Goal: Task Accomplishment & Management: Complete application form

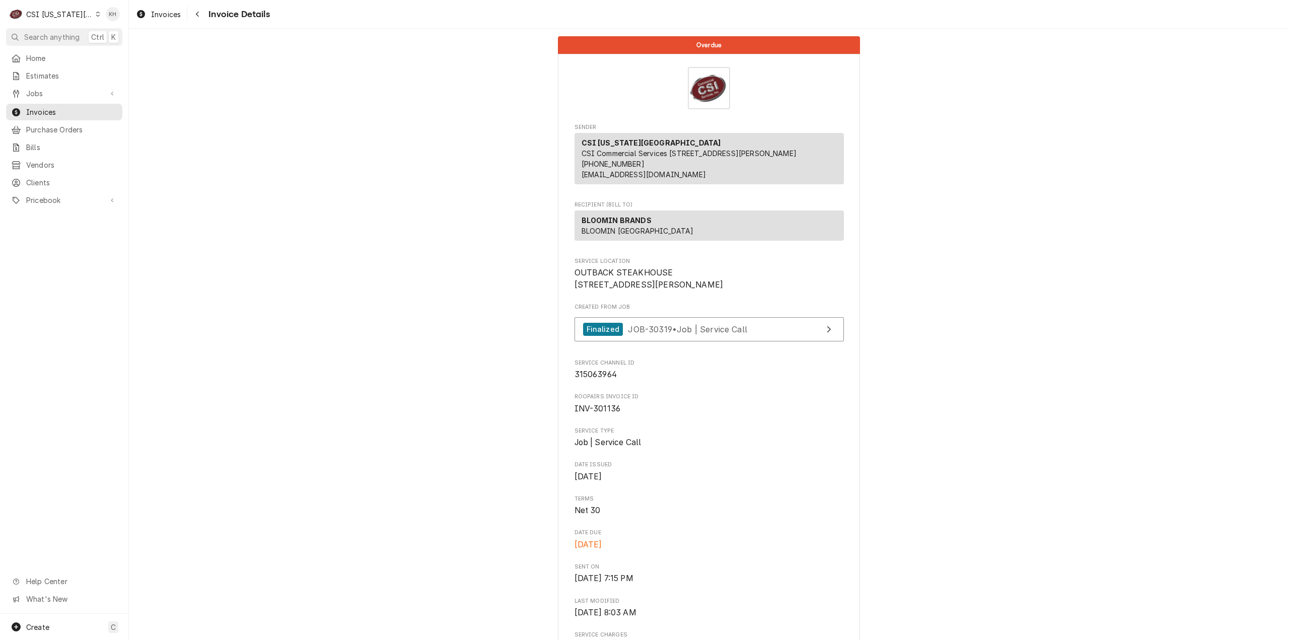
scroll to position [151, 0]
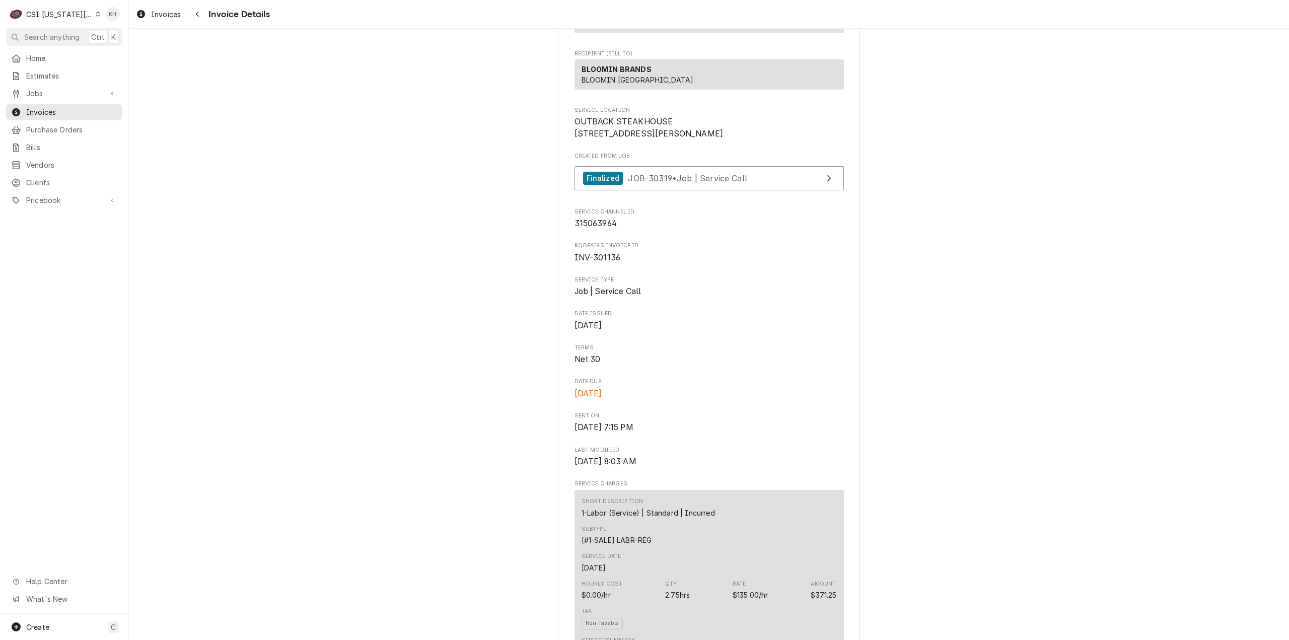
drag, startPoint x: 0, startPoint y: 0, endPoint x: 66, endPoint y: 22, distance: 69.4
click at [49, 13] on div "CSI Kansas City" at bounding box center [59, 14] width 66 height 11
click at [102, 50] on div "CSI St. [PERSON_NAME]" at bounding box center [172, 55] width 147 height 11
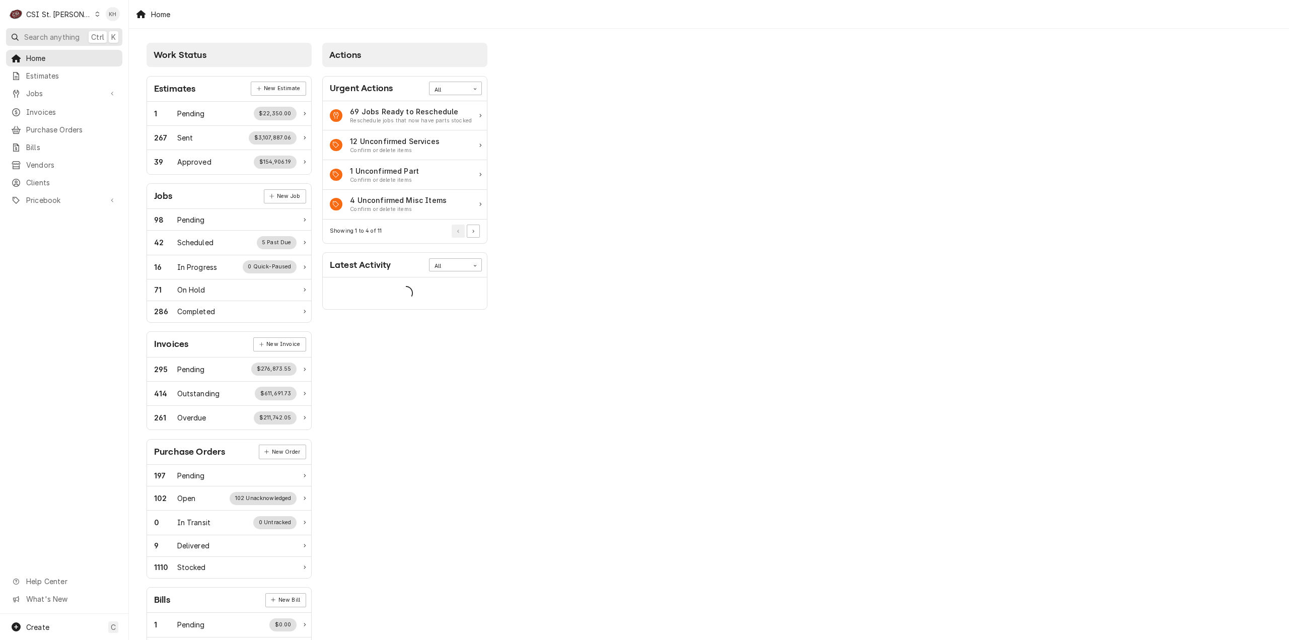
click at [65, 41] on span "Search anything" at bounding box center [51, 37] width 55 height 11
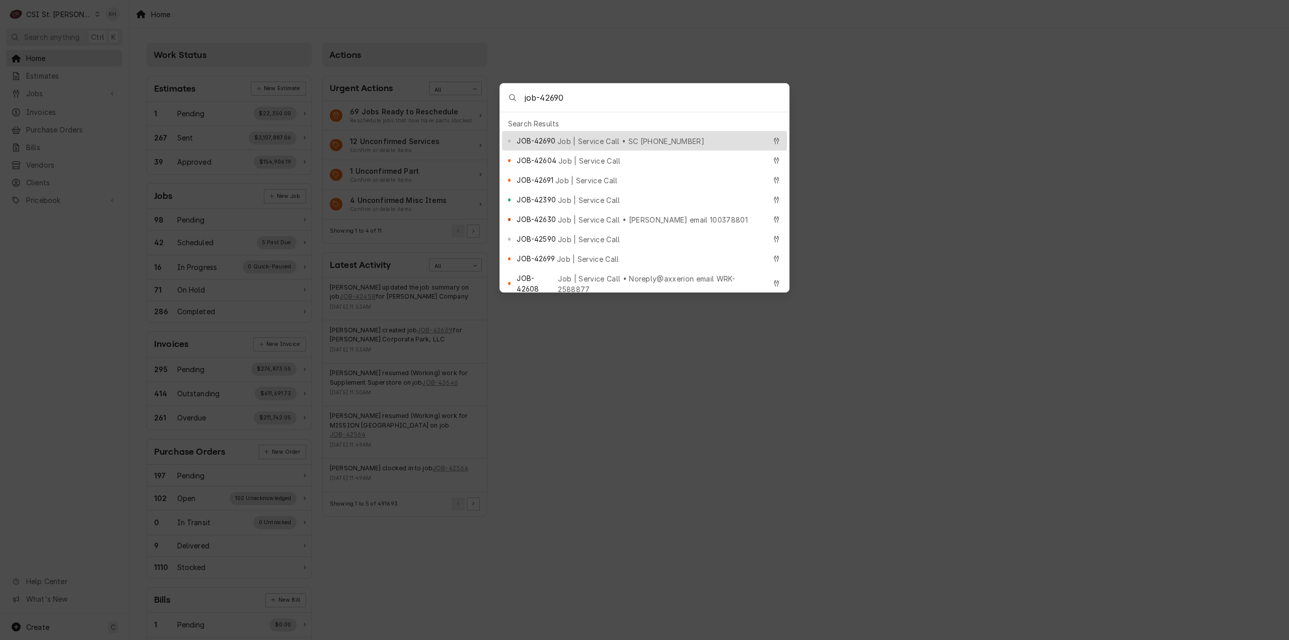
type input "job-42690"
click at [612, 139] on span "Job | Service Call • SC 325882966" at bounding box center [630, 141] width 147 height 11
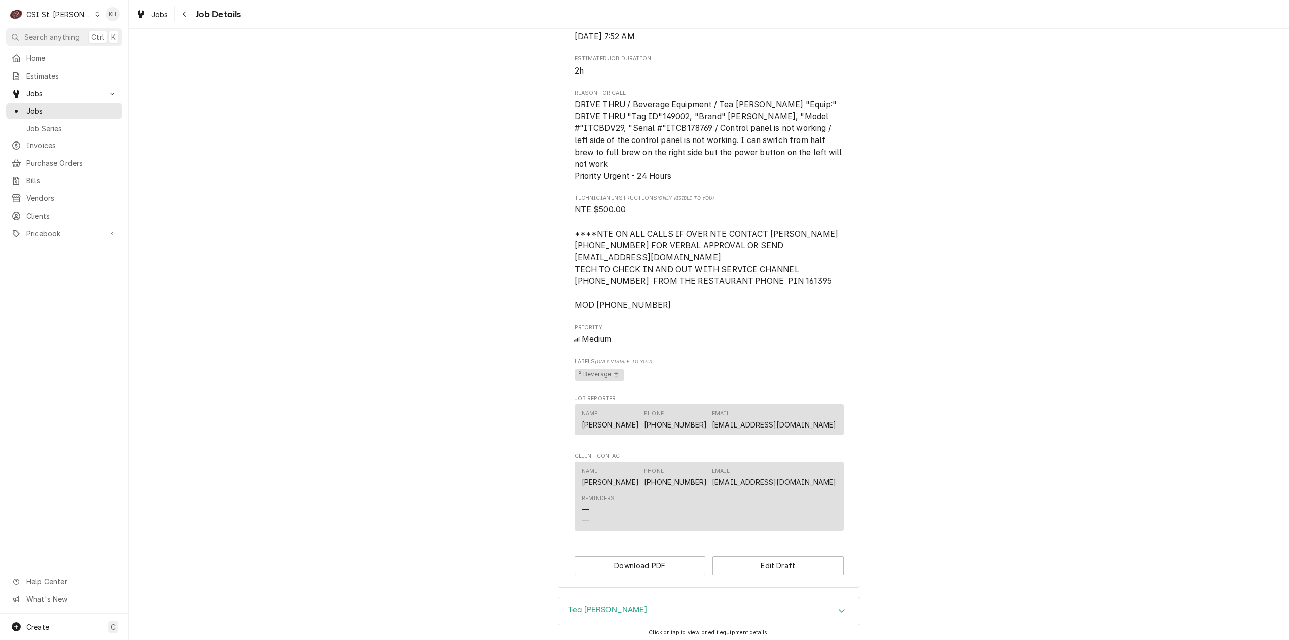
scroll to position [639, 0]
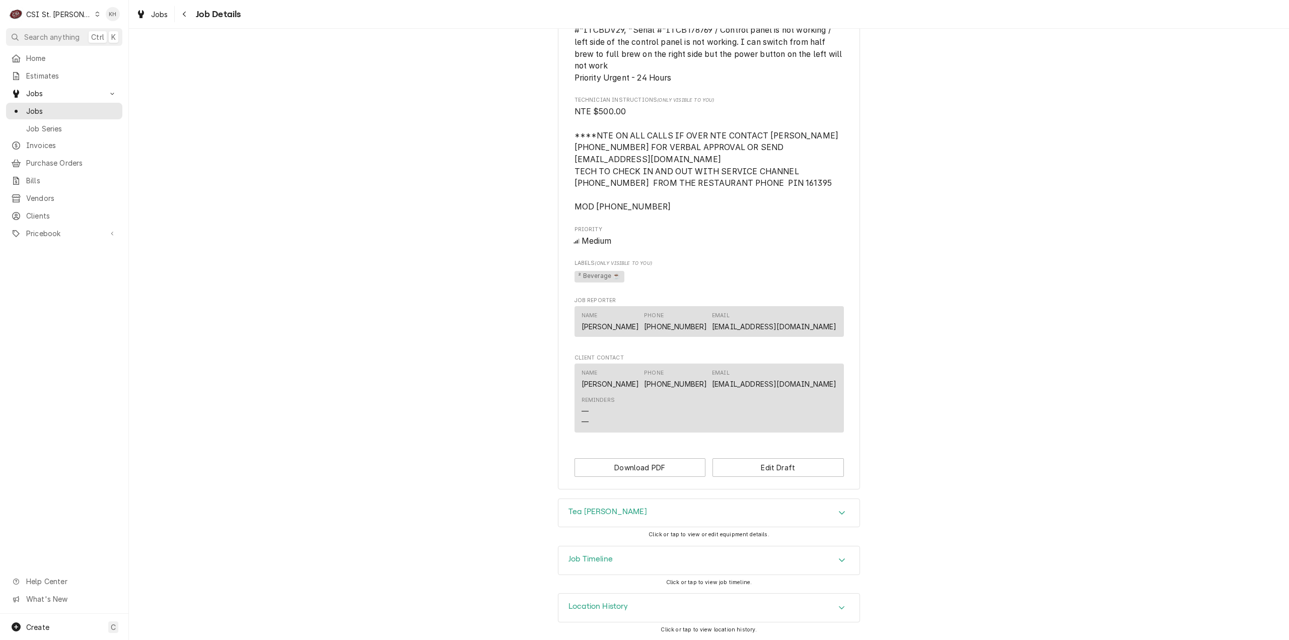
click at [634, 562] on div "Job Timeline" at bounding box center [708, 560] width 301 height 28
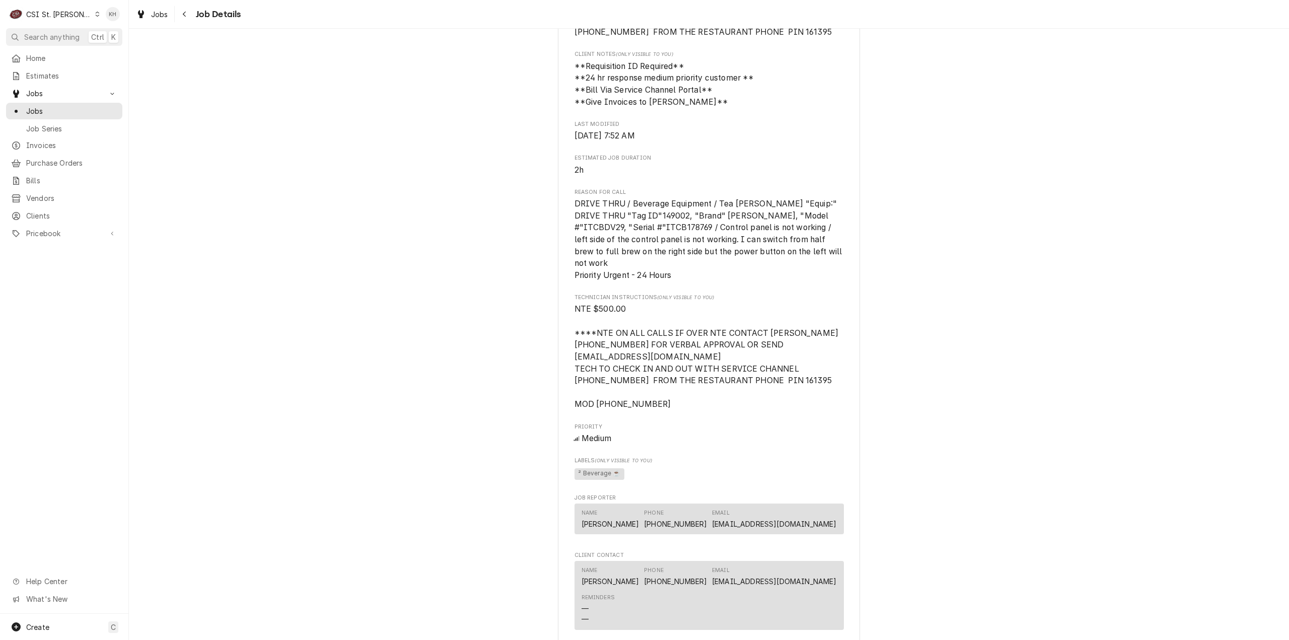
scroll to position [241, 0]
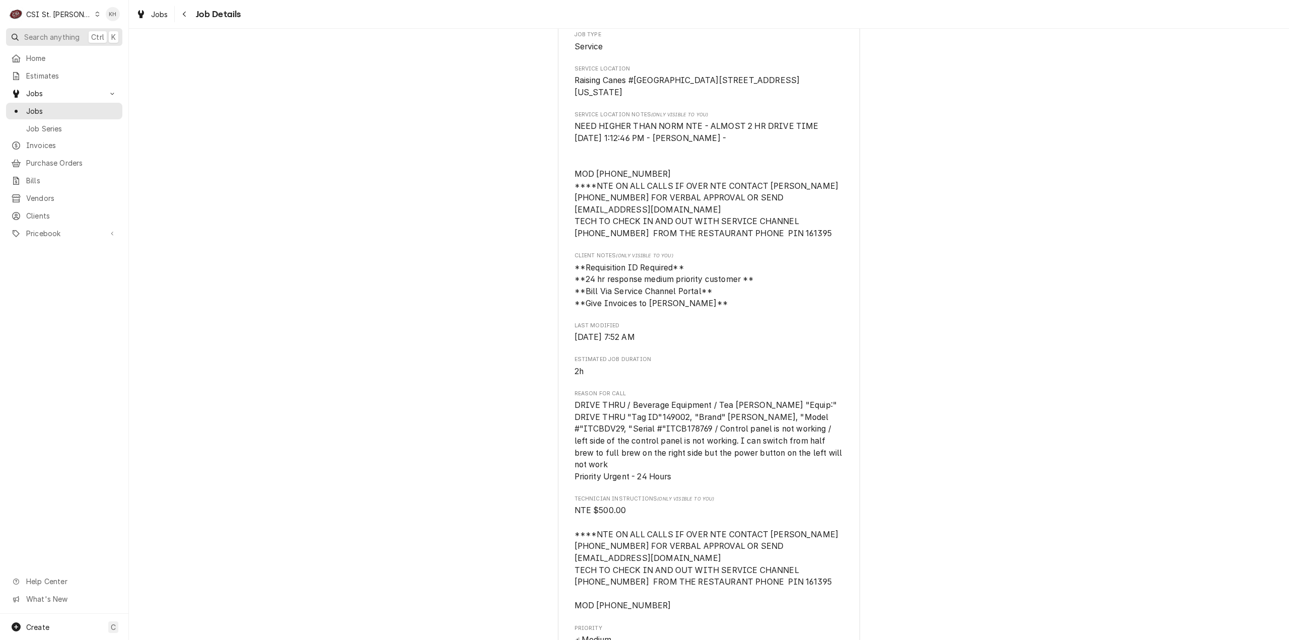
click at [50, 38] on span "Search anything" at bounding box center [51, 37] width 55 height 11
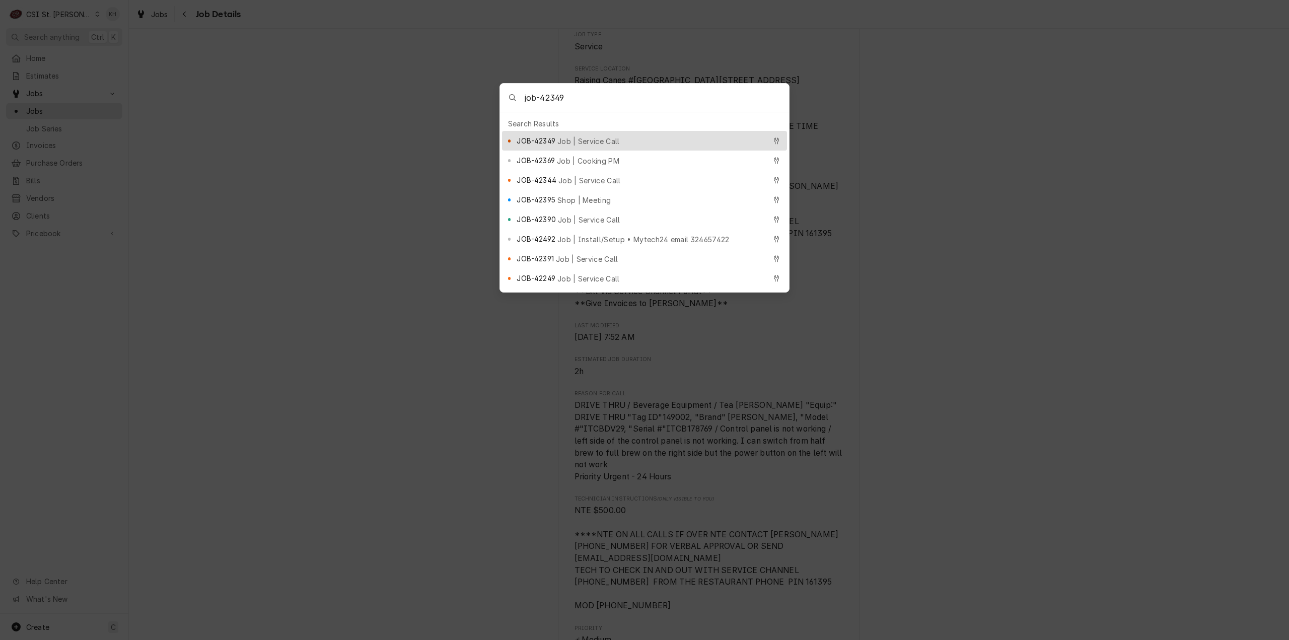
type input "job-42349"
click at [555, 135] on span "JOB-42349" at bounding box center [535, 140] width 38 height 11
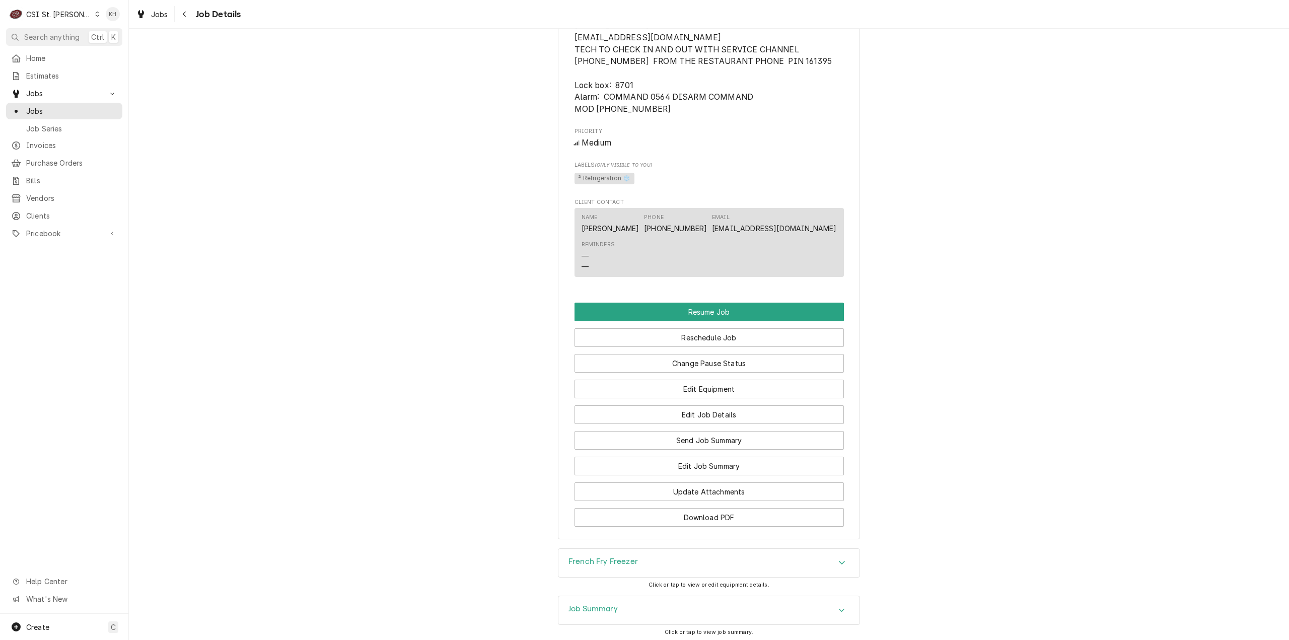
scroll to position [1174, 0]
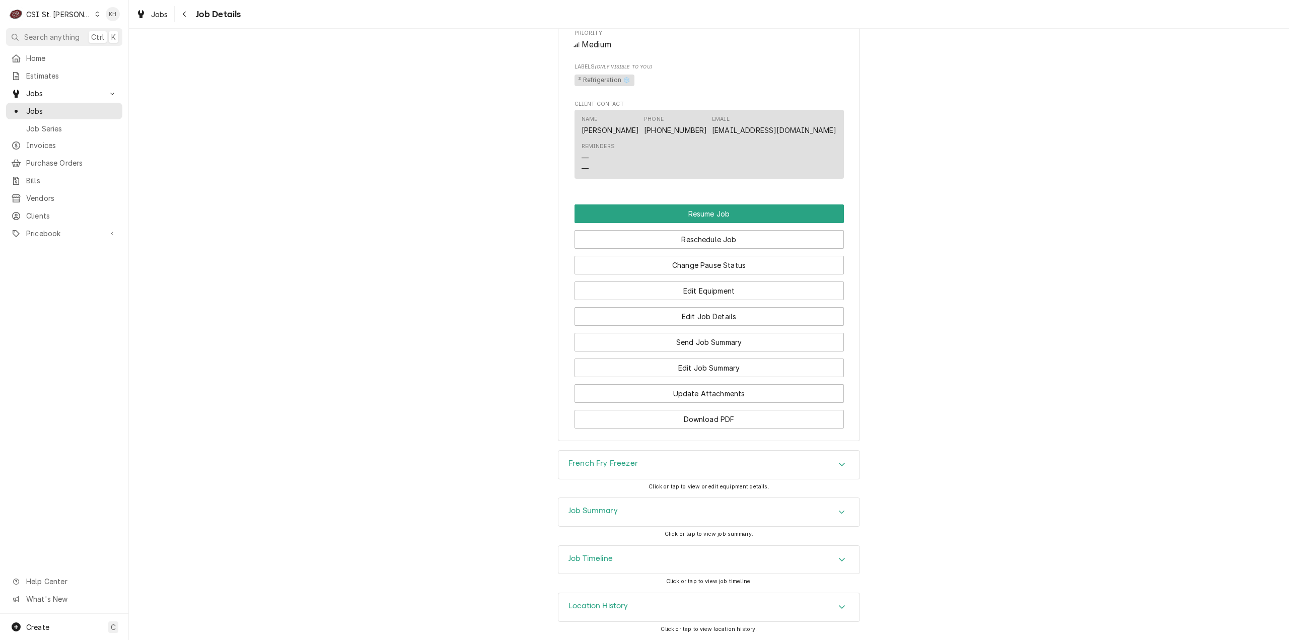
click at [604, 512] on h3 "Job Summary" at bounding box center [592, 511] width 49 height 10
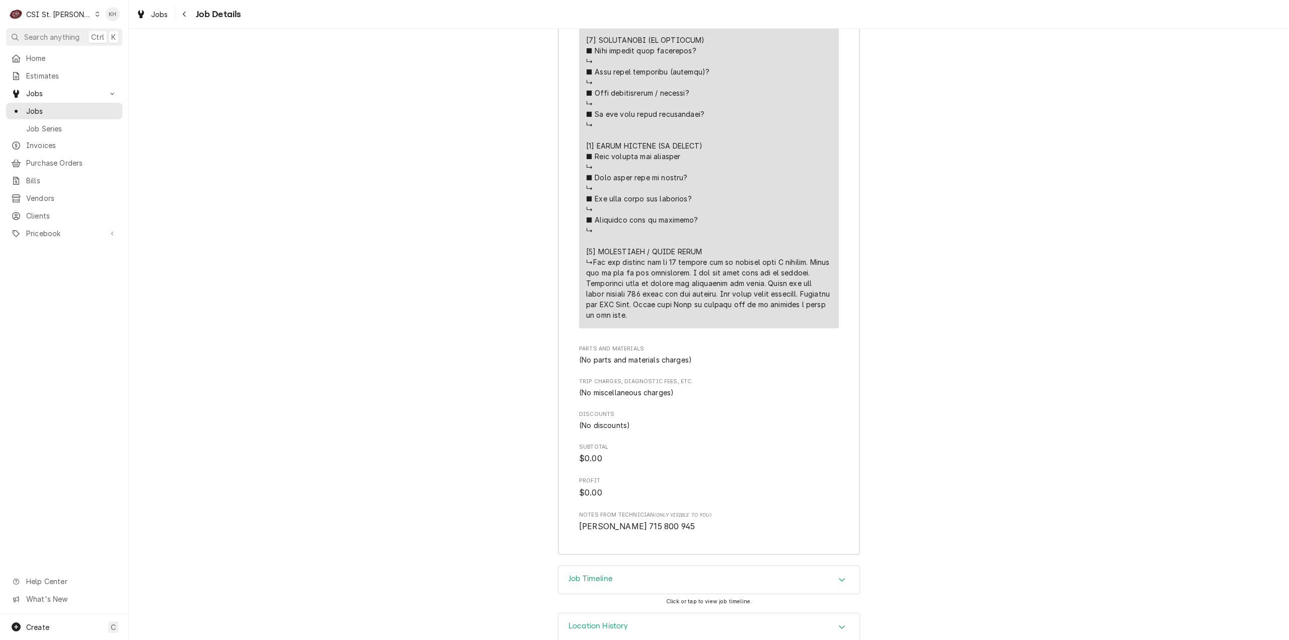
scroll to position [2352, 0]
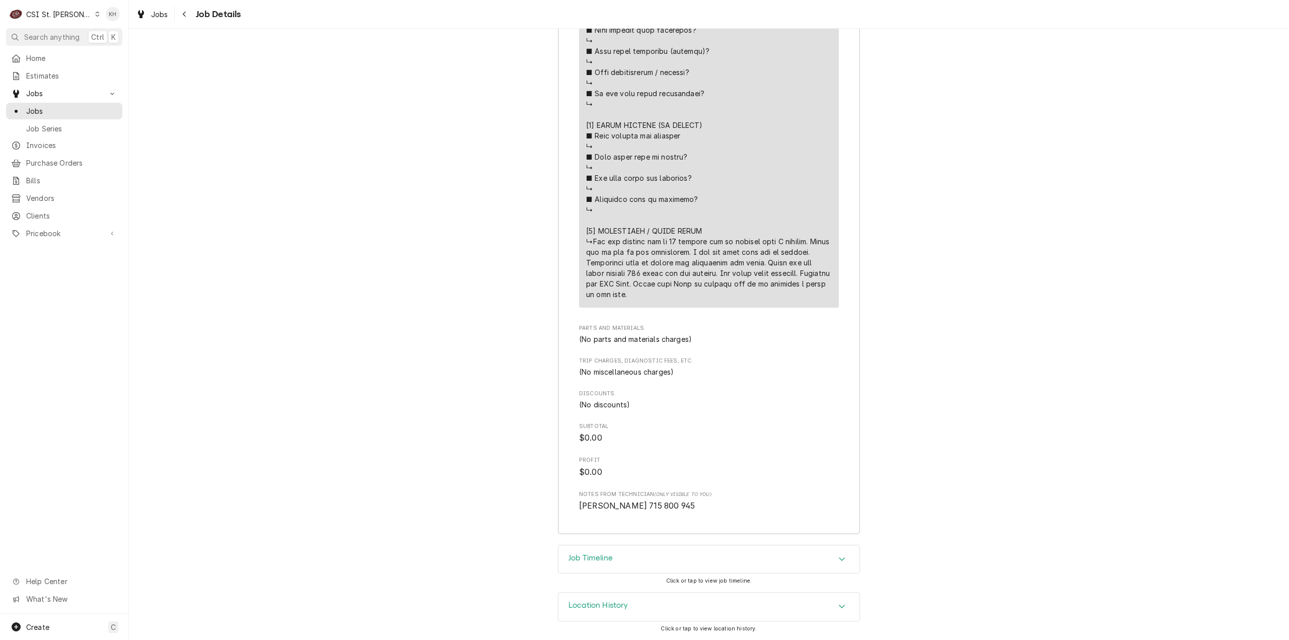
click at [52, 30] on button "Search anything Ctrl K" at bounding box center [64, 37] width 116 height 18
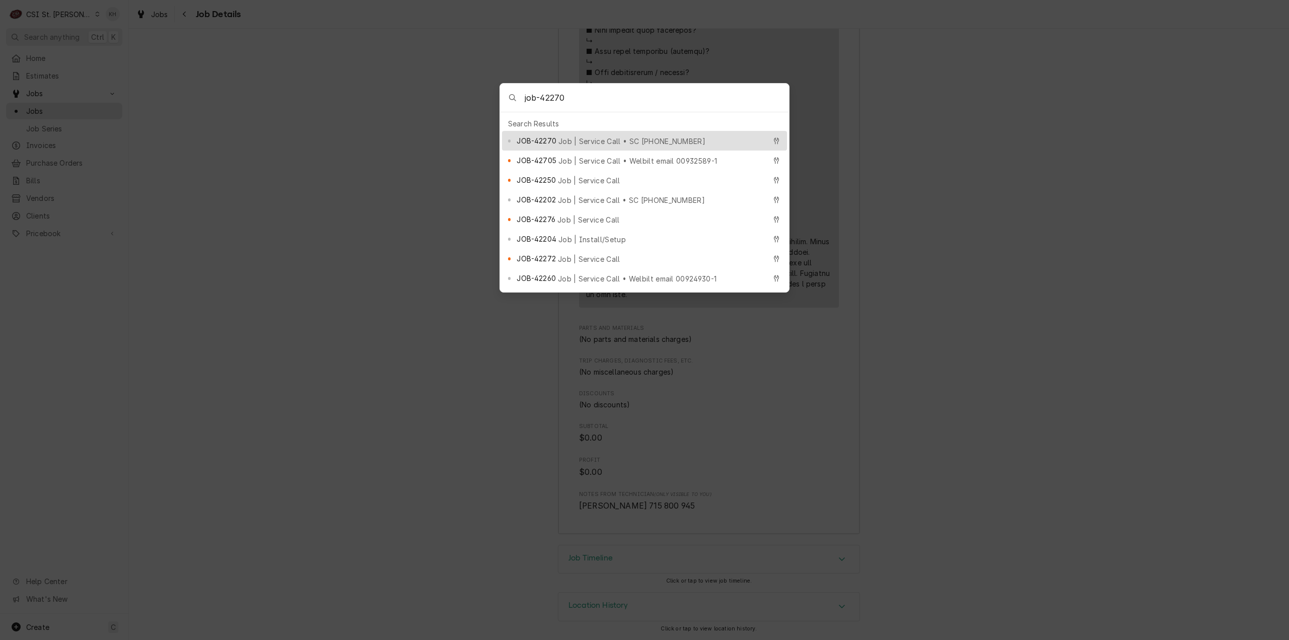
type input "job-42270"
click at [583, 136] on span "Job | Service Call • SC 323645891" at bounding box center [631, 141] width 147 height 11
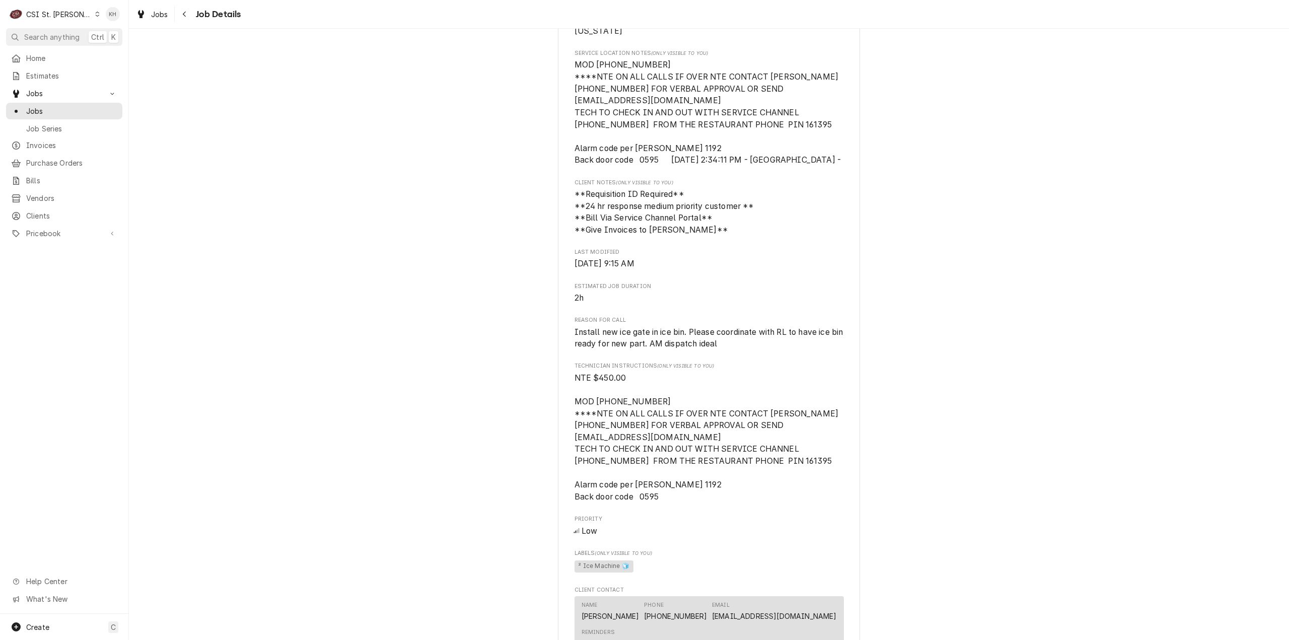
scroll to position [546, 0]
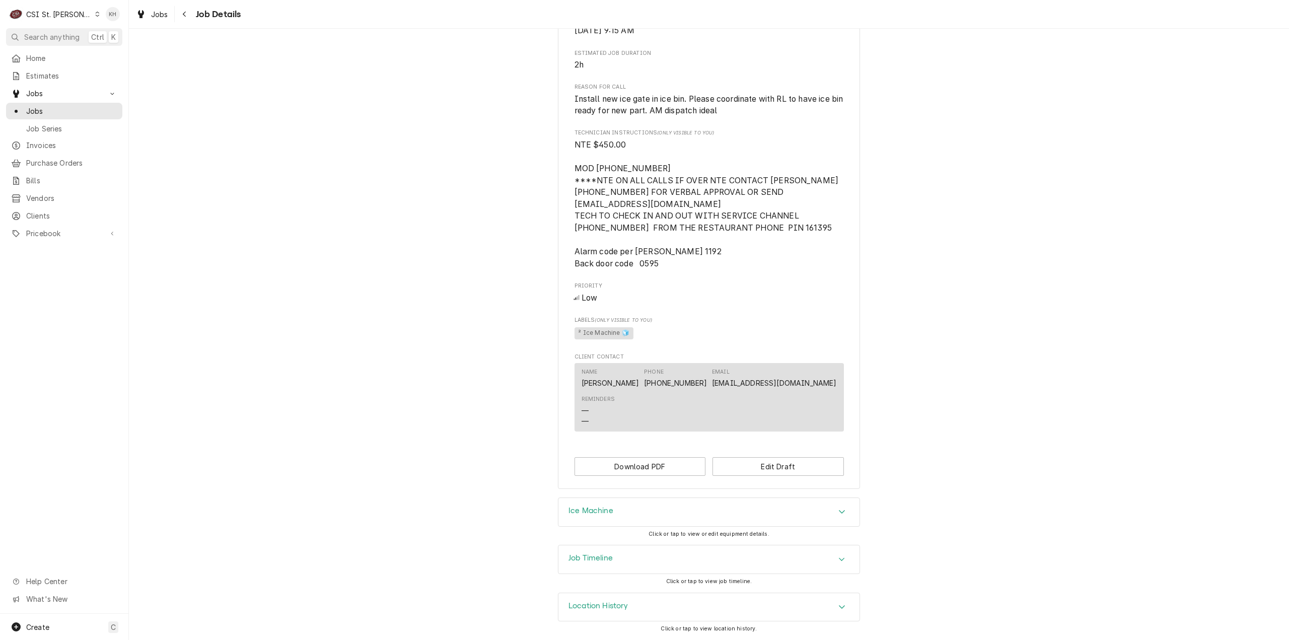
click at [570, 557] on h3 "Job Timeline" at bounding box center [590, 558] width 44 height 10
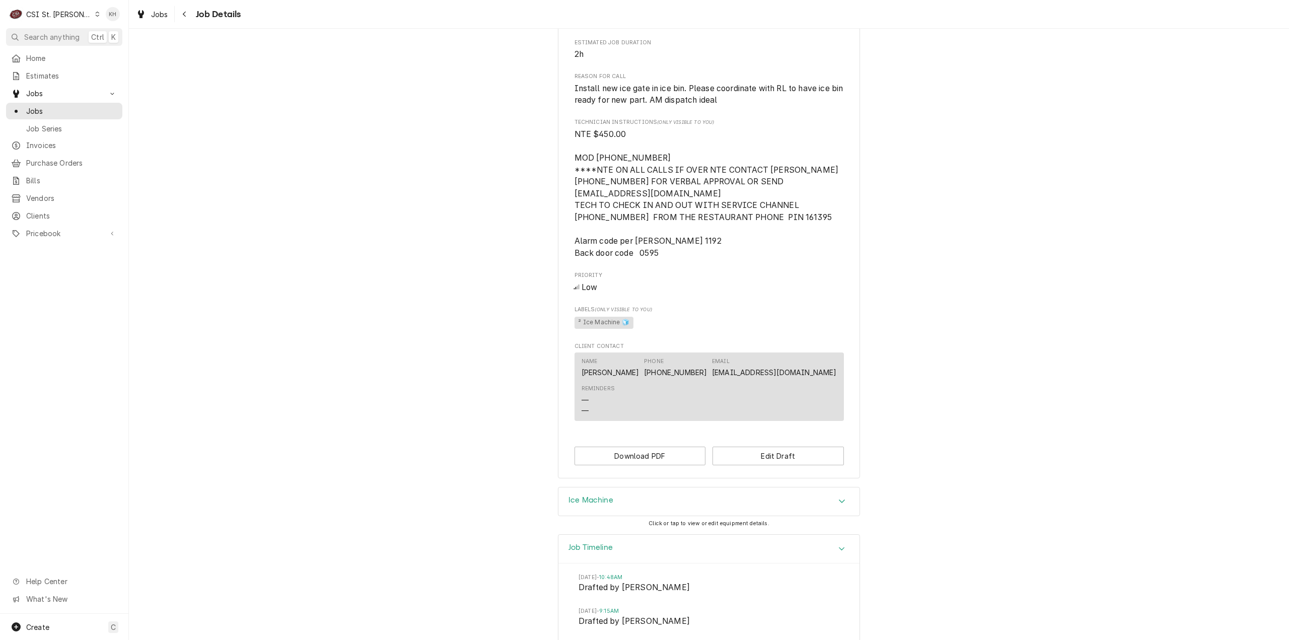
scroll to position [651, 0]
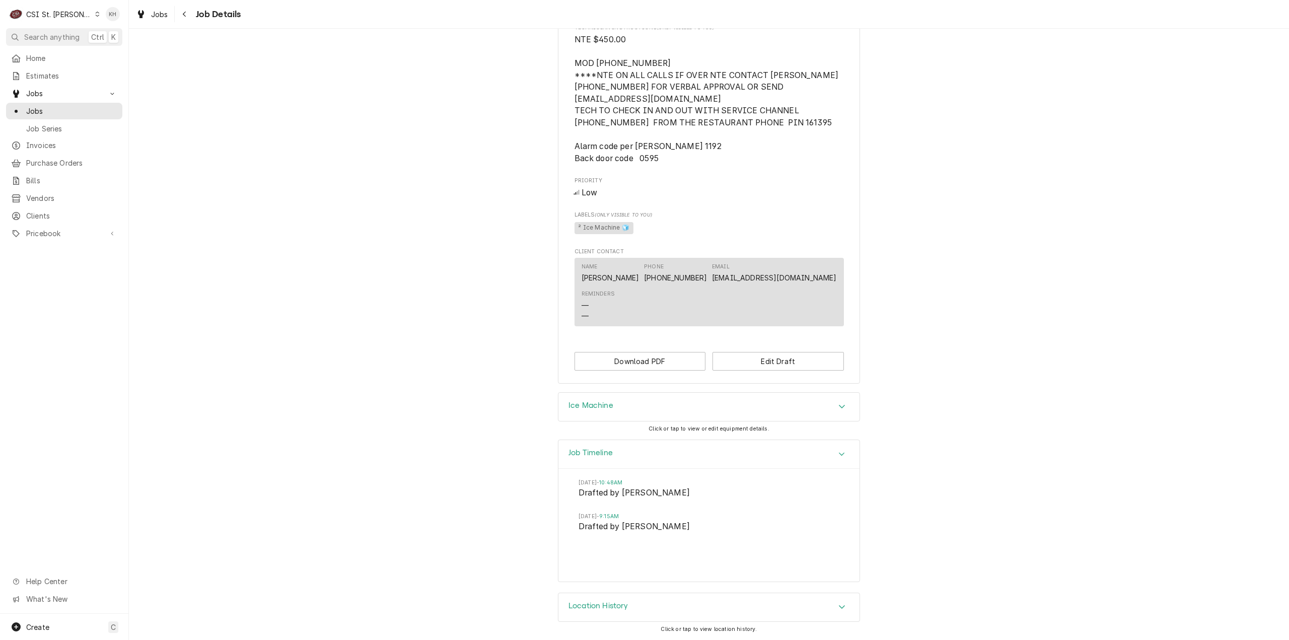
click at [54, 7] on div "C CSI St. Louis" at bounding box center [54, 14] width 97 height 20
click at [57, 31] on html "C CSI St. Louis KH Search anything Ctrl K Home Estimates Jobs Jobs Job Series I…" at bounding box center [644, 320] width 1289 height 640
click at [59, 34] on span "Search anything" at bounding box center [51, 37] width 55 height 11
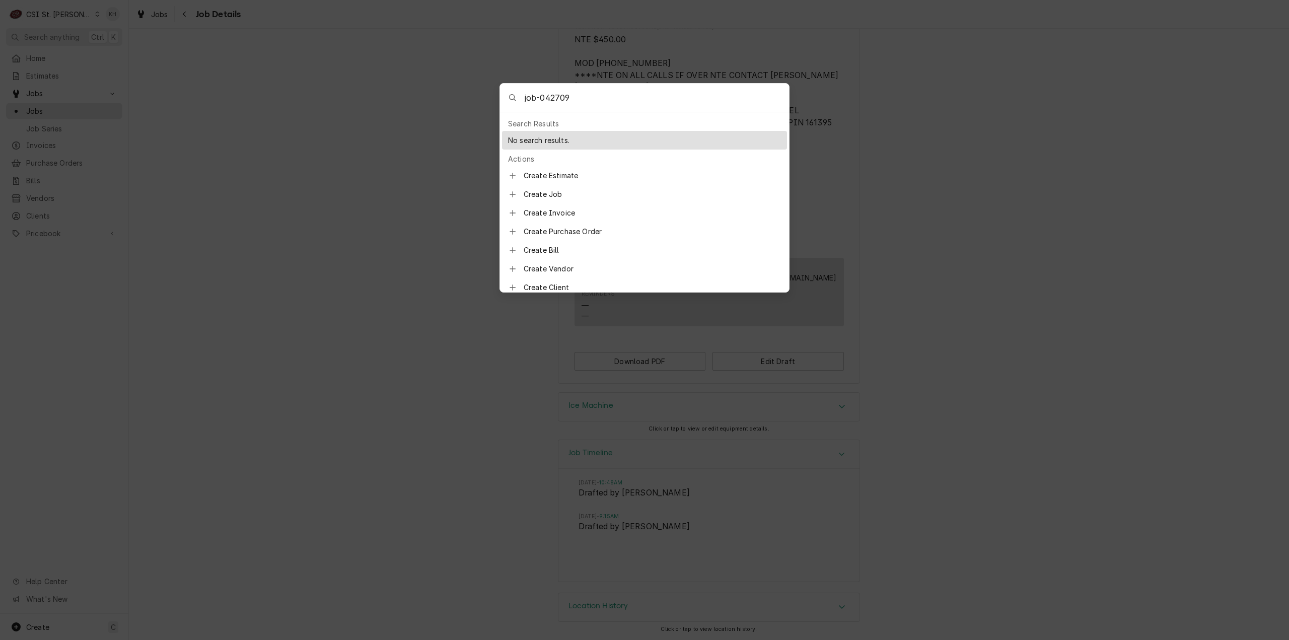
click at [545, 99] on input "job-042709" at bounding box center [657, 98] width 264 height 28
type input "job-42709"
click at [613, 135] on div "JOB-42709 Job | Service Call • SC 326024188" at bounding box center [640, 141] width 249 height 12
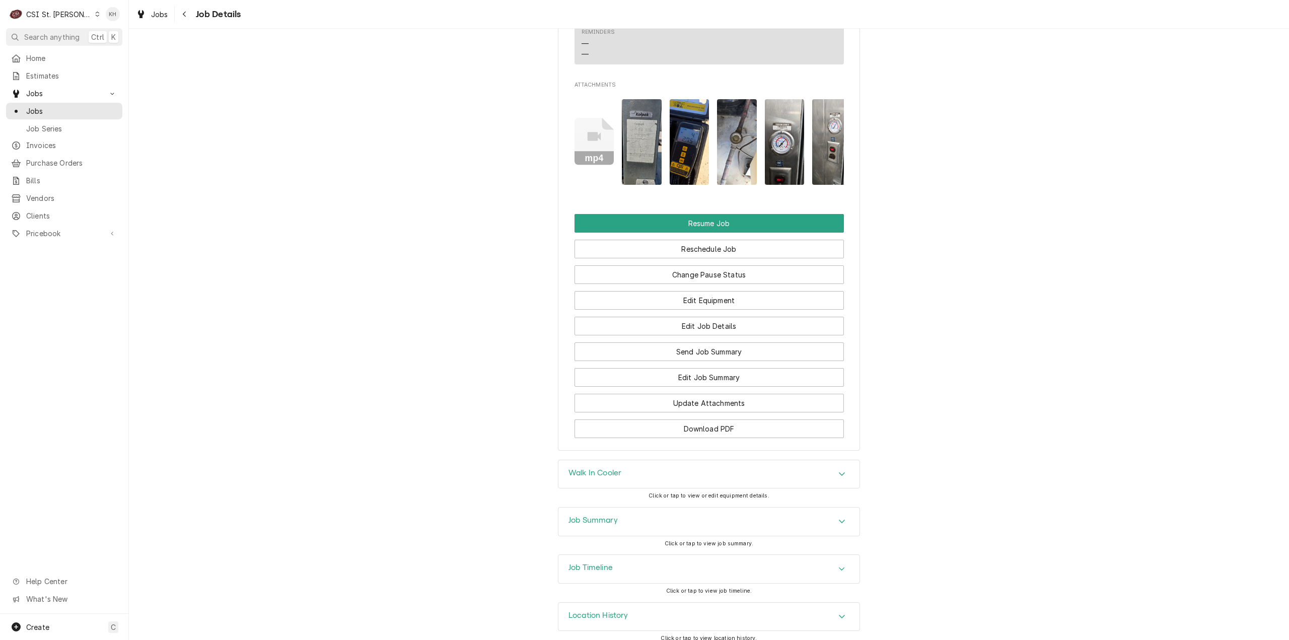
scroll to position [1534, 0]
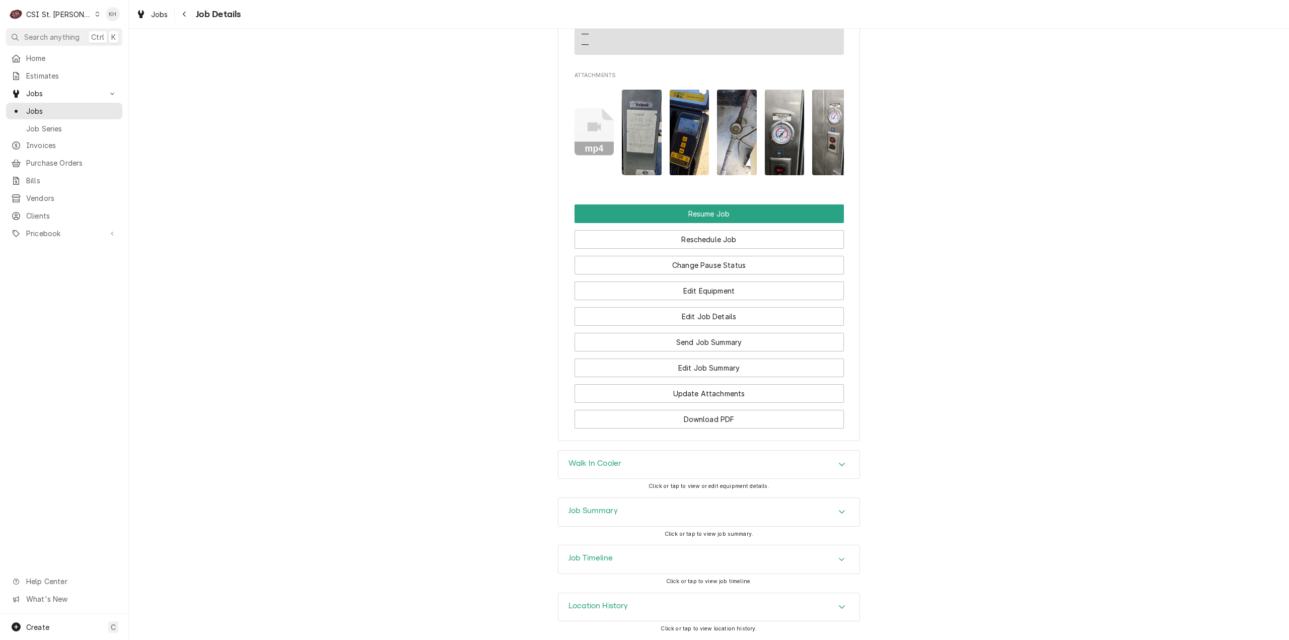
click at [639, 520] on div "Job Summary" at bounding box center [708, 512] width 301 height 28
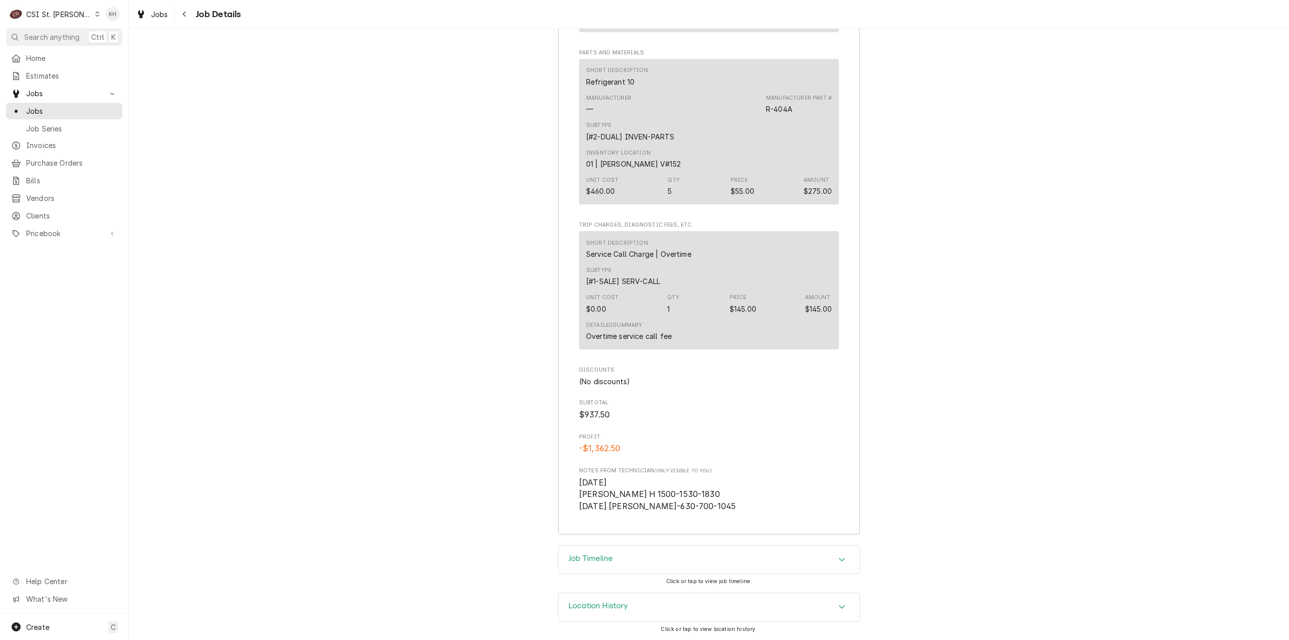
scroll to position [3297, 0]
click at [605, 564] on div "Job Timeline" at bounding box center [590, 560] width 44 height 12
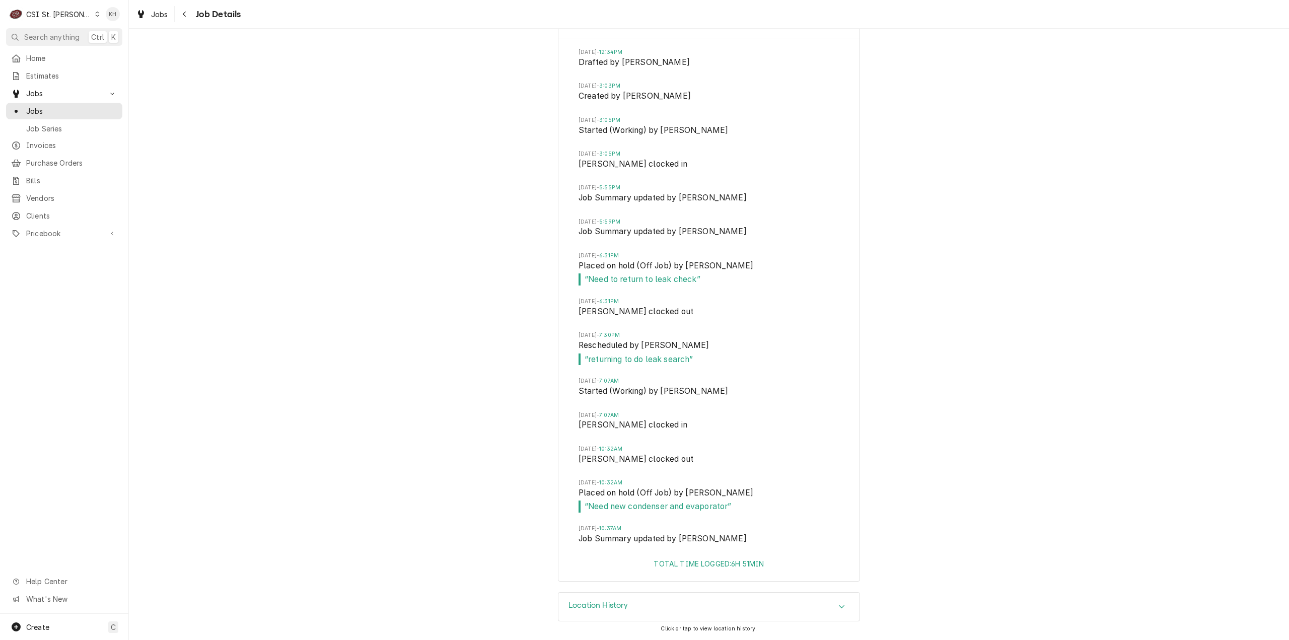
scroll to position [3681, 0]
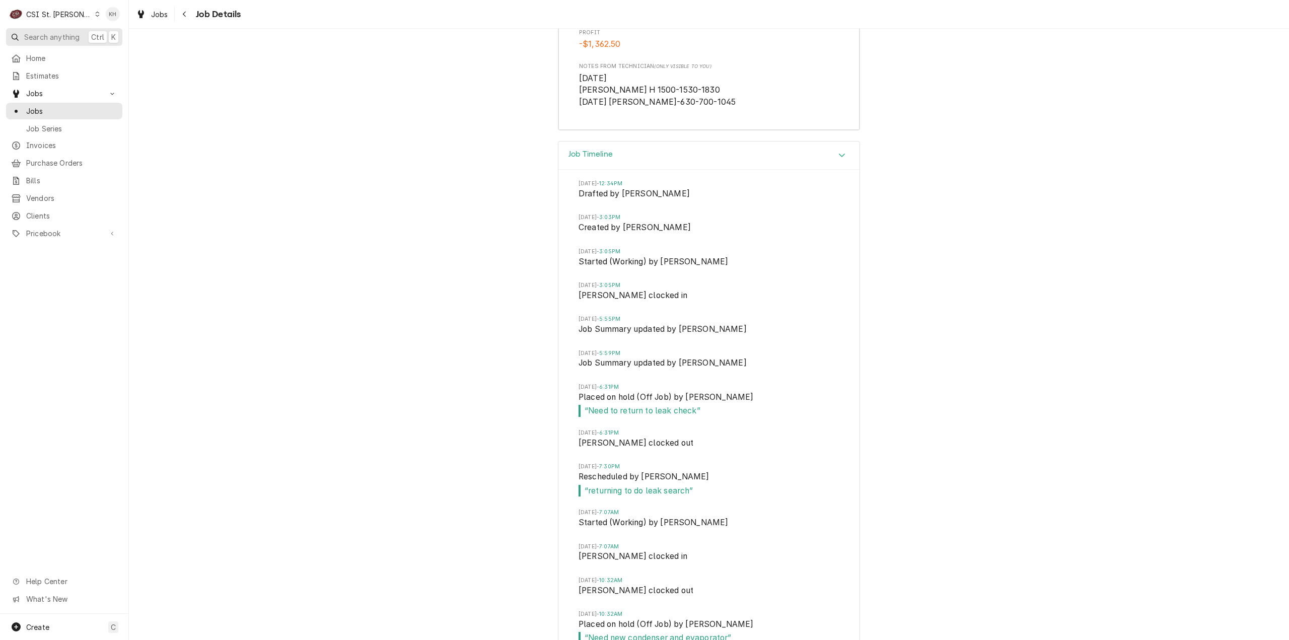
click at [53, 35] on span "Search anything" at bounding box center [51, 37] width 55 height 11
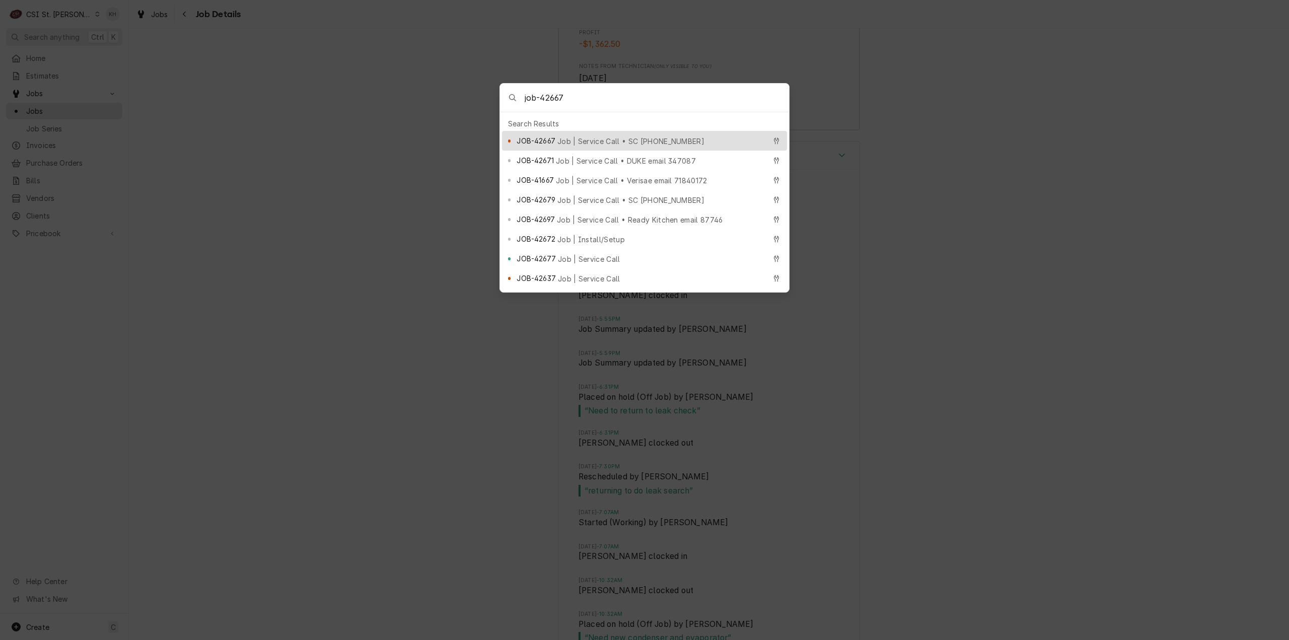
type input "job-42667"
click at [591, 131] on div "JOB-42667 Job | Service Call • SC 325842000" at bounding box center [644, 141] width 285 height 20
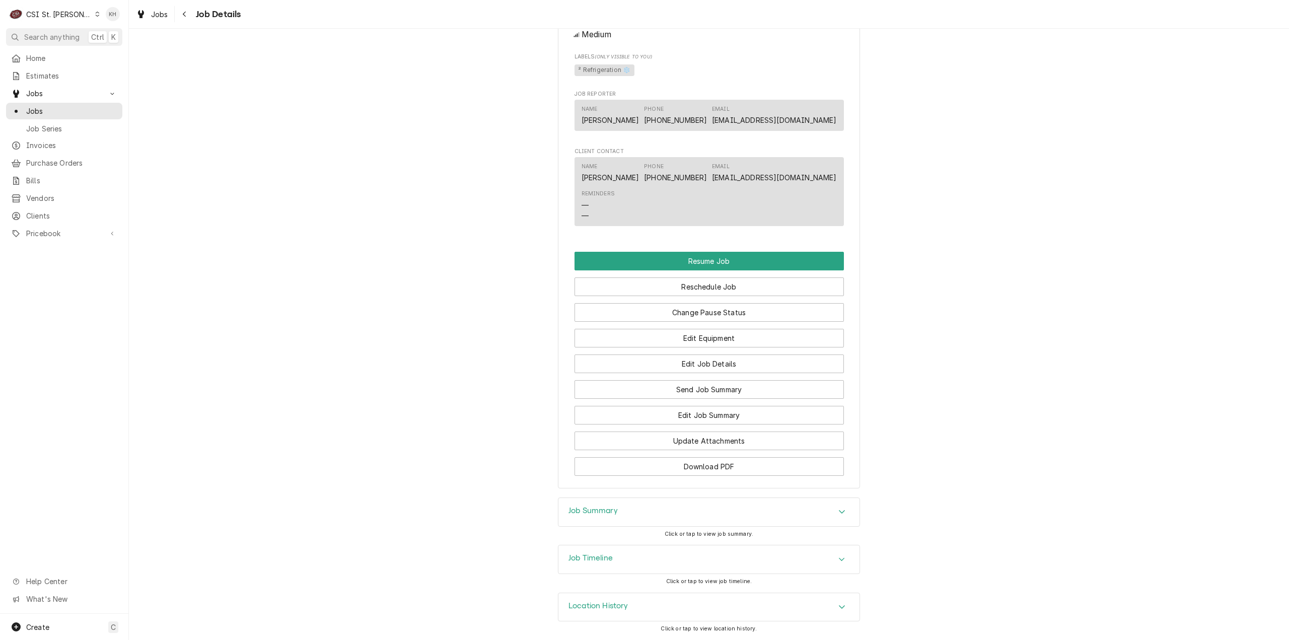
click at [633, 562] on div "Job Timeline" at bounding box center [708, 559] width 301 height 28
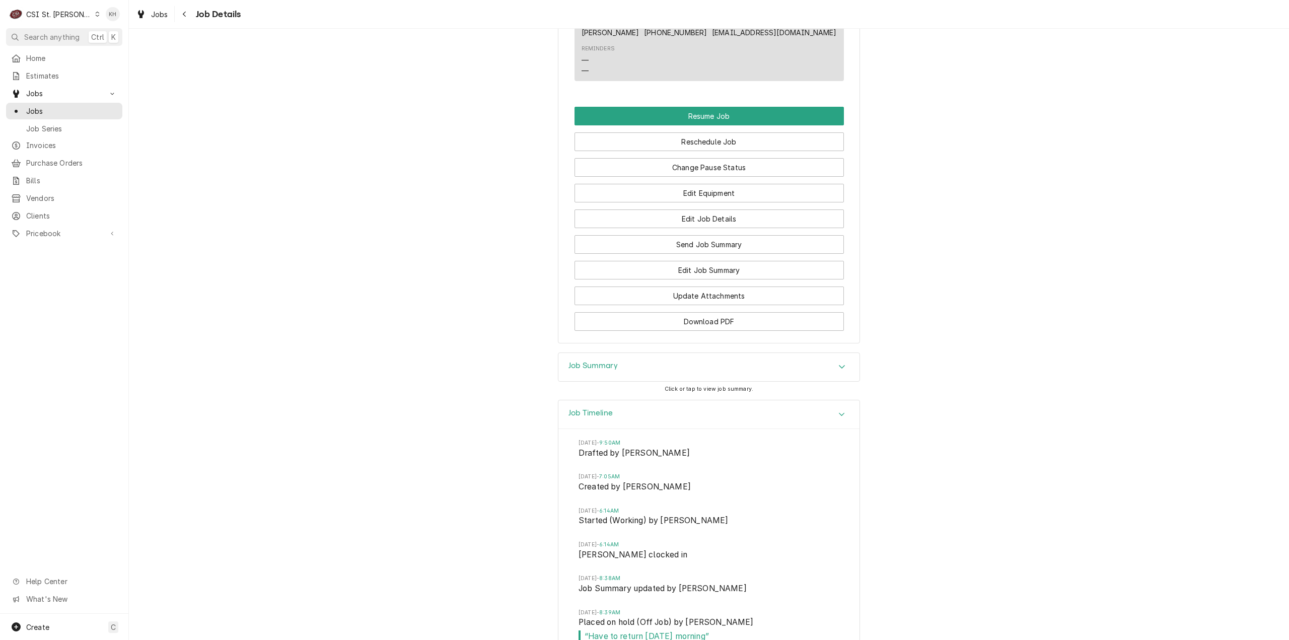
scroll to position [1499, 0]
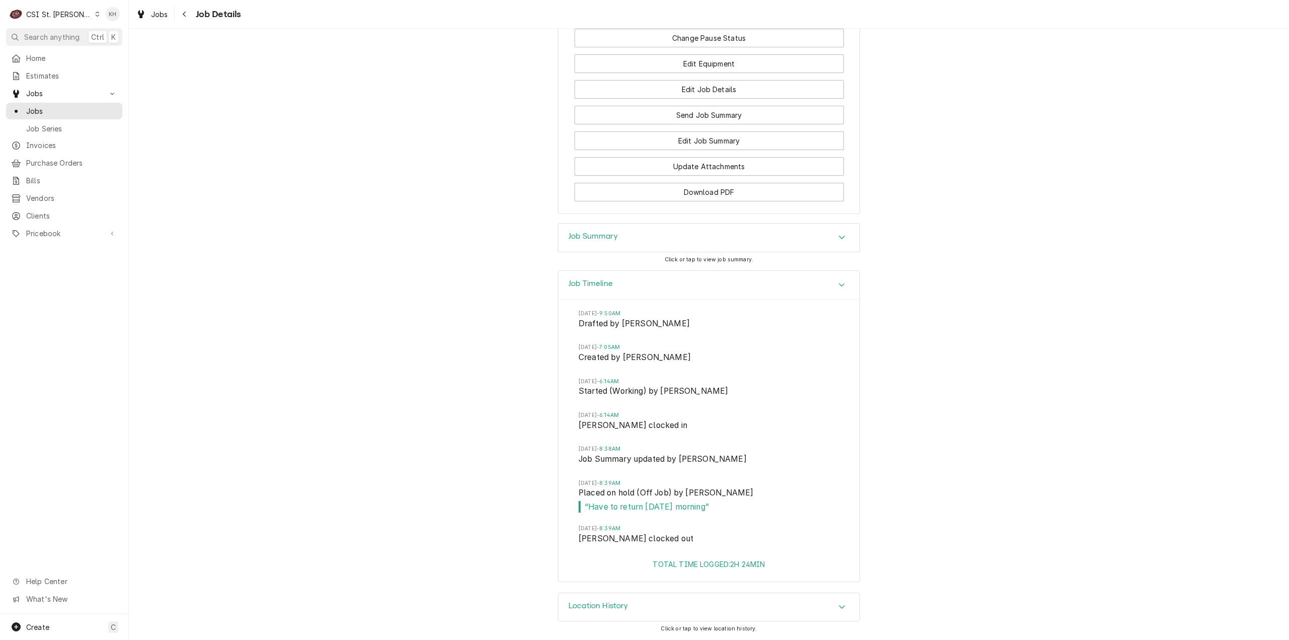
click at [616, 249] on div "Job Summary" at bounding box center [708, 238] width 301 height 28
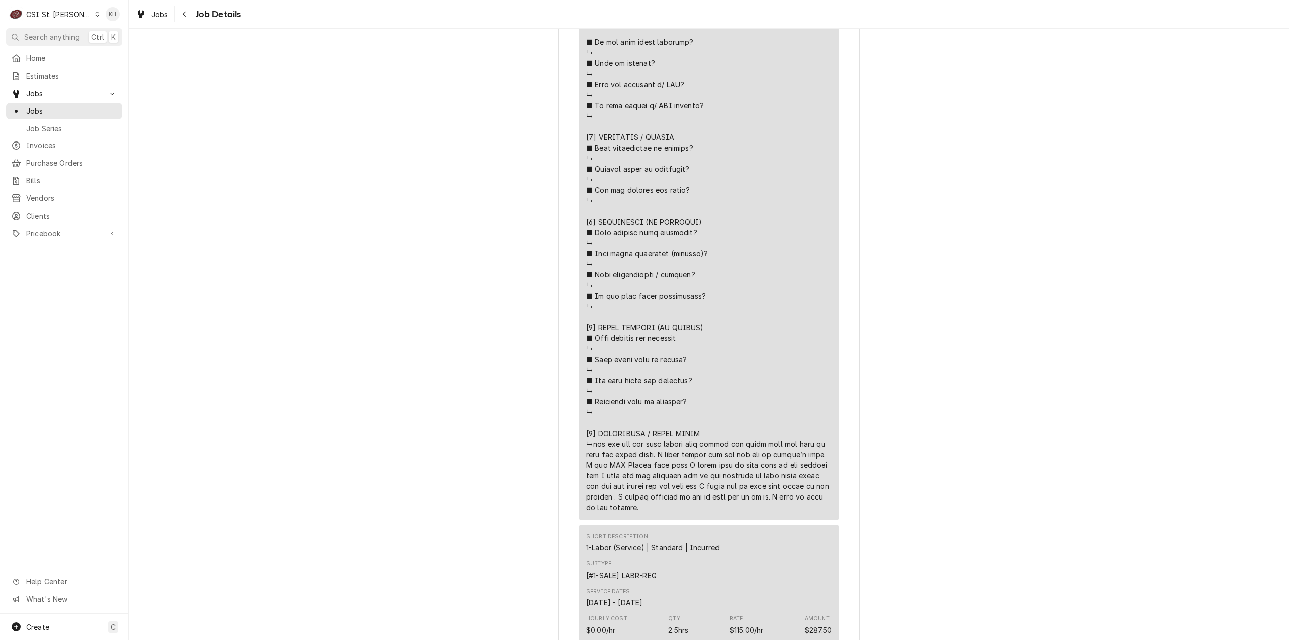
scroll to position [2204, 0]
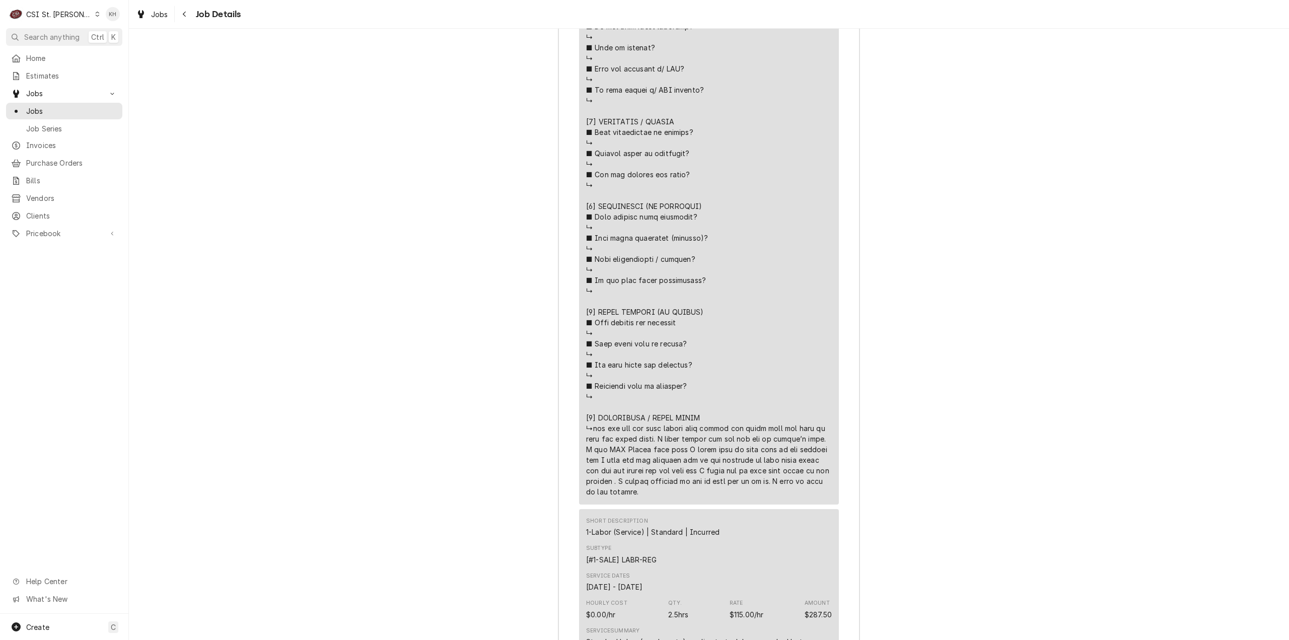
click at [49, 7] on div "C CSI St. Louis" at bounding box center [54, 14] width 97 height 20
click at [106, 20] on div "CSI [US_STATE][GEOGRAPHIC_DATA]" at bounding box center [154, 20] width 133 height 11
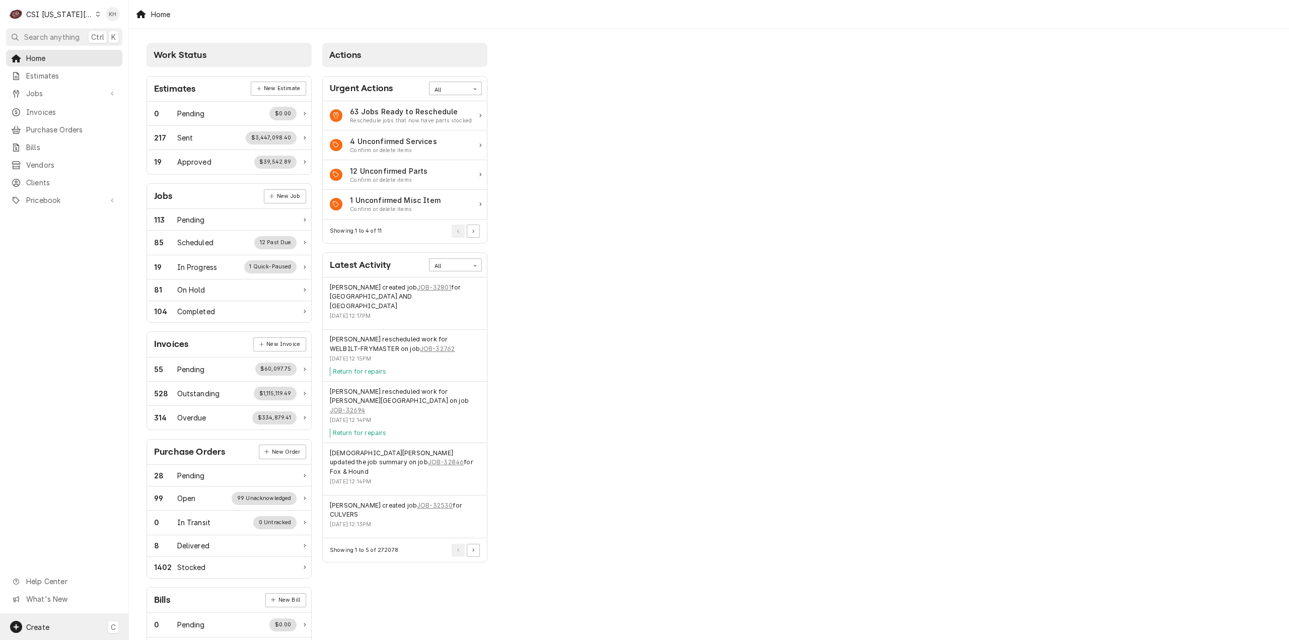
click at [52, 625] on div "Create C" at bounding box center [64, 627] width 128 height 26
click at [46, 630] on html "C CSI [US_STATE] City KH Search anything Ctrl K Home Estimates Jobs Jobs Job Se…" at bounding box center [644, 320] width 1289 height 640
click at [50, 623] on div "Create C" at bounding box center [64, 627] width 128 height 26
click at [165, 524] on div "Job" at bounding box center [188, 522] width 67 height 11
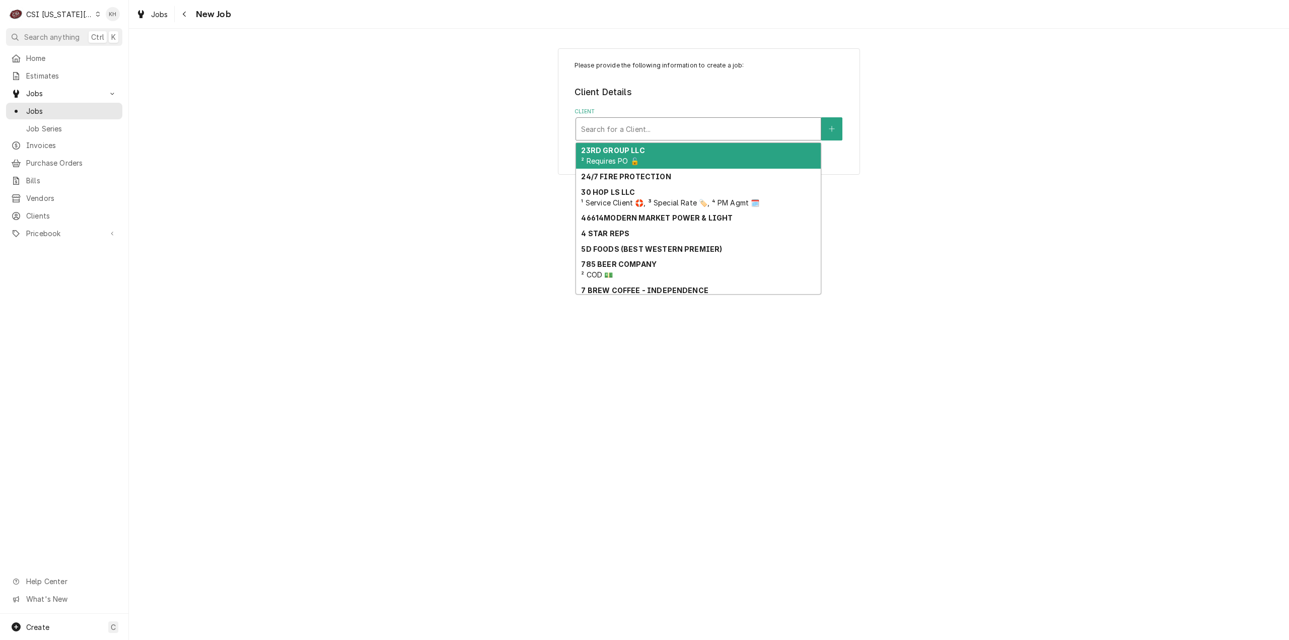
click at [662, 130] on div "Client" at bounding box center [698, 129] width 235 height 18
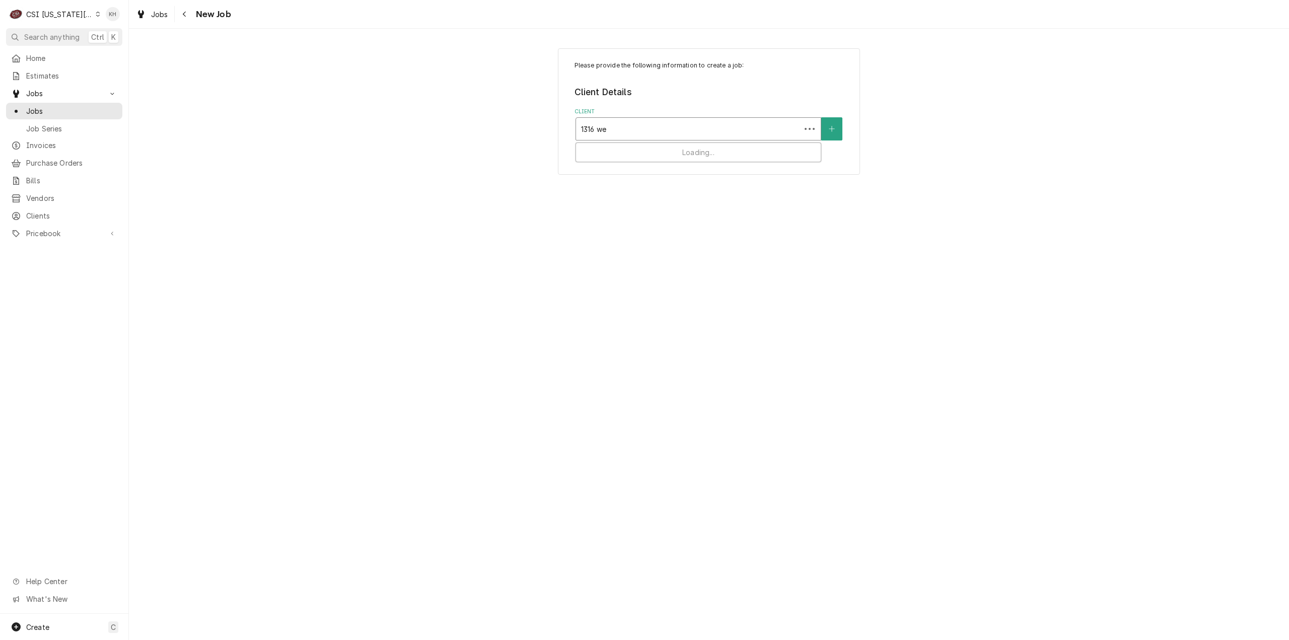
type input "1316 w"
click at [659, 157] on div "SAVORY MB STORES, LLC ¹ Service Client 🛟" at bounding box center [698, 156] width 245 height 26
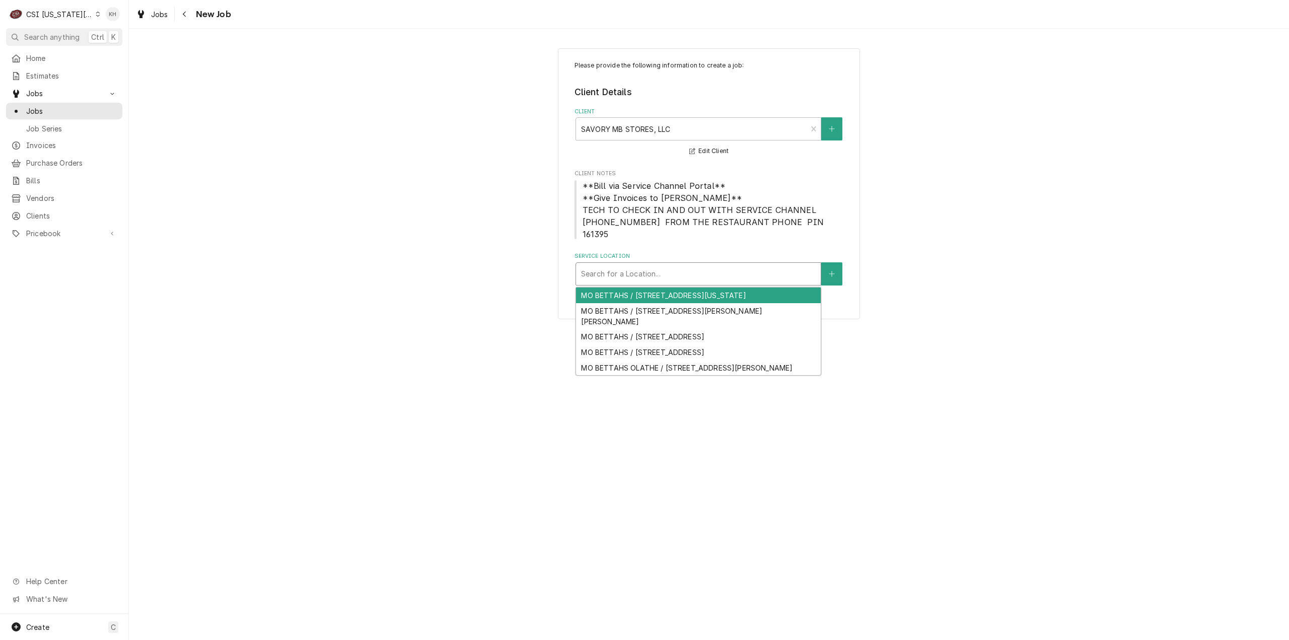
click at [666, 265] on div "Service Location" at bounding box center [698, 274] width 235 height 18
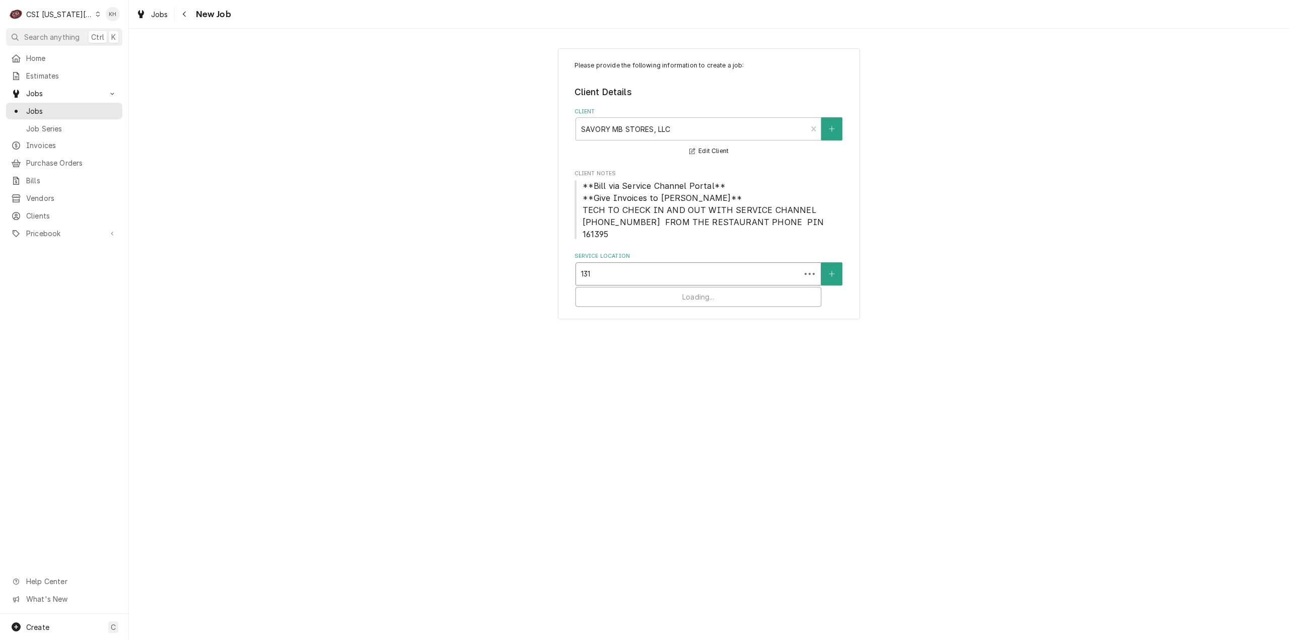
type input "1316"
click at [658, 287] on div "MO BETTAHS / [STREET_ADDRESS][US_STATE]" at bounding box center [698, 295] width 245 height 16
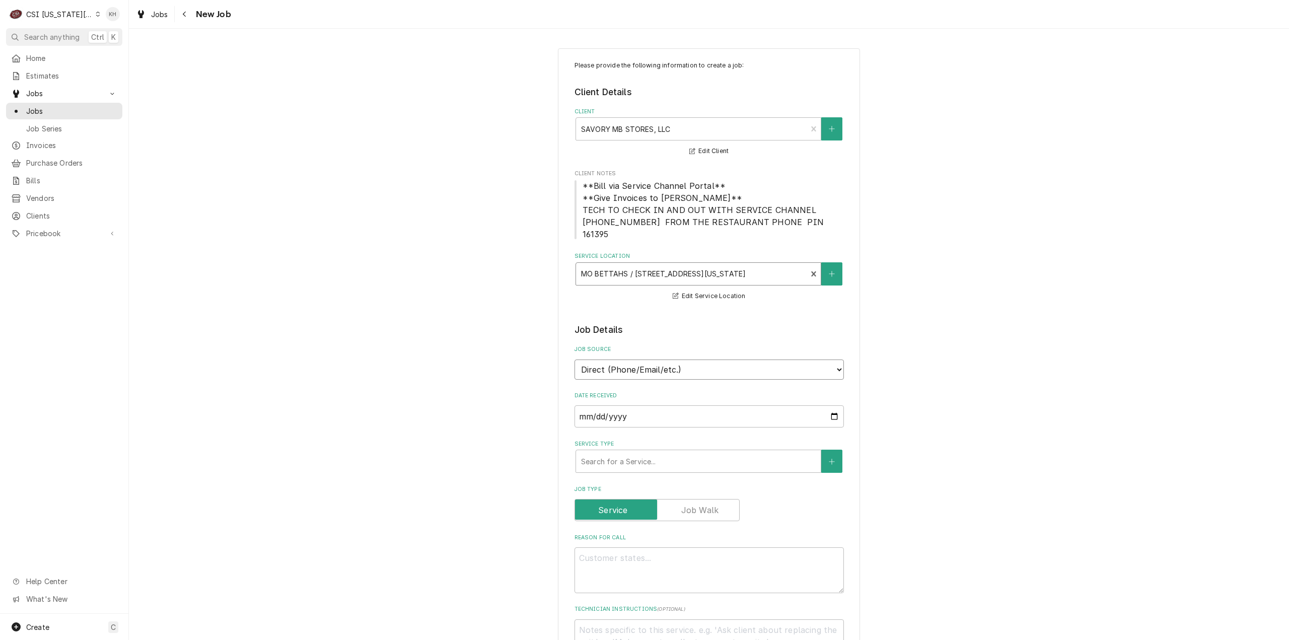
click at [676, 359] on select "Direct (Phone/Email/etc.) Service Channel Corrigo Ecotrak Other" at bounding box center [708, 369] width 269 height 20
select select "1"
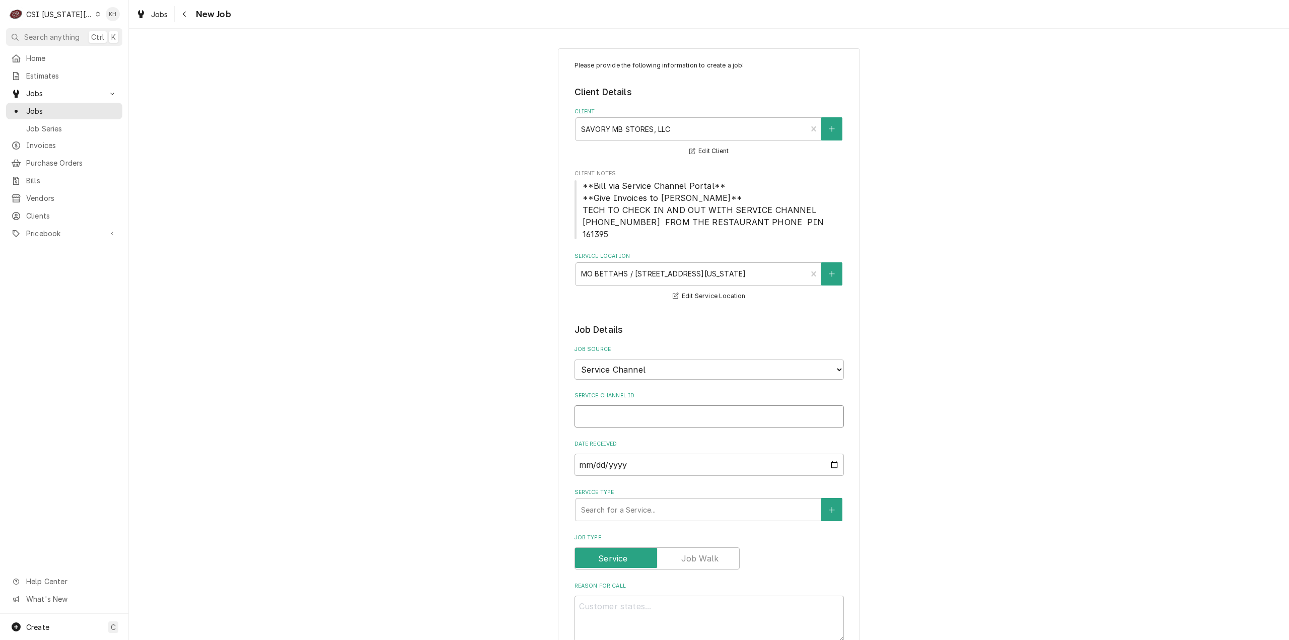
click at [673, 409] on input "Service Channel ID" at bounding box center [708, 416] width 269 height 22
paste input "326222961"
type textarea "x"
type input "326222961"
type textarea "x"
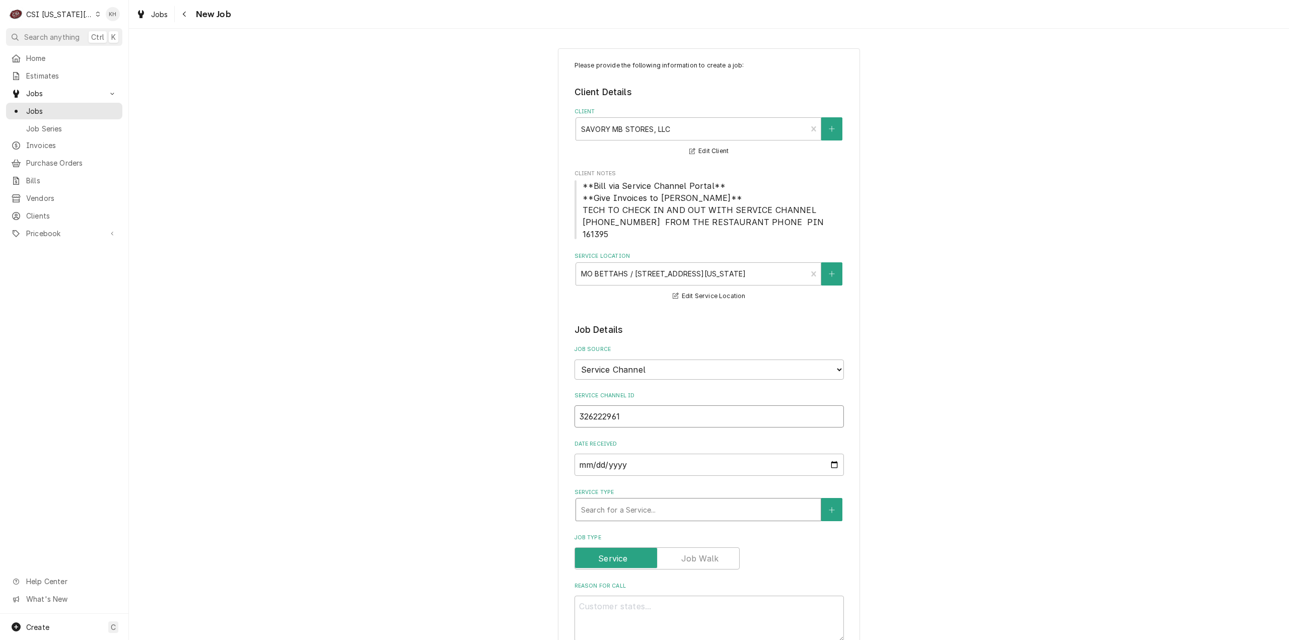
type input "326222961"
click at [700, 500] on div "Service Type" at bounding box center [698, 509] width 235 height 18
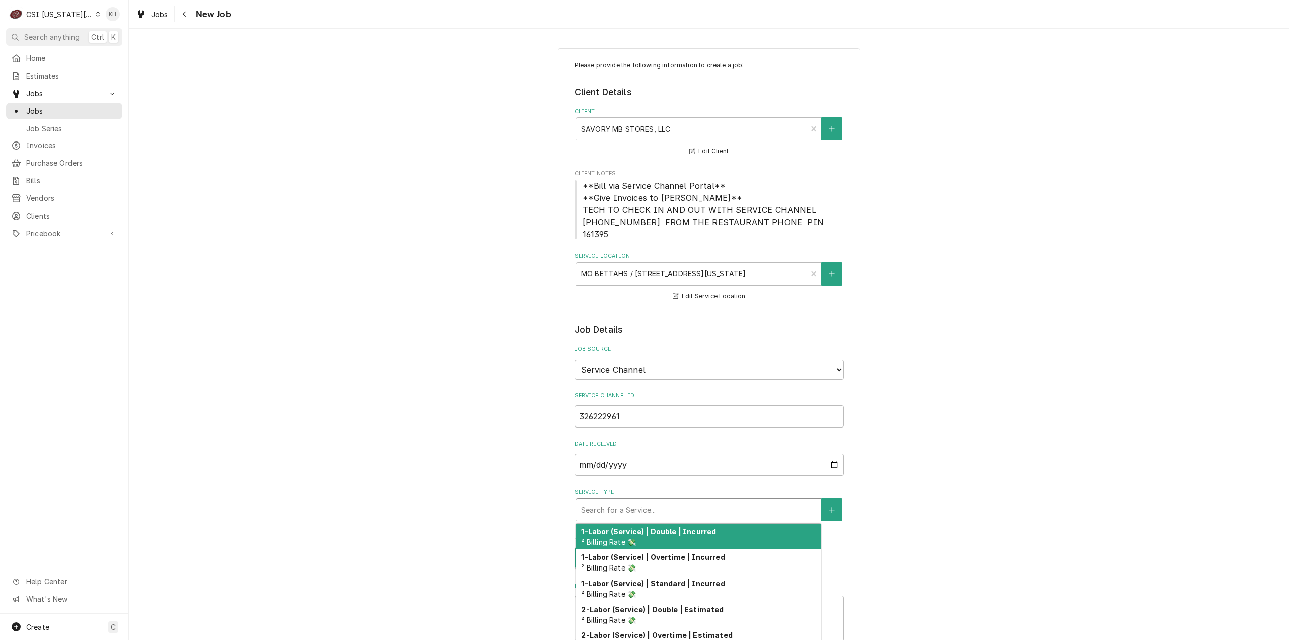
type textarea "x"
type input "s"
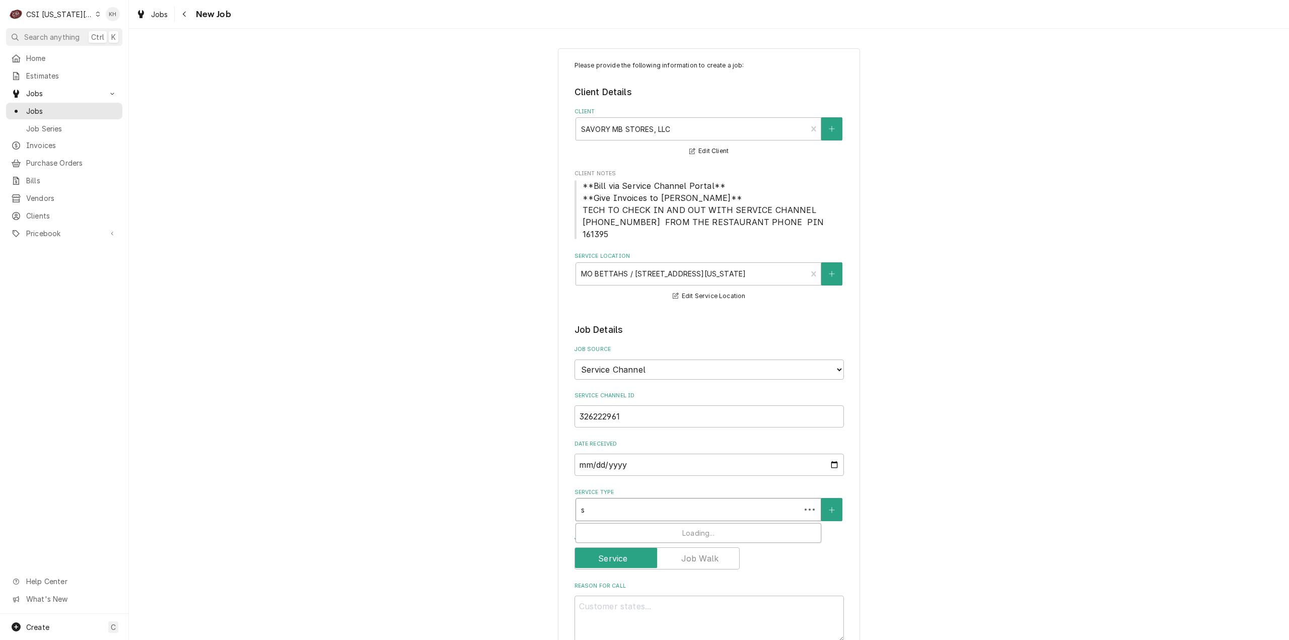
type textarea "x"
type input "se"
type textarea "x"
type input "ser"
type textarea "x"
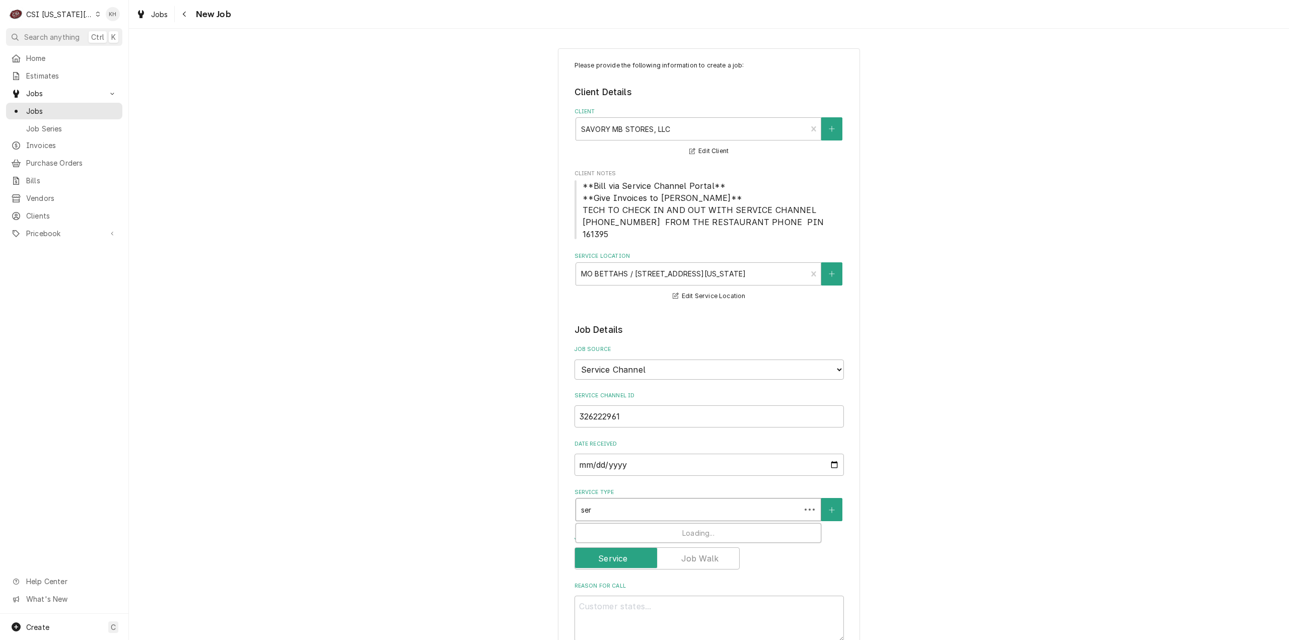
type input "serv"
type textarea "x"
type input "servic"
type textarea "x"
type input "service"
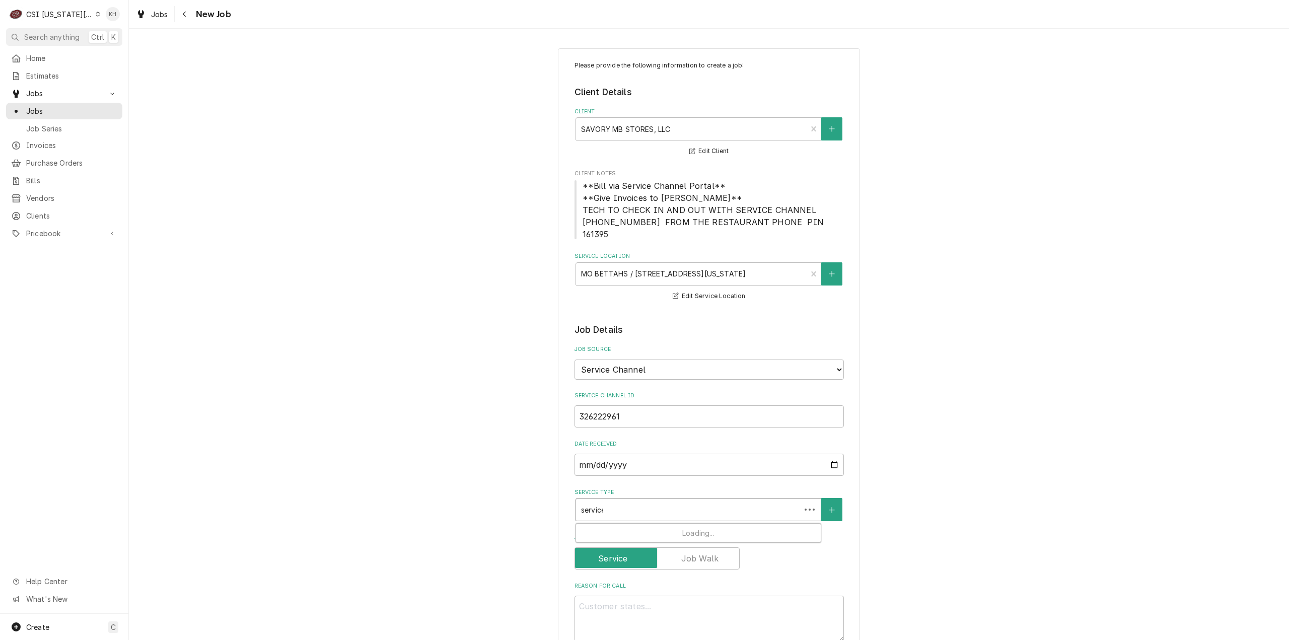
type textarea "x"
type input "service"
type textarea "x"
type input "service ca"
type textarea "x"
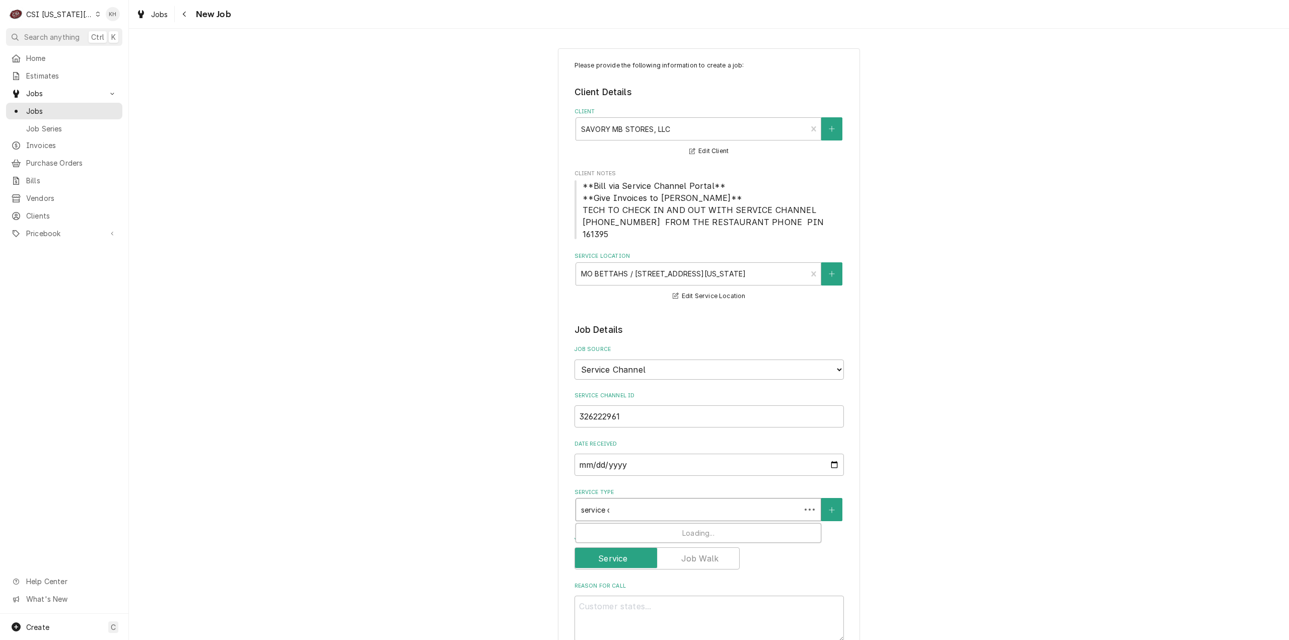
type input "service cal"
type textarea "x"
type input "service call"
click at [697, 524] on div "Job | Service Call ¹ Service Type 🛠️" at bounding box center [698, 537] width 245 height 26
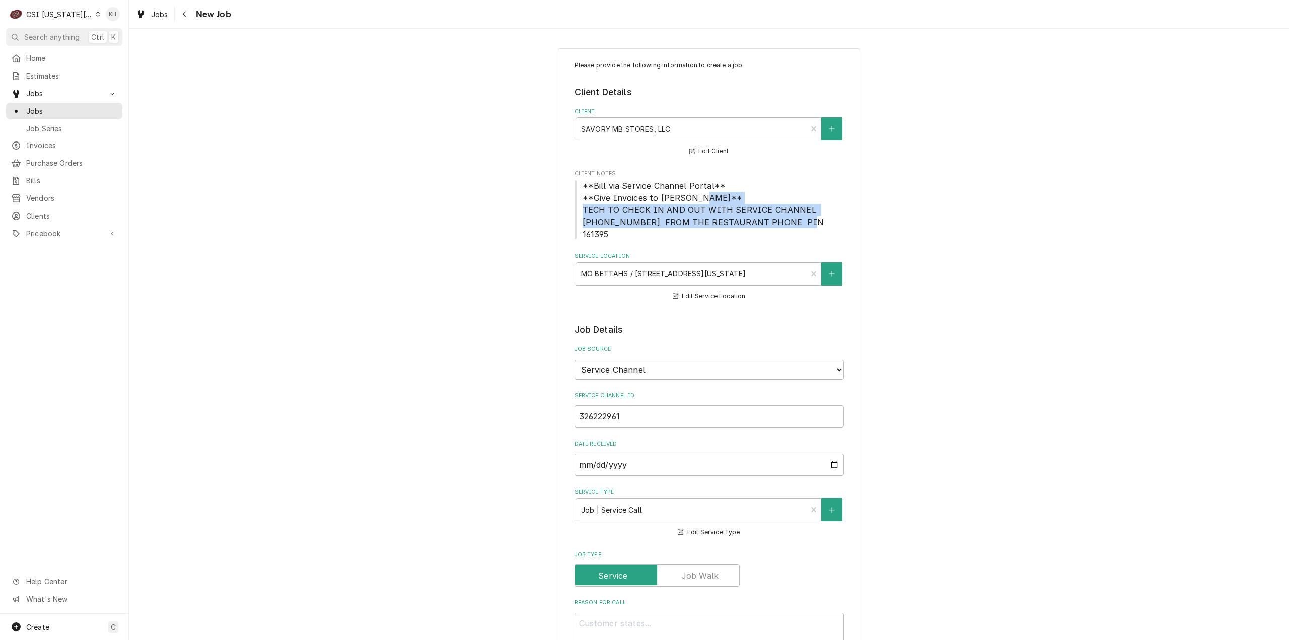
drag, startPoint x: 575, startPoint y: 206, endPoint x: 808, endPoint y: 223, distance: 233.1
click at [808, 223] on span "**Bill via Service Channel Portal** **Give Invoices to [PERSON_NAME]** TECH TO …" at bounding box center [708, 210] width 269 height 60
copy span "TECH TO CHECK IN AND OUT WITH SERVICE CHANNEL 516- 500-7776 FROM THE RESTAURANT…"
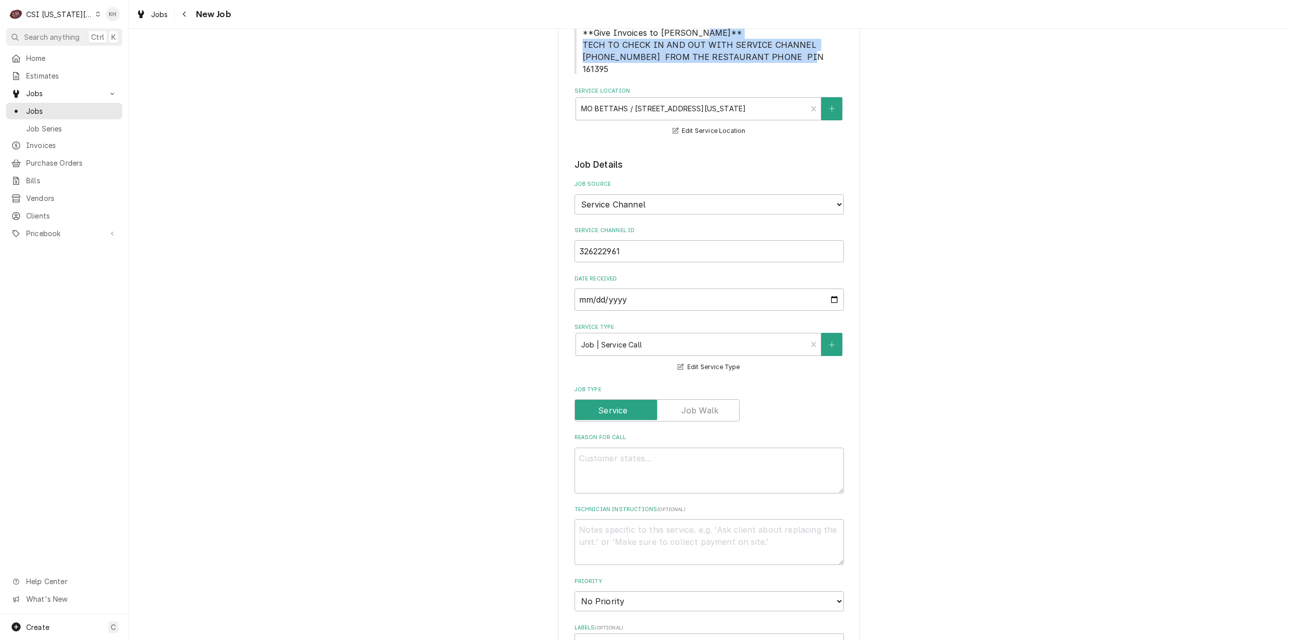
scroll to position [302, 0]
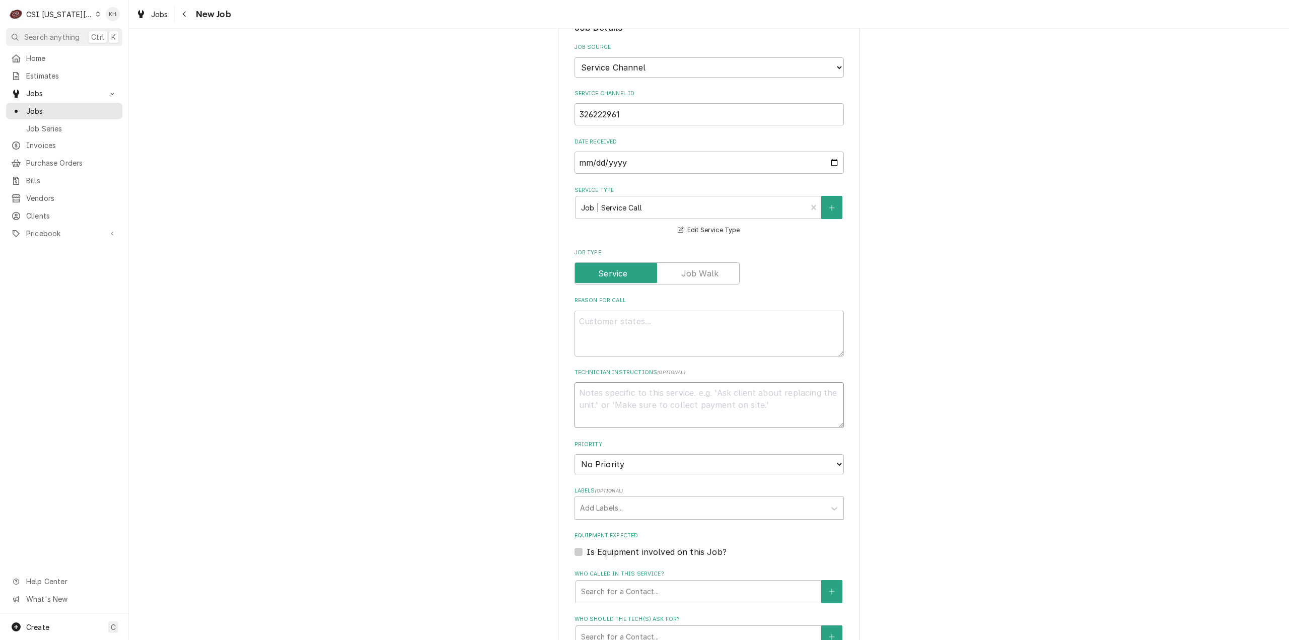
click at [666, 401] on textarea "Technician Instructions ( optional )" at bounding box center [708, 405] width 269 height 46
paste textarea "TECH TO CHECK IN AND OUT WITH SERVICE CHANNEL 516- 500-7776 FROM THE RESTAURANT…"
type textarea "x"
type textarea "TECH TO CHECK IN AND OUT WITH SERVICE CHANNEL 516- 500-7776 FROM THE RESTAURANT…"
type textarea "x"
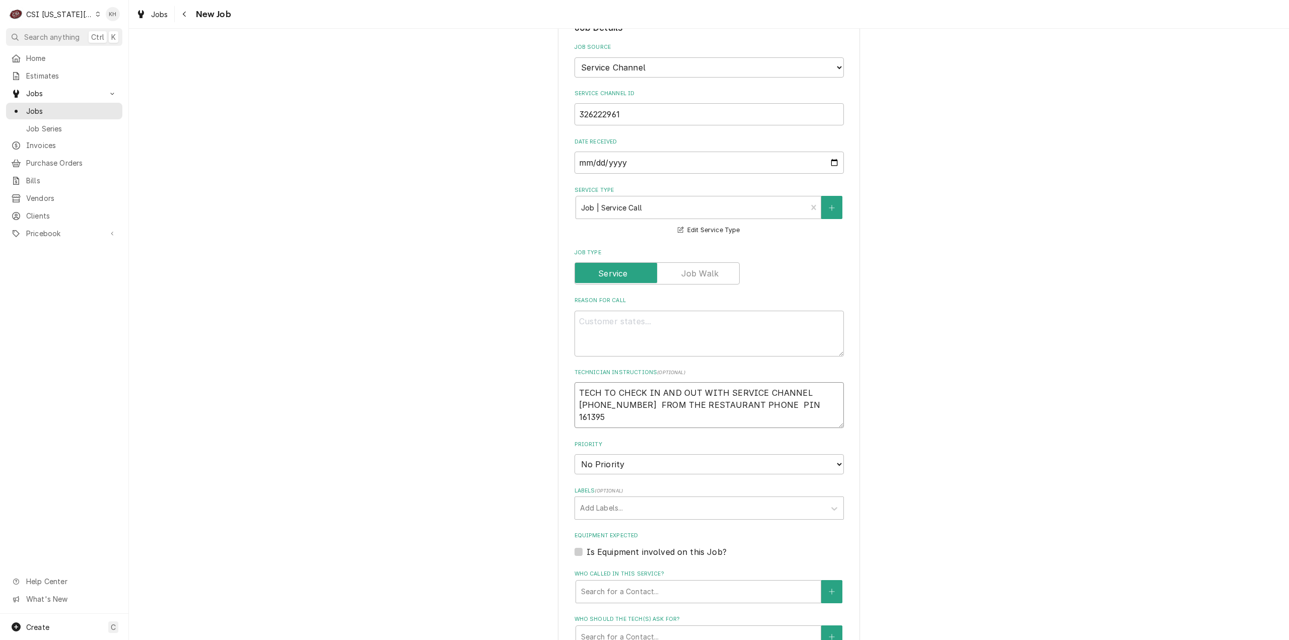
type textarea "TECH TO CHECK IN AND OUT WITH SERVICE CHANNEL 516- 500-7776 FROM THE RESTAURANT…"
type textarea "x"
type textarea "TECH TO CHECK IN AND OUT WITH SERVICE CHANNEL 516- 500-7776 FROM THE RESTAURANT…"
type textarea "x"
type textarea "TECH TO CHECK IN AND OUT WITH SERVICE CHANNEL 516- 500-7776 FROM THE RESTAURANT…"
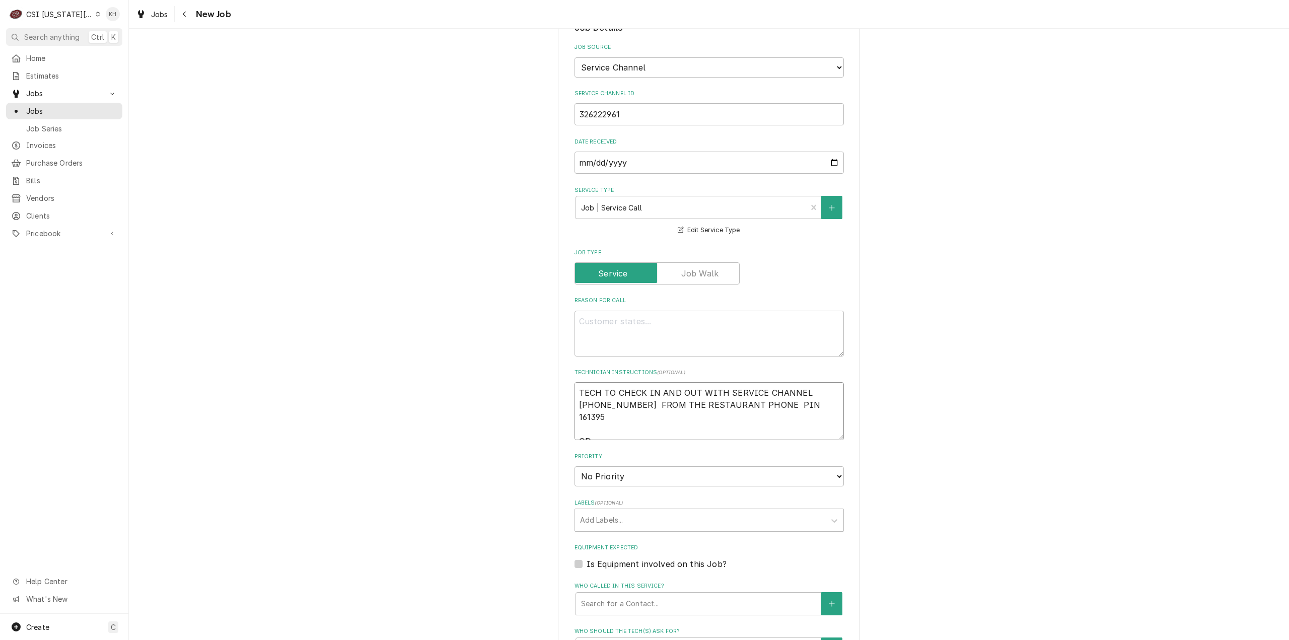
type textarea "x"
type textarea "TECH TO CHECK IN AND OUT WITH SERVICE CHANNEL 516- 500-7776 FROM THE RESTAURANT…"
type textarea "x"
type textarea "TECH TO CHECK IN AND OUT WITH SERVICE CHANNEL 516- 500-7776 FROM THE RESTAURANT…"
type textarea "x"
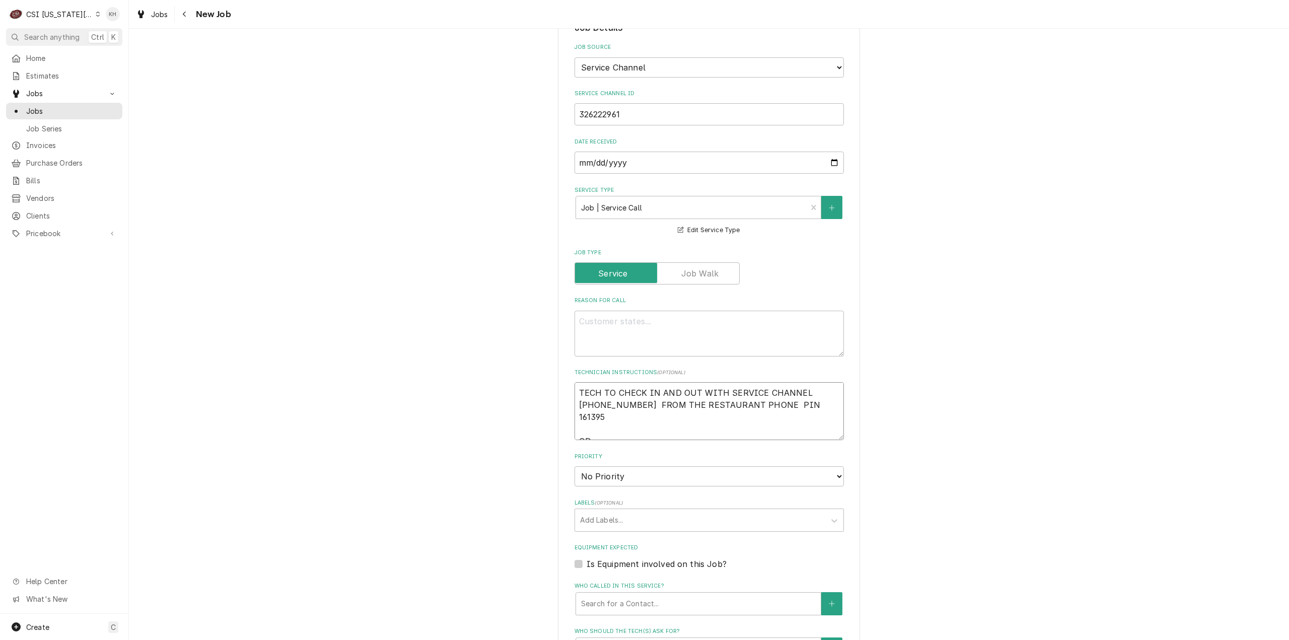
type textarea "TECH TO CHECK IN AND OUT WITH SERVICE CHANNEL 516- 500-7776 FROM THE RESTAURANT…"
type textarea "x"
type textarea "TECH TO CHECK IN AND OUT WITH SERVICE CHANNEL 516- 500-7776 FROM THE RESTAURANT…"
type textarea "x"
type textarea "TECH TO CHECK IN AND OUT WITH SERVICE CHANNEL 516- 500-7776 FROM THE RESTAURANT…"
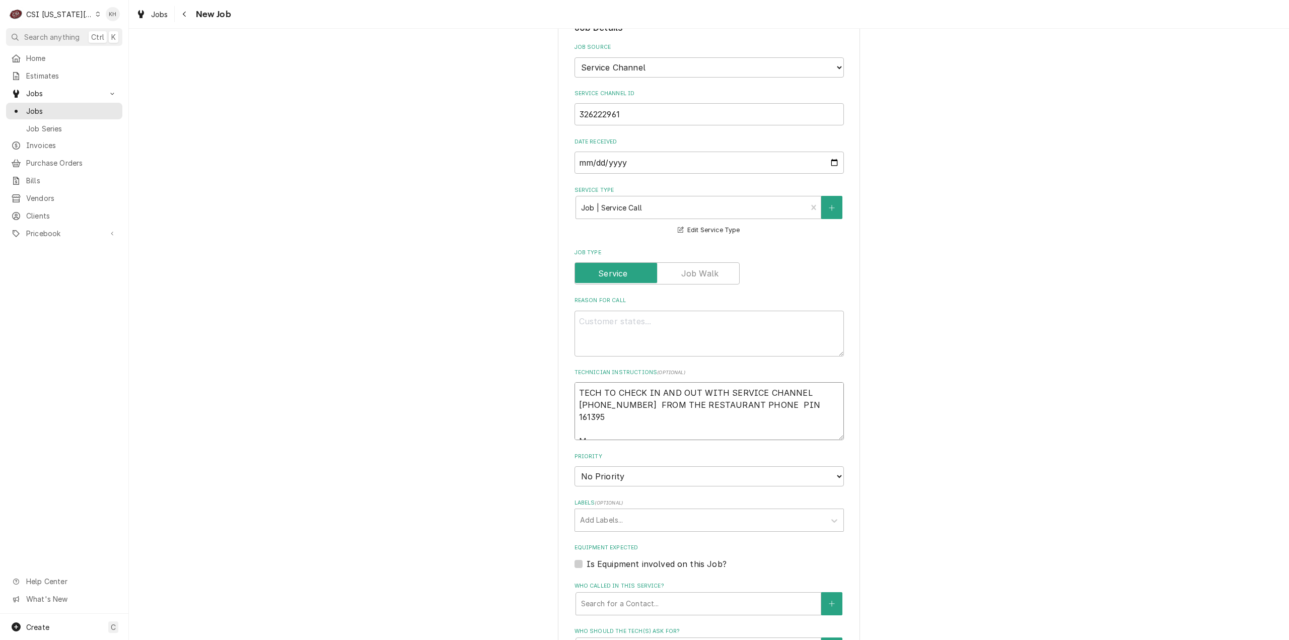
type textarea "x"
type textarea "TECH TO CHECK IN AND OUT WITH SERVICE CHANNEL 516- 500-7776 FROM THE RESTAURANT…"
type textarea "x"
type textarea "TECH TO CHECK IN AND OUT WITH SERVICE CHANNEL 516- 500-7776 FROM THE RESTAURANT…"
type textarea "x"
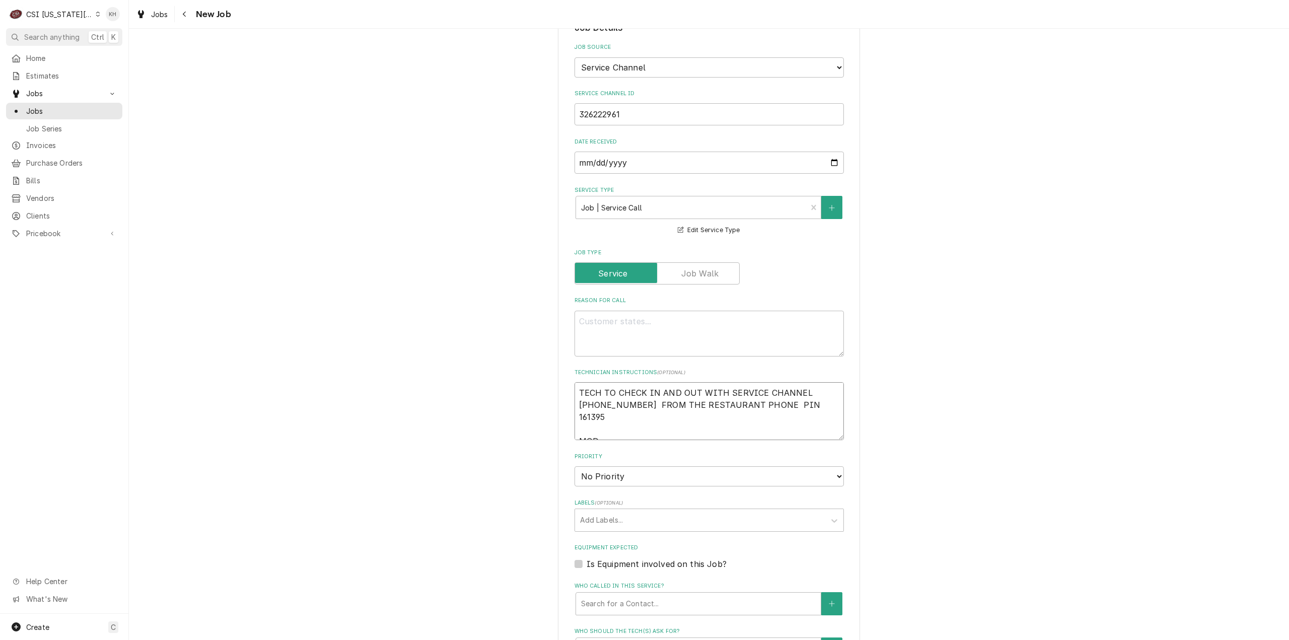
type textarea "TECH TO CHECK IN AND OUT WITH SERVICE CHANNEL 516- 500-7776 FROM THE RESTAURANT…"
type textarea "x"
type textarea "TECH TO CHECK IN AND OUT WITH SERVICE CHANNEL 516- 500-7776 FROM THE RESTAURANT…"
click at [638, 422] on textarea "TECH TO CHECK IN AND OUT WITH SERVICE CHANNEL 516- 500-7776 FROM THE RESTAURANT…" at bounding box center [708, 411] width 269 height 58
paste textarea "Phone 816-631-0432"
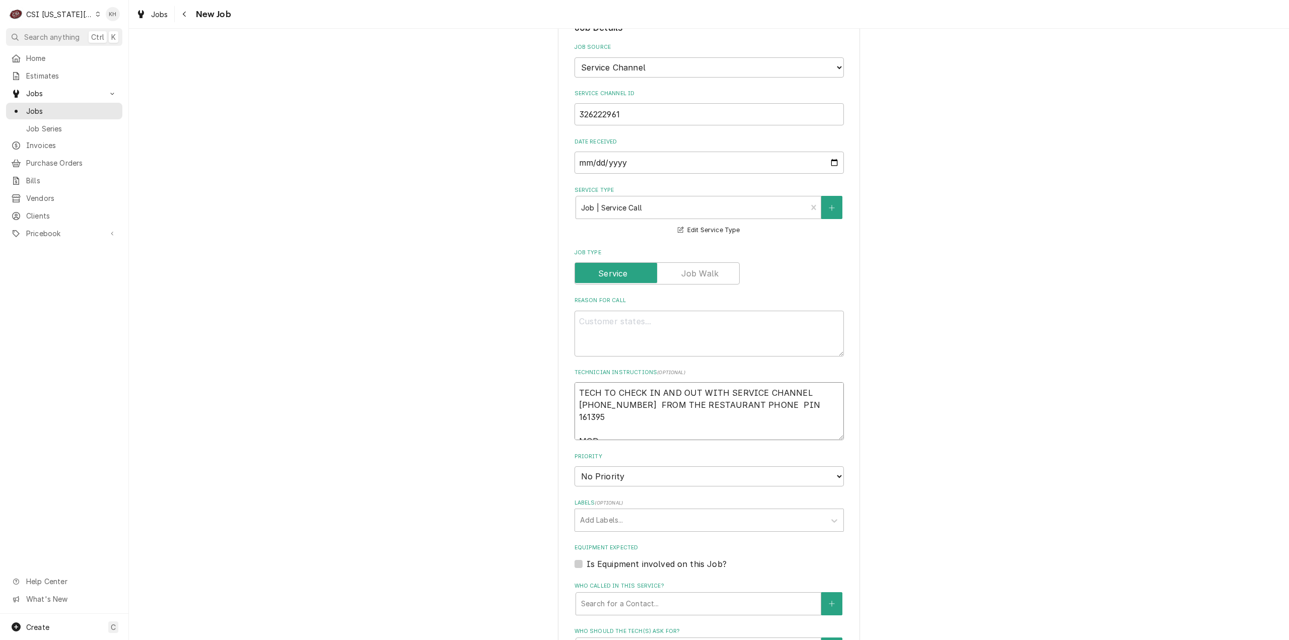
type textarea "x"
type textarea "TECH TO CHECK IN AND OUT WITH SERVICE CHANNEL 516- 500-7776 FROM THE RESTAURANT…"
type textarea "x"
type textarea "TECH TO CHECK IN AND OUT WITH SERVICE CHANNEL 516- 500-7776 FROM THE RESTAURANT…"
click at [764, 312] on textarea "Reason For Call" at bounding box center [708, 334] width 269 height 46
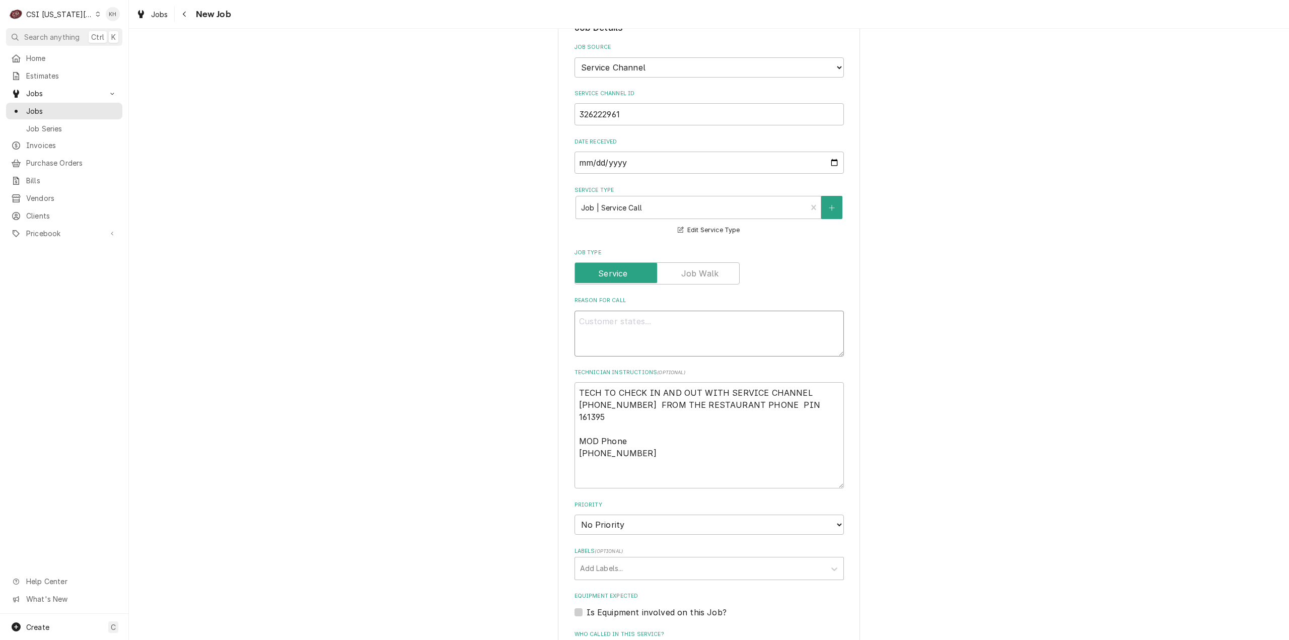
paste textarea "FRONT OF HOUSE (FOH) / KITCHEN EQUIPMENT / HOT WELL - MAKE LINE / UNDER / OVER …"
type textarea "x"
type textarea "FRONT OF HOUSE (FOH) / KITCHEN EQUIPMENT / HOT WELL - MAKE LINE / UNDER / OVER …"
type textarea "x"
type textarea "FRONT OF HOUSE (FOH) / KITCHEN EQUIPMENT / HOT WELL - MAKE LINE / UNDER / OVER …"
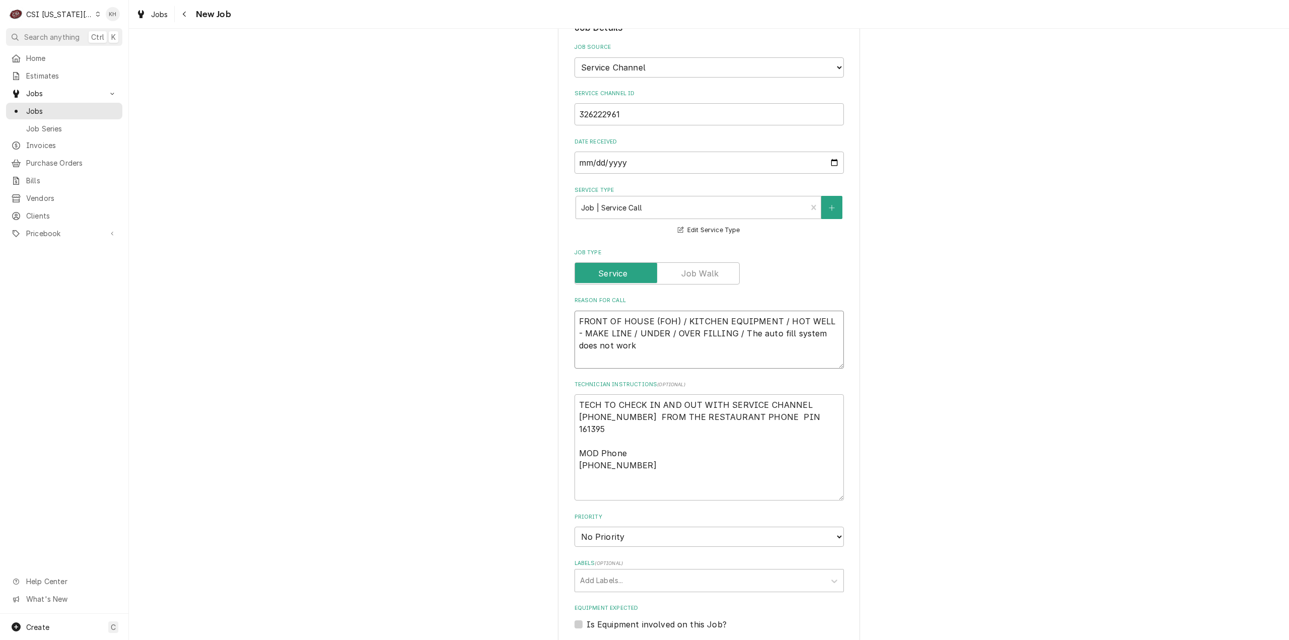
type textarea "x"
type textarea "FRONT OF HOUSE (FOH) / KITCHEN EQUIPMENT / HOT WELL - MAKE LINE / UNDER / OVER …"
type textarea "x"
type textarea "FRONT OF HOUSE (FOH) / KITCHEN EQUIPMENT / HOT WELL - MAKE LINE / UNDER / OVER …"
type textarea "x"
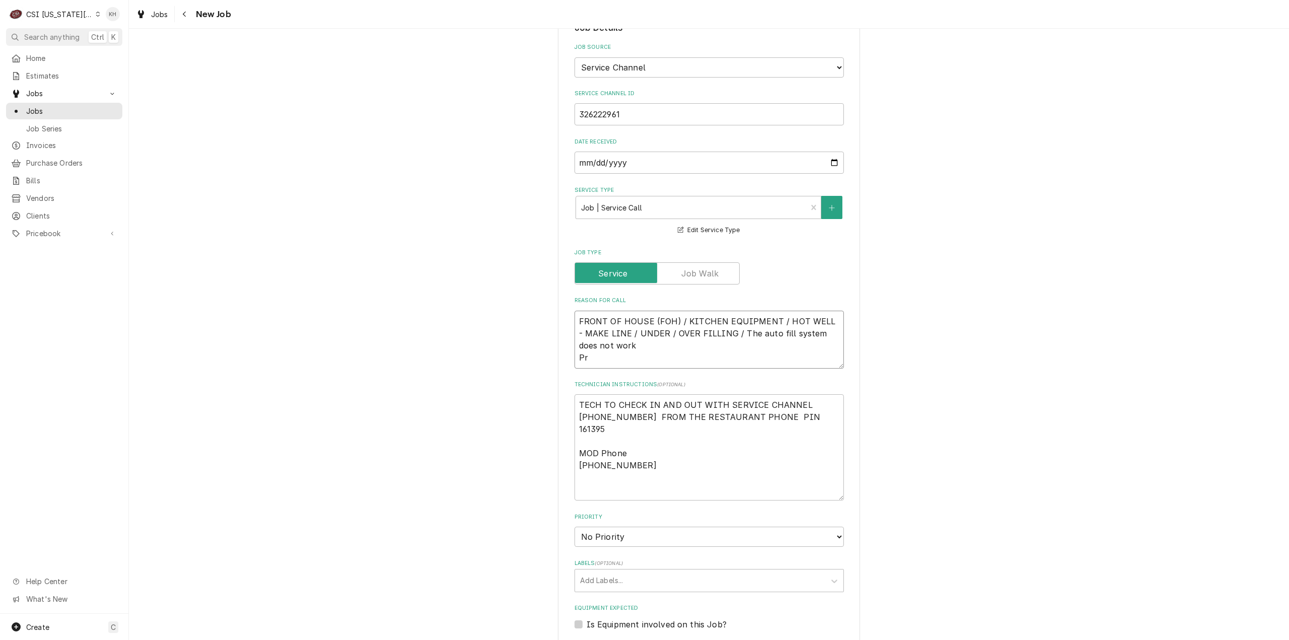
type textarea "FRONT OF HOUSE (FOH) / KITCHEN EQUIPMENT / HOT WELL - MAKE LINE / UNDER / OVER …"
type textarea "x"
type textarea "FRONT OF HOUSE (FOH) / KITCHEN EQUIPMENT / HOT WELL - MAKE LINE / UNDER / OVER …"
type textarea "x"
type textarea "FRONT OF HOUSE (FOH) / KITCHEN EQUIPMENT / HOT WELL - MAKE LINE / UNDER / OVER …"
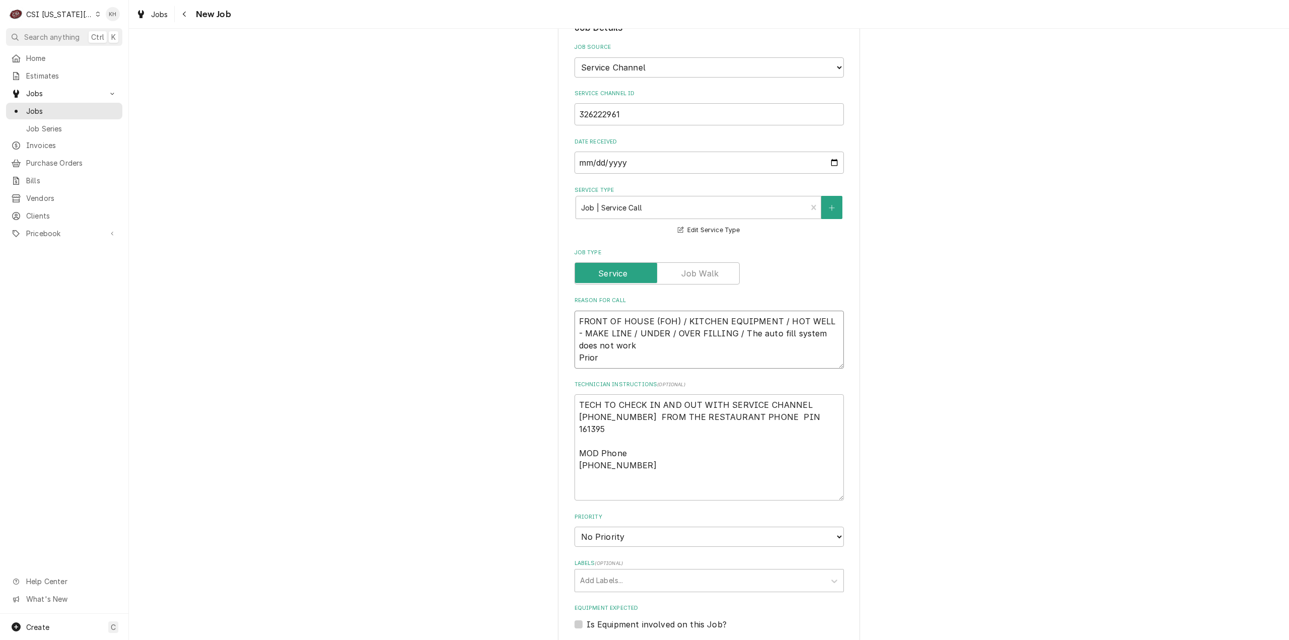
type textarea "x"
type textarea "FRONT OF HOUSE (FOH) / KITCHEN EQUIPMENT / HOT WELL - MAKE LINE / UNDER / OVER …"
type textarea "x"
type textarea "FRONT OF HOUSE (FOH) / KITCHEN EQUIPMENT / HOT WELL - MAKE LINE / UNDER / OVER …"
type textarea "x"
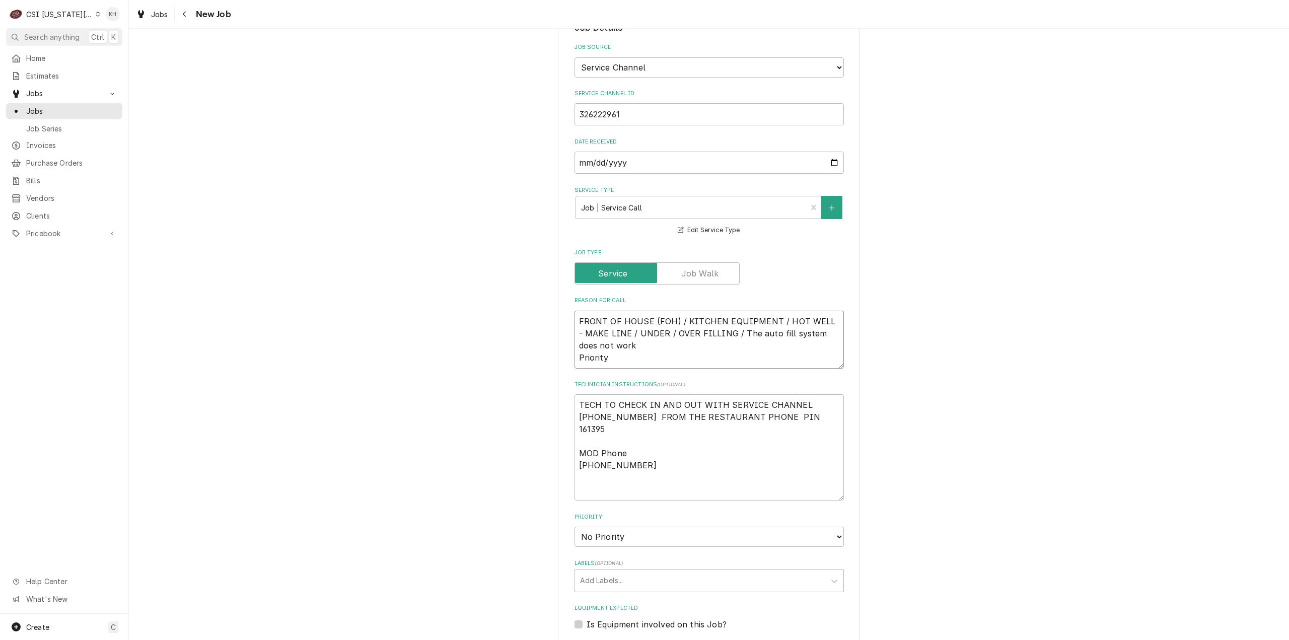
type textarea "FRONT OF HOUSE (FOH) / KITCHEN EQUIPMENT / HOT WELL - MAKE LINE / UNDER / OVER …"
type textarea "x"
type textarea "FRONT OF HOUSE (FOH) / KITCHEN EQUIPMENT / HOT WELL - MAKE LINE / UNDER / OVER …"
click at [618, 346] on textarea "FRONT OF HOUSE (FOH) / KITCHEN EQUIPMENT / HOT WELL - MAKE LINE / UNDER / OVER …" at bounding box center [708, 340] width 269 height 58
paste textarea "NORMAL - 48 HRS"
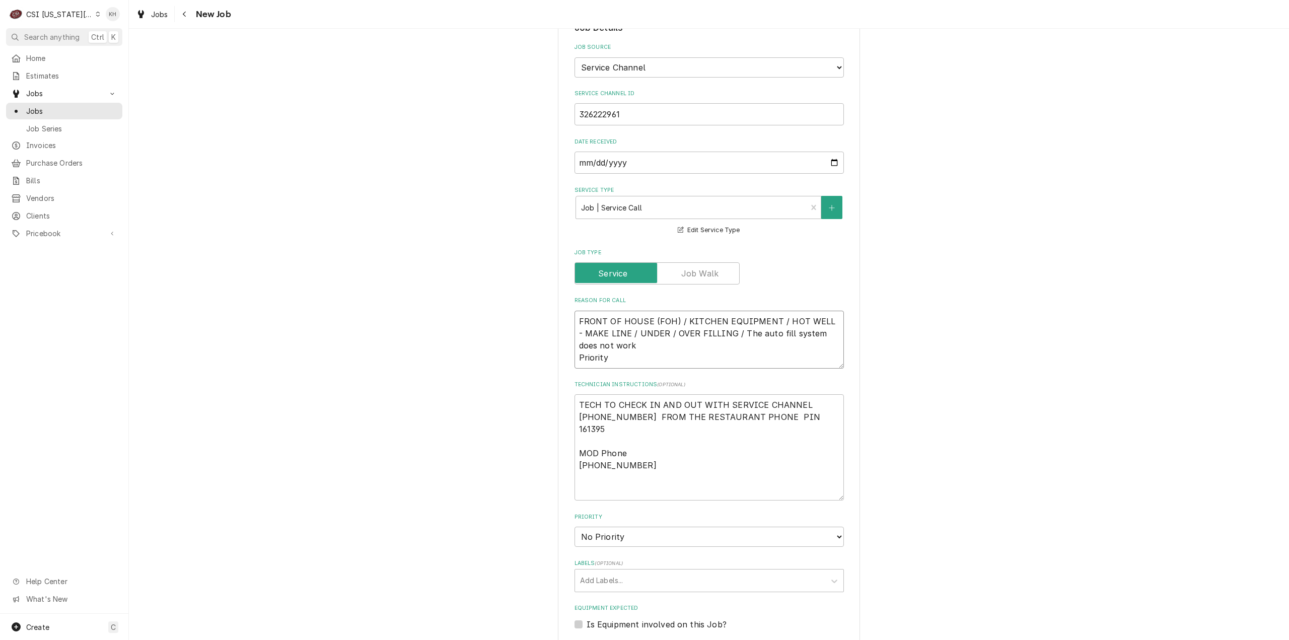
type textarea "x"
type textarea "FRONT OF HOUSE (FOH) / KITCHEN EQUIPMENT / HOT WELL - MAKE LINE / UNDER / OVER …"
type textarea "x"
type textarea "FRONT OF HOUSE (FOH) / KITCHEN EQUIPMENT / HOT WELL - MAKE LINE / UNDER / OVER …"
click at [578, 394] on textarea "TECH TO CHECK IN AND OUT WITH SERVICE CHANNEL 516- 500-7776 FROM THE RESTAURANT…" at bounding box center [708, 447] width 269 height 106
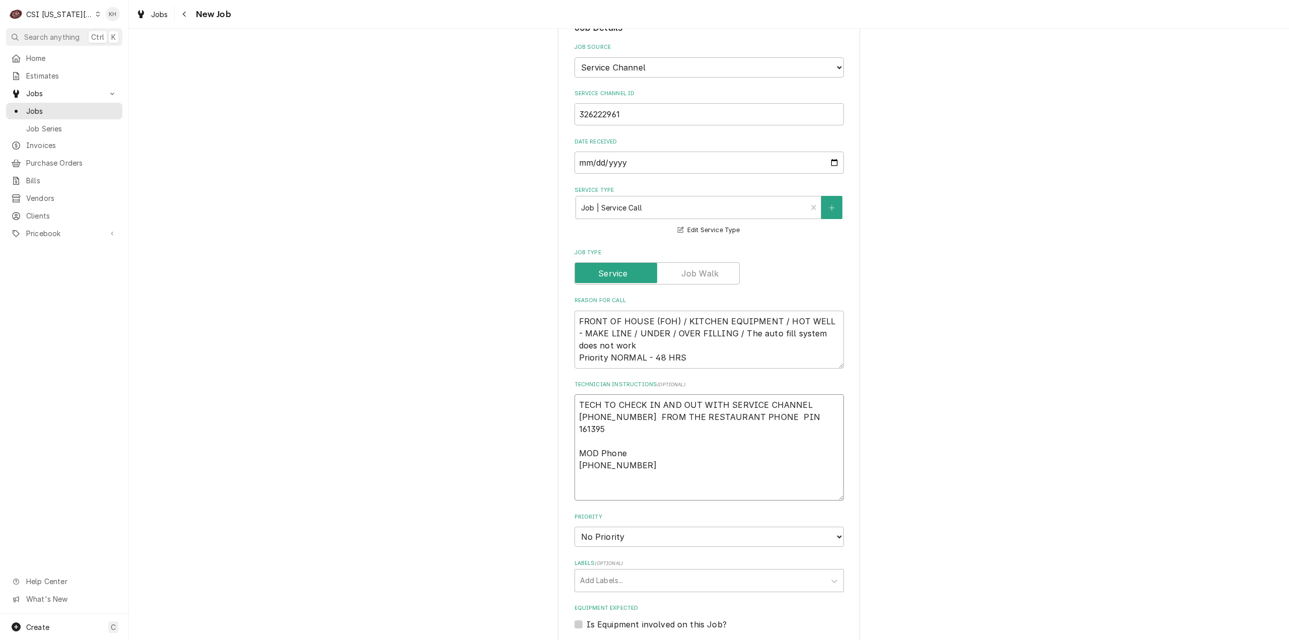
drag, startPoint x: 660, startPoint y: 479, endPoint x: 575, endPoint y: 460, distance: 87.3
click at [575, 460] on textarea "TECH TO CHECK IN AND OUT WITH SERVICE CHANNEL 516- 500-7776 FROM THE RESTAURANT…" at bounding box center [708, 447] width 269 height 106
type textarea "x"
type textarea "TECH TO CHECK IN AND OUT WITH SERVICE CHANNEL 516- 500-7776 FROM THE RESTAURANT…"
type textarea "x"
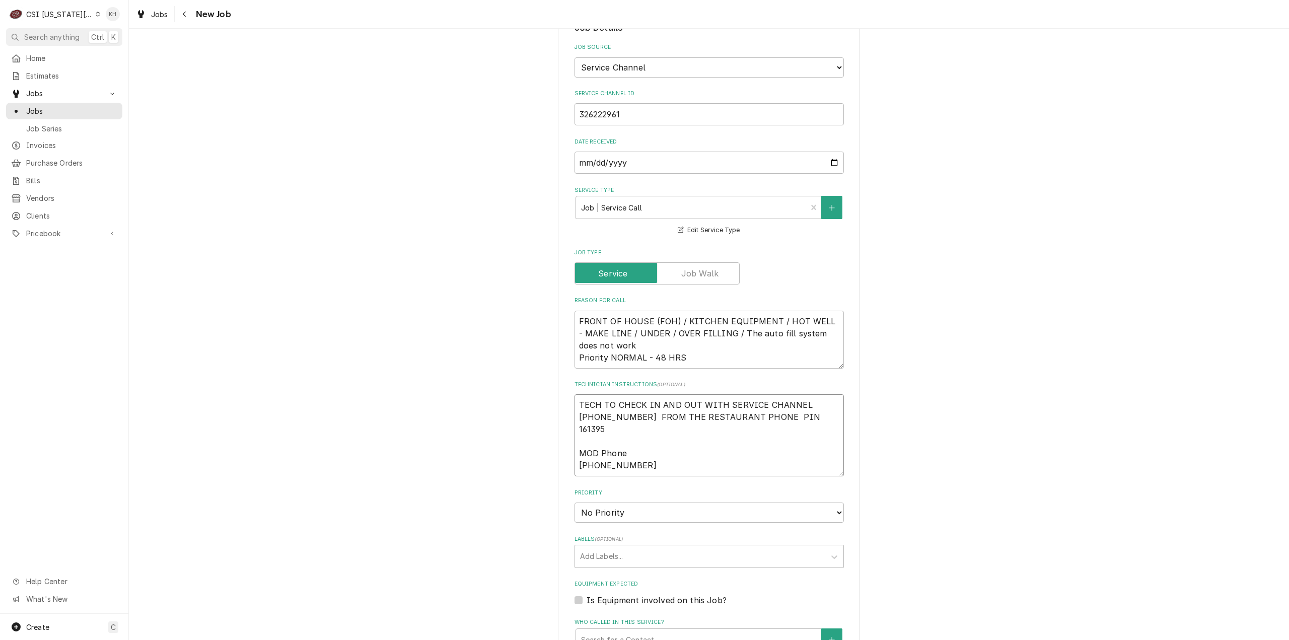
type textarea "TECH TO CHECK IN AND OUT WITH SERVICE CHANNEL 516- 500-7776 FROM THE RESTAURANT…"
click at [575, 441] on textarea "TECH TO CHECK IN AND OUT WITH SERVICE CHANNEL 516- 500-7776 FROM THE RESTAURANT…" at bounding box center [708, 429] width 269 height 70
type textarea "x"
type textarea "TECH TO CHECK IN AND OUT WITH SERVICE CHANNEL 516- 500-7776 FROM THE RESTAURANT…"
type textarea "x"
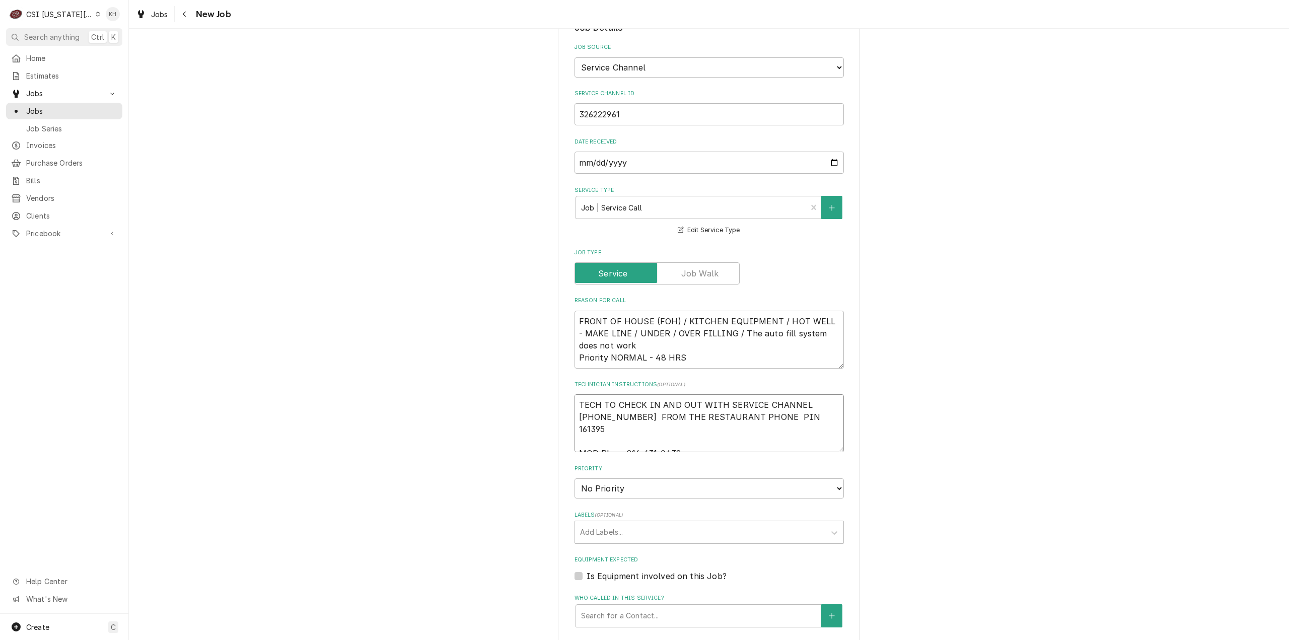
type textarea "TECH TO CHECK IN AND OUT WITH SERVICE CHANNEL 516- 500-7776 FROM THE RESTAURANT…"
type textarea "x"
type textarea "TECH TO CHECK IN AND OUT WITH SERVICE CHANNEL 516- 500-7776 FROM THE RESTAURANT…"
type textarea "x"
type textarea "TECH TO CHECK IN AND OUT WITH SERVICE CHANNEL 516- 500-7776 FROM THE RESTAURANT…"
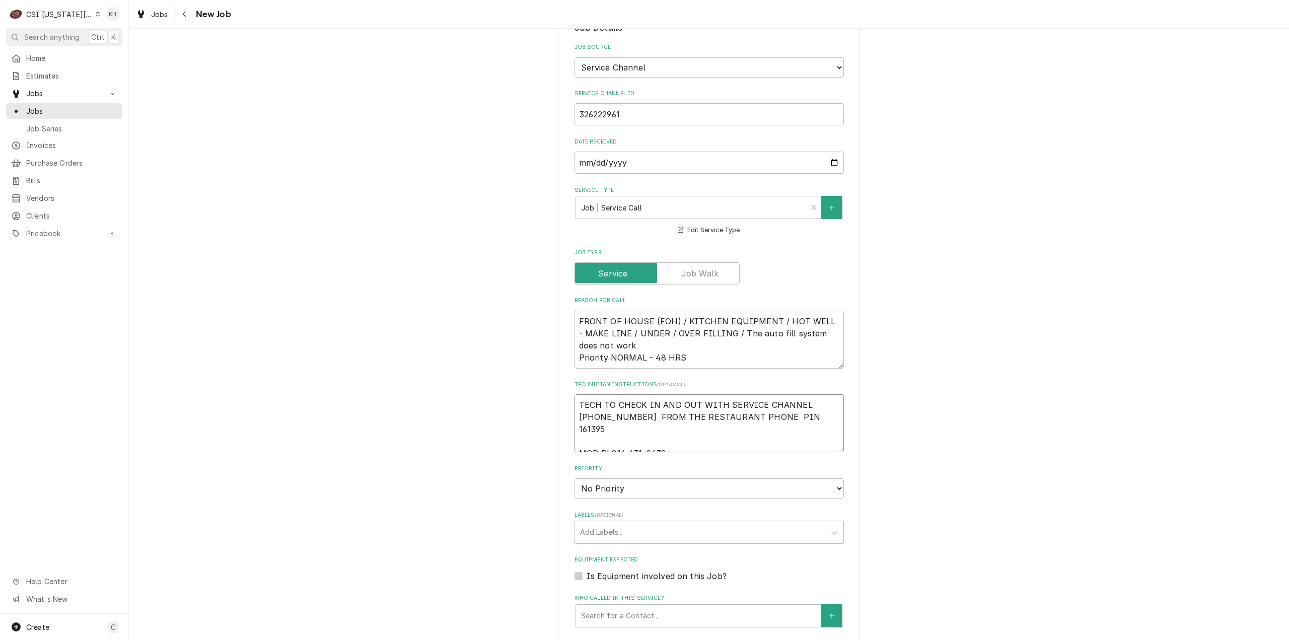
type textarea "x"
type textarea "TECH TO CHECK IN AND OUT WITH SERVICE CHANNEL 516- 500-7776 FROM THE RESTAURANT…"
type textarea "x"
type textarea "TECH TO CHECK IN AND OUT WITH SERVICE CHANNEL 516- 500-7776 FROM THE RESTAURANT…"
click at [576, 394] on textarea "TECH TO CHECK IN AND OUT WITH SERVICE CHANNEL 516- 500-7776 FROM THE RESTAURANT…" at bounding box center [708, 423] width 269 height 58
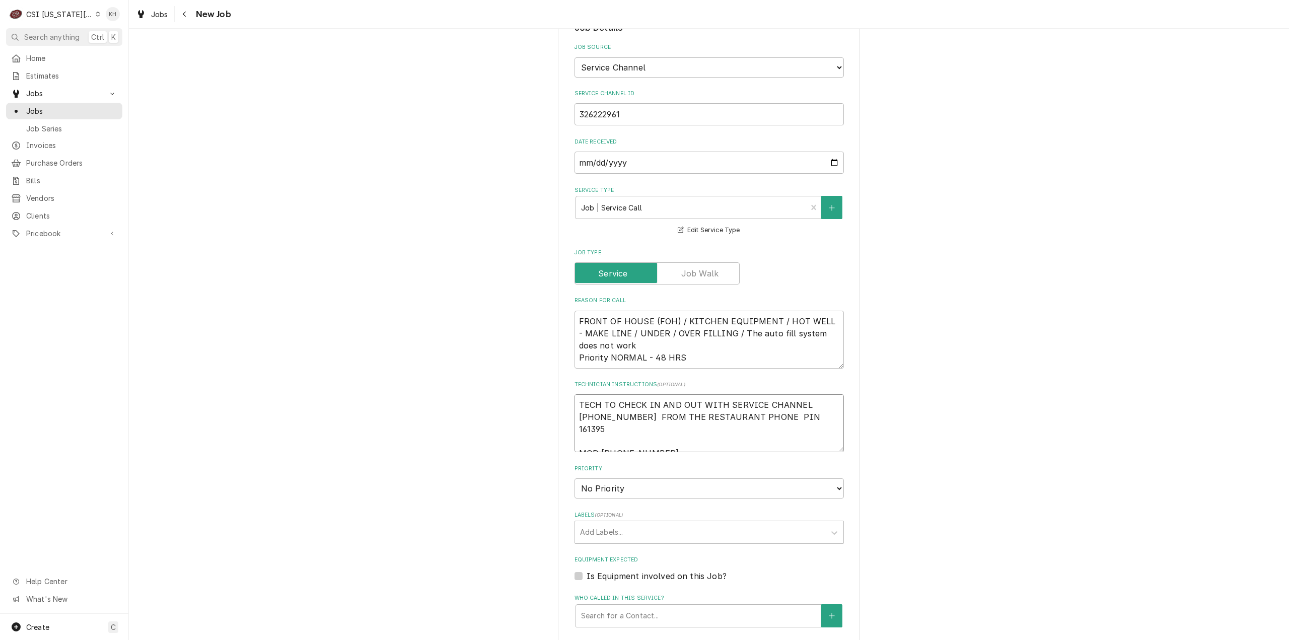
type textarea "x"
type textarea "TECH TO CHECK IN AND OUT WITH SERVICE CHANNEL 516- 500-7776 FROM THE RESTAURANT…"
type textarea "x"
type textarea "TECH TO CHECK IN AND OUT WITH SERVICE CHANNEL 516- 500-7776 FROM THE RESTAURANT…"
type textarea "x"
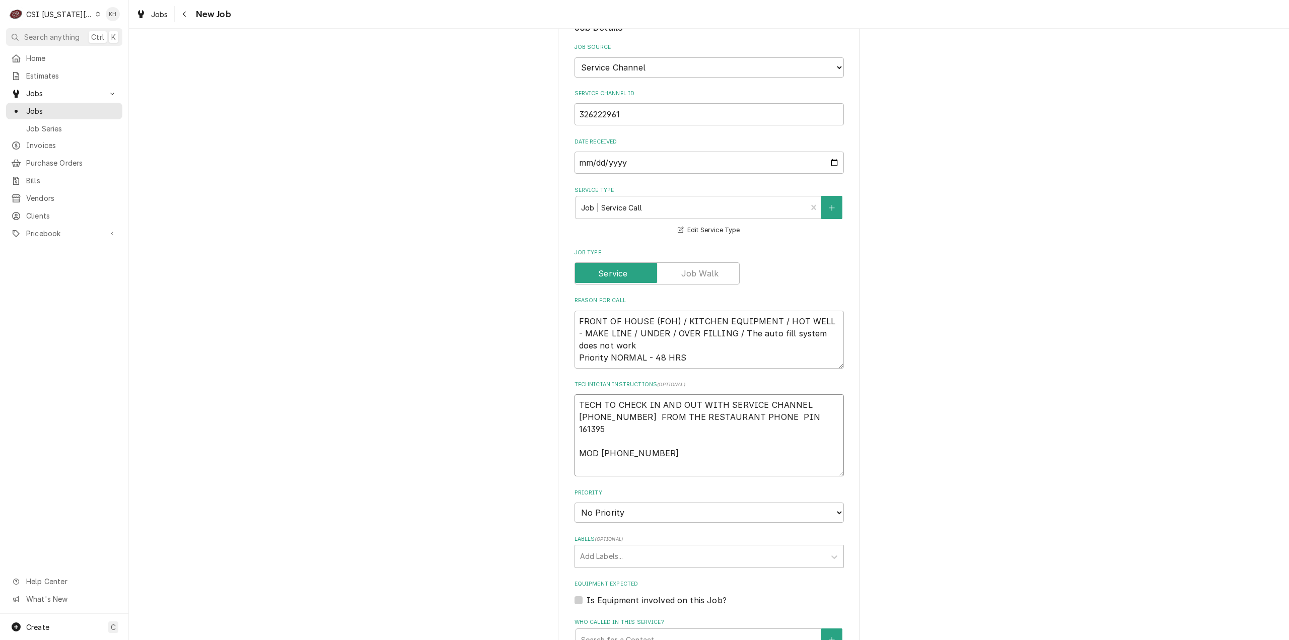
type textarea "N TECH TO CHECK IN AND OUT WITH SERVICE CHANNEL 516- 500-7776 FROM THE RESTAURA…"
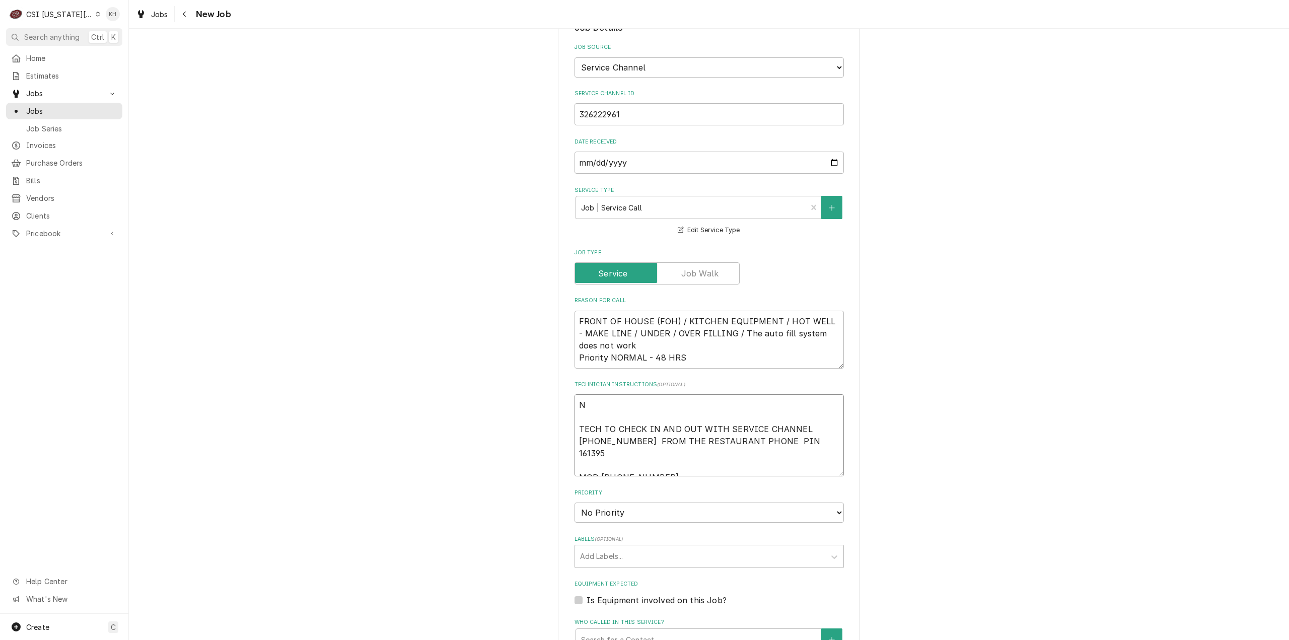
type textarea "x"
type textarea "NT TECH TO CHECK IN AND OUT WITH SERVICE CHANNEL 516- 500-7776 FROM THE RESTAUR…"
type textarea "x"
type textarea "NTE TECH TO CHECK IN AND OUT WITH SERVICE CHANNEL 516- 500-7776 FROM THE RESTAU…"
type textarea "x"
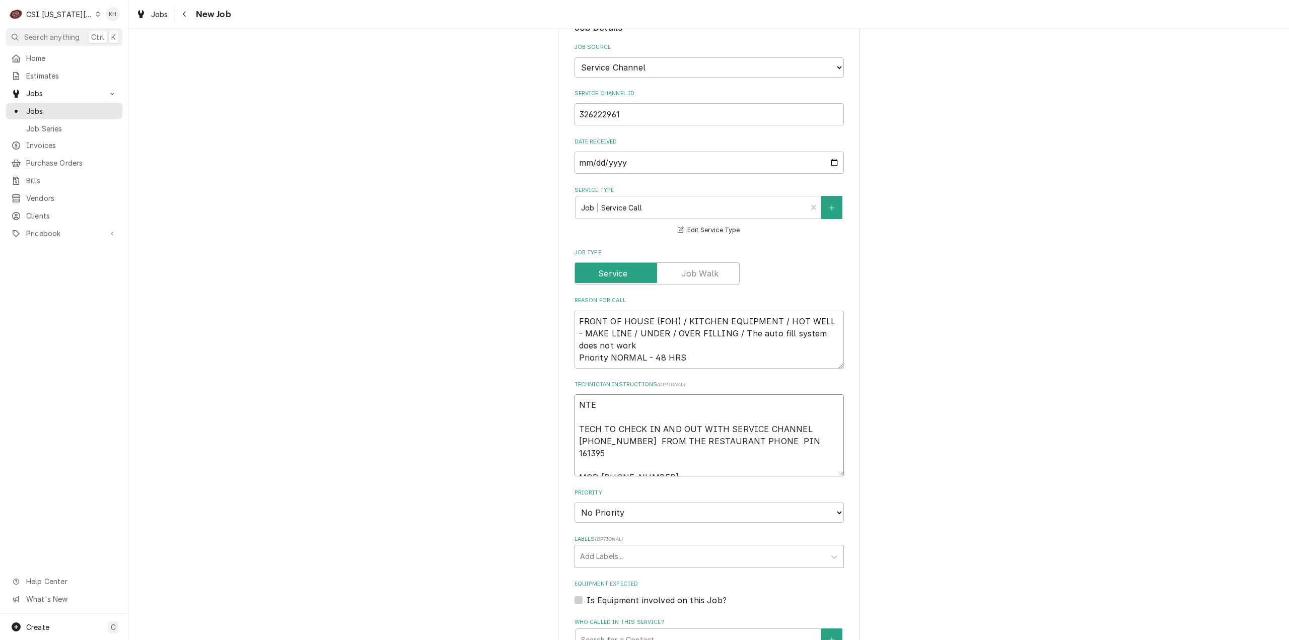
type textarea "NTE TECH TO CHECK IN AND OUT WITH SERVICE CHANNEL 516- 500-7776 FROM THE RESTAU…"
type textarea "x"
type textarea "NTE $ TECH TO CHECK IN AND OUT WITH SERVICE CHANNEL 516- 500-7776 FROM THE REST…"
type textarea "x"
type textarea "NTE $5 TECH TO CHECK IN AND OUT WITH SERVICE CHANNEL 516- 500-7776 FROM THE RES…"
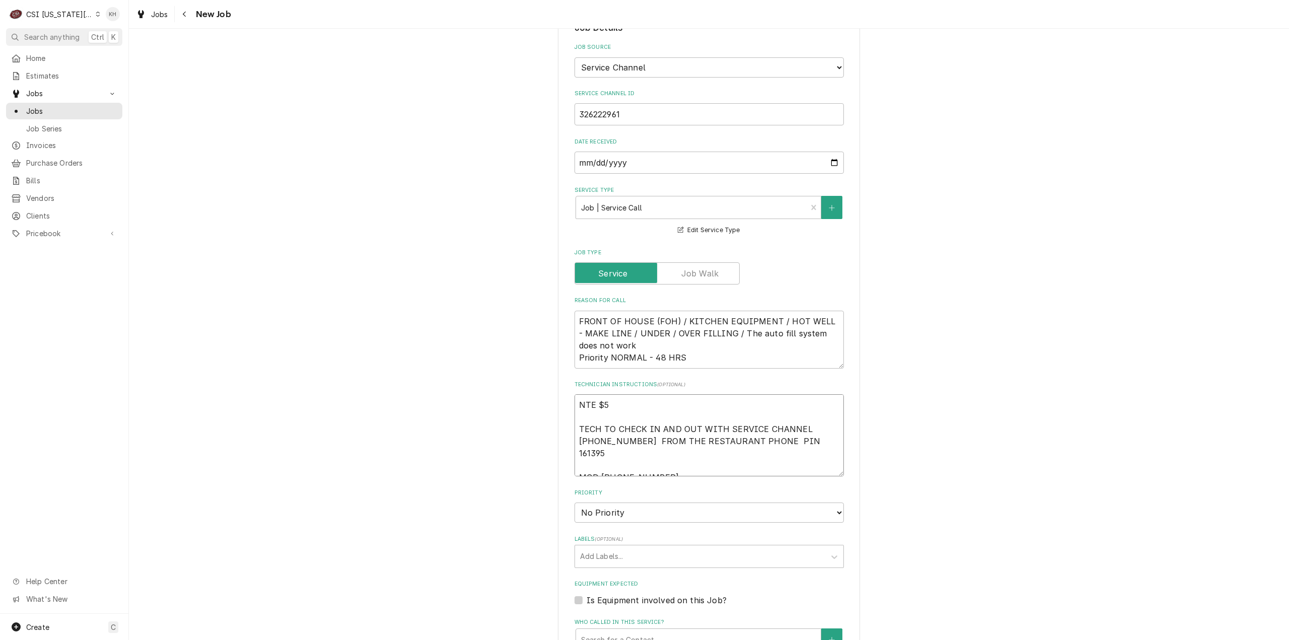
type textarea "x"
type textarea "NTE $55 TECH TO CHECK IN AND OUT WITH SERVICE CHANNEL 516- 500-7776 FROM THE RE…"
type textarea "x"
type textarea "NTE $550 TECH TO CHECK IN AND OUT WITH SERVICE CHANNEL 516- 500-7776 FROM THE R…"
type textarea "x"
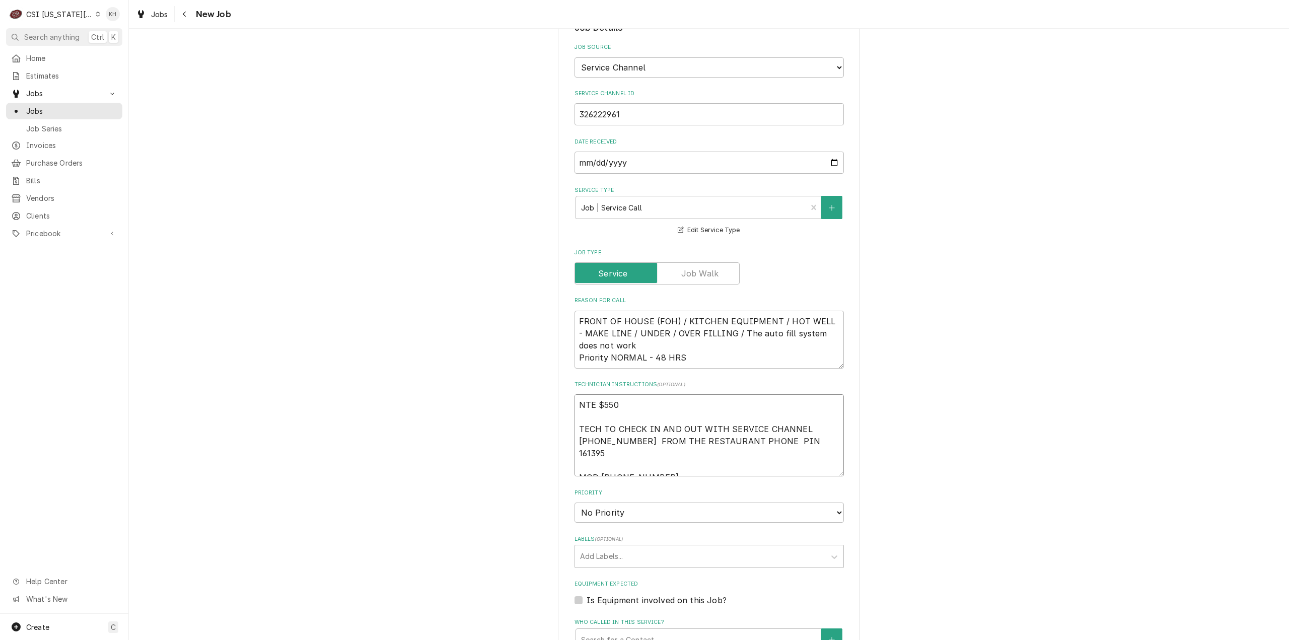
type textarea "NTE $550. TECH TO CHECK IN AND OUT WITH SERVICE CHANNEL 516- 500-7776 FROM THE …"
type textarea "x"
type textarea "NTE $550.0 TECH TO CHECK IN AND OUT WITH SERVICE CHANNEL 516- 500-7776 FROM THE…"
type textarea "x"
type textarea "NTE $550.00 TECH TO CHECK IN AND OUT WITH SERVICE CHANNEL [PHONE_NUMBER] FROM T…"
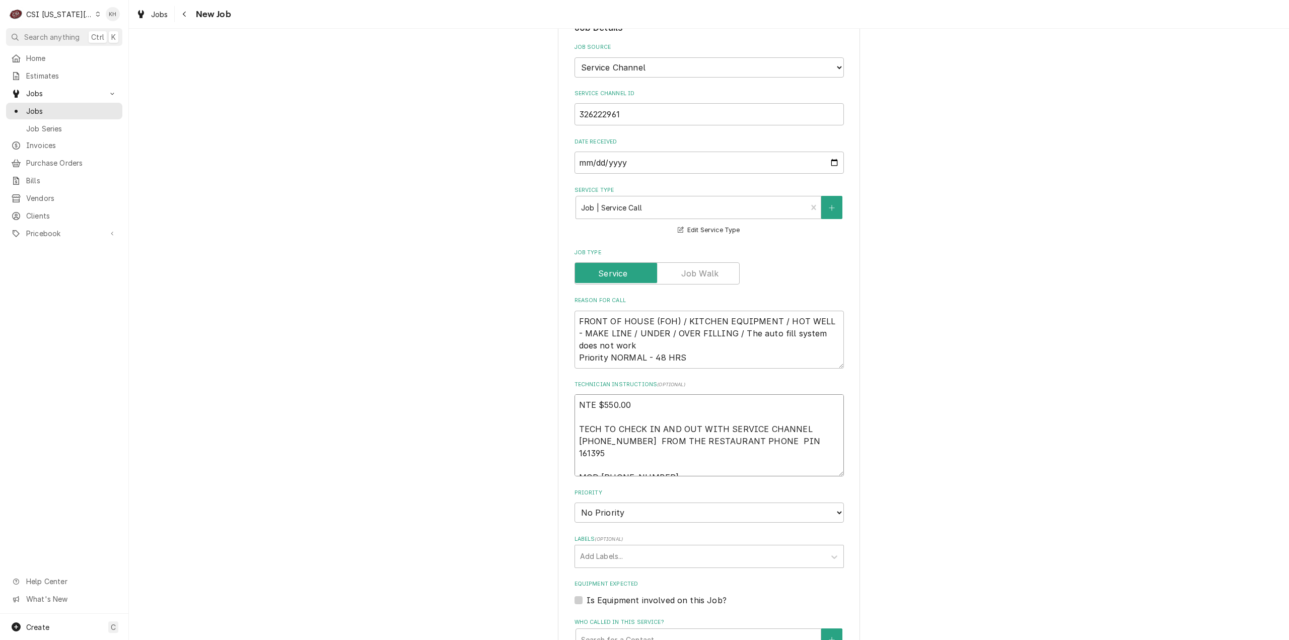
type textarea "x"
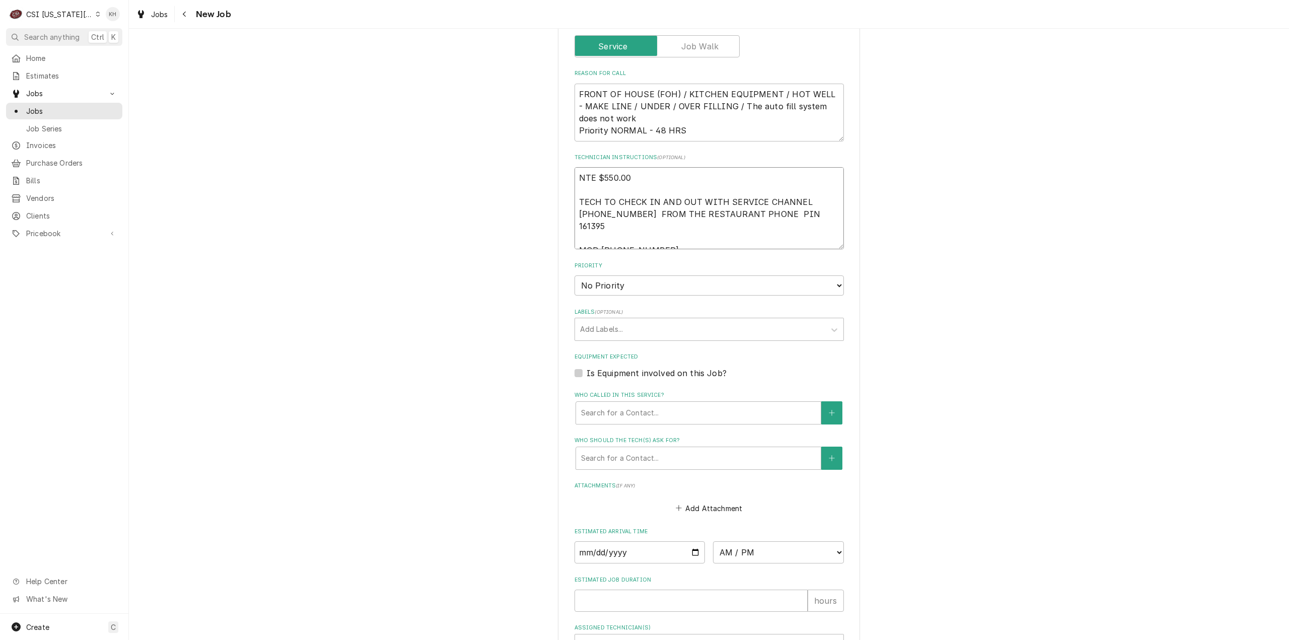
scroll to position [554, 0]
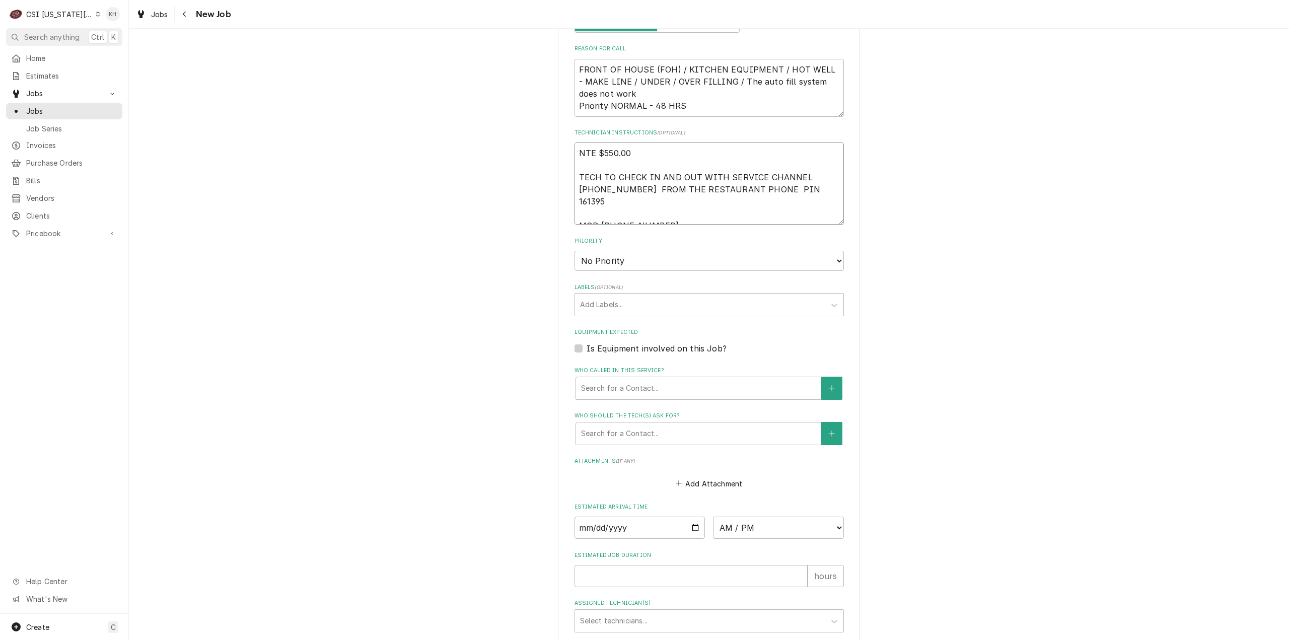
type textarea "NTE $550.00 TECH TO CHECK IN AND OUT WITH SERVICE CHANNEL [PHONE_NUMBER] FROM T…"
drag, startPoint x: 628, startPoint y: 245, endPoint x: 624, endPoint y: 258, distance: 13.2
click at [628, 251] on select "No Priority Urgent High Medium Low" at bounding box center [708, 261] width 269 height 20
select select "4"
click at [574, 251] on select "No Priority Urgent High Medium Low" at bounding box center [708, 261] width 269 height 20
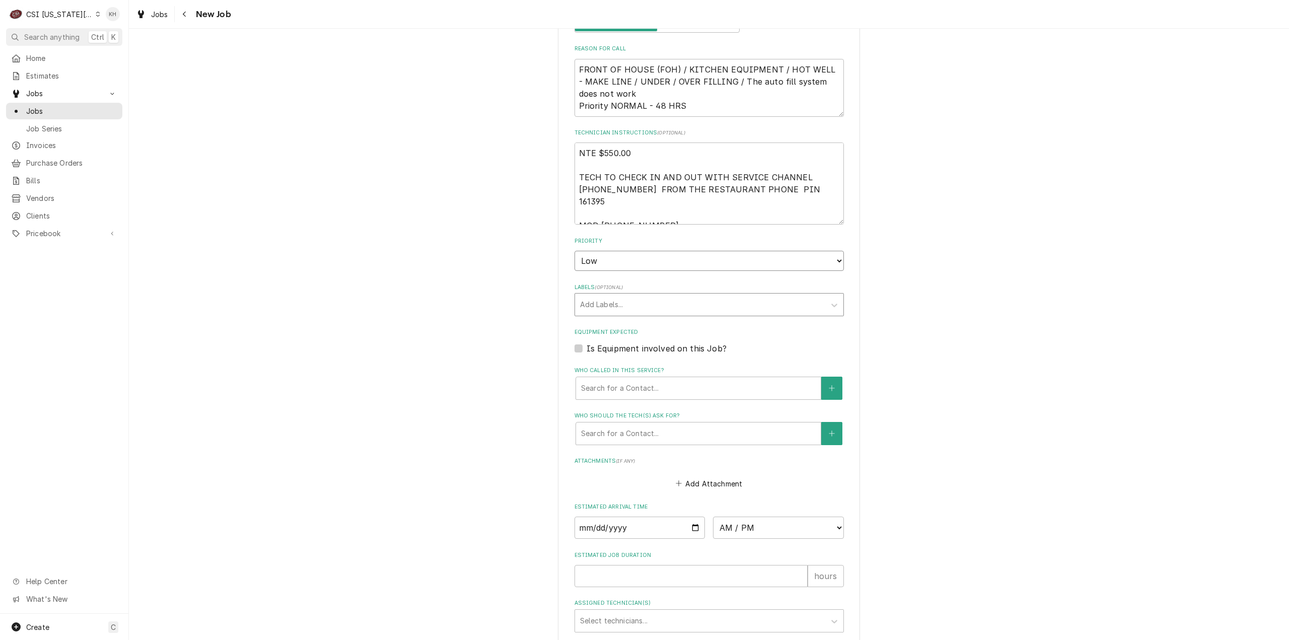
type textarea "x"
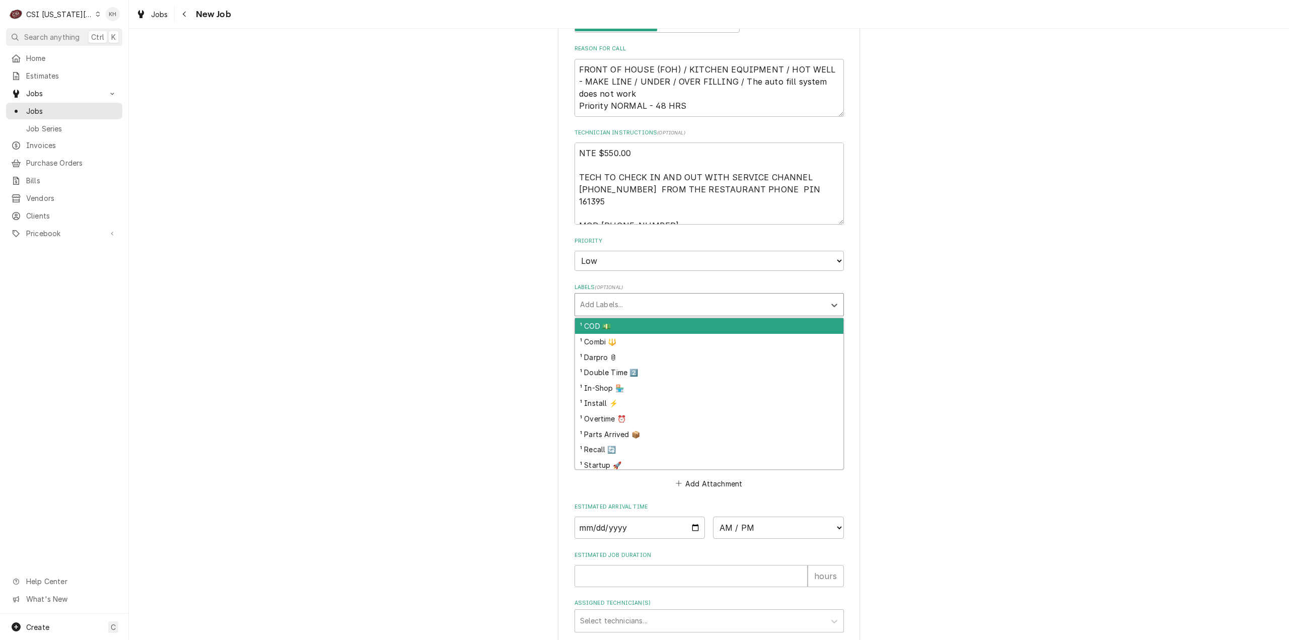
click at [597, 300] on div "Labels" at bounding box center [700, 304] width 240 height 18
type input "cook"
type textarea "x"
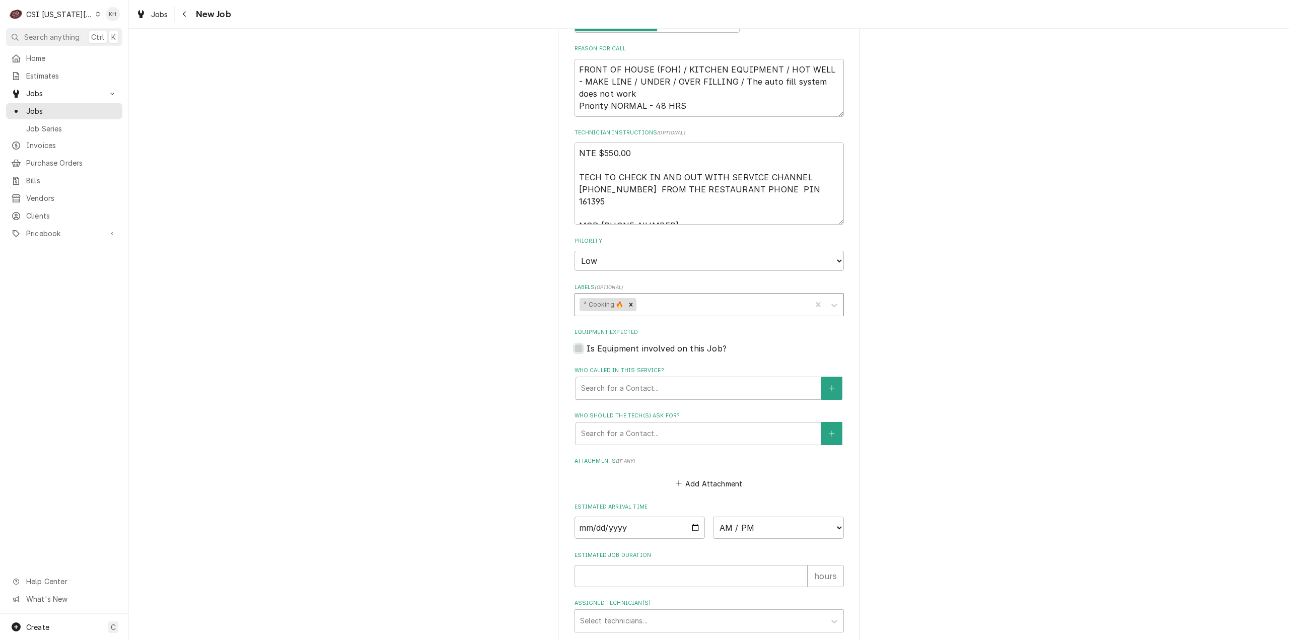
type textarea "x"
click at [586, 342] on label "Is Equipment involved on this Job?" at bounding box center [656, 348] width 140 height 12
click at [586, 342] on input "Equipment Expected" at bounding box center [720, 353] width 269 height 22
checkbox input "true"
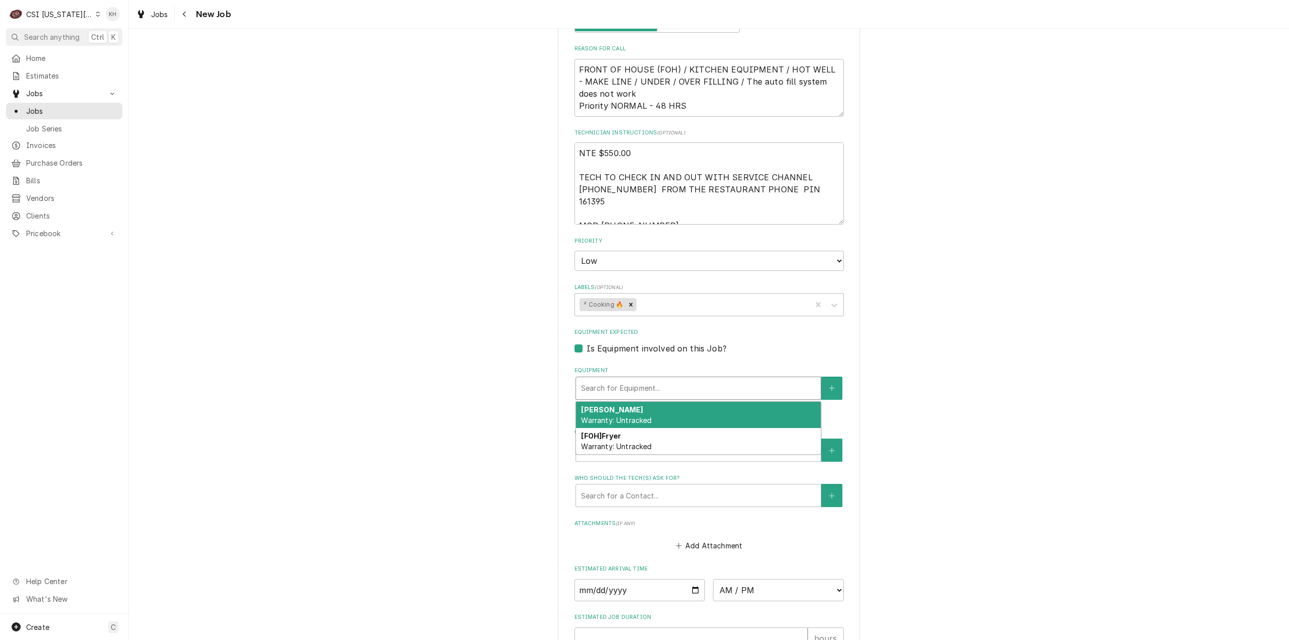
click at [633, 379] on div "Equipment" at bounding box center [698, 388] width 235 height 18
type textarea "x"
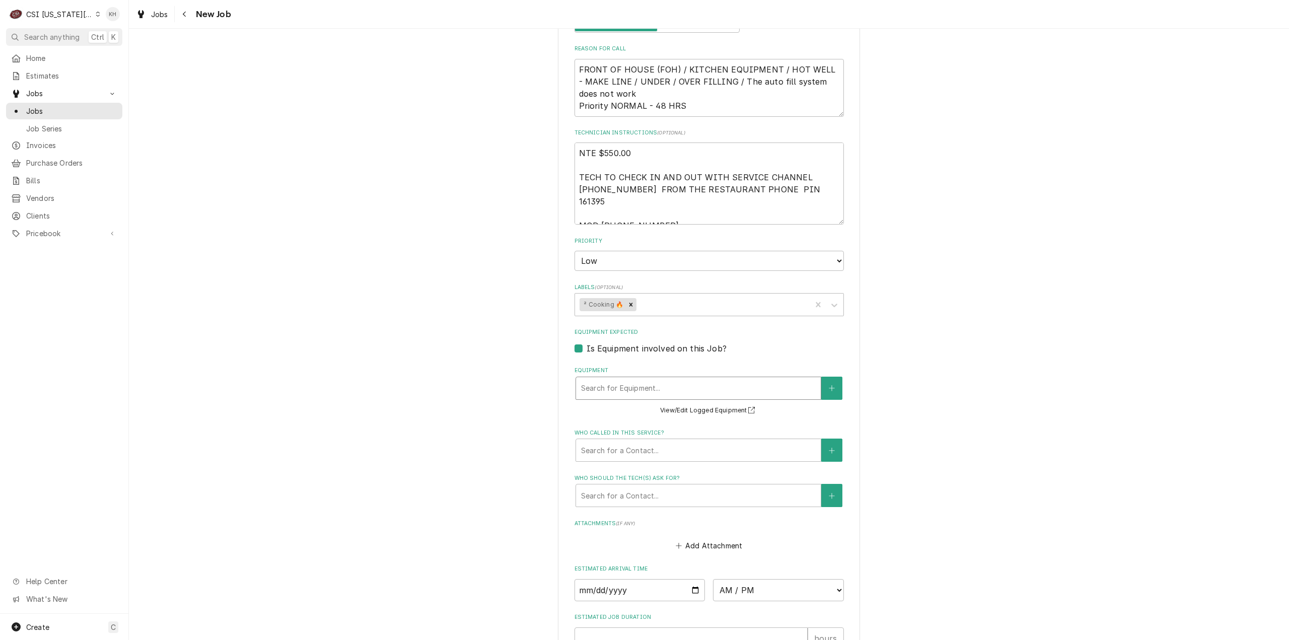
click at [817, 380] on div "Search for Equipment..." at bounding box center [698, 388] width 246 height 23
click at [829, 385] on icon "Create New Equipment" at bounding box center [832, 388] width 6 height 7
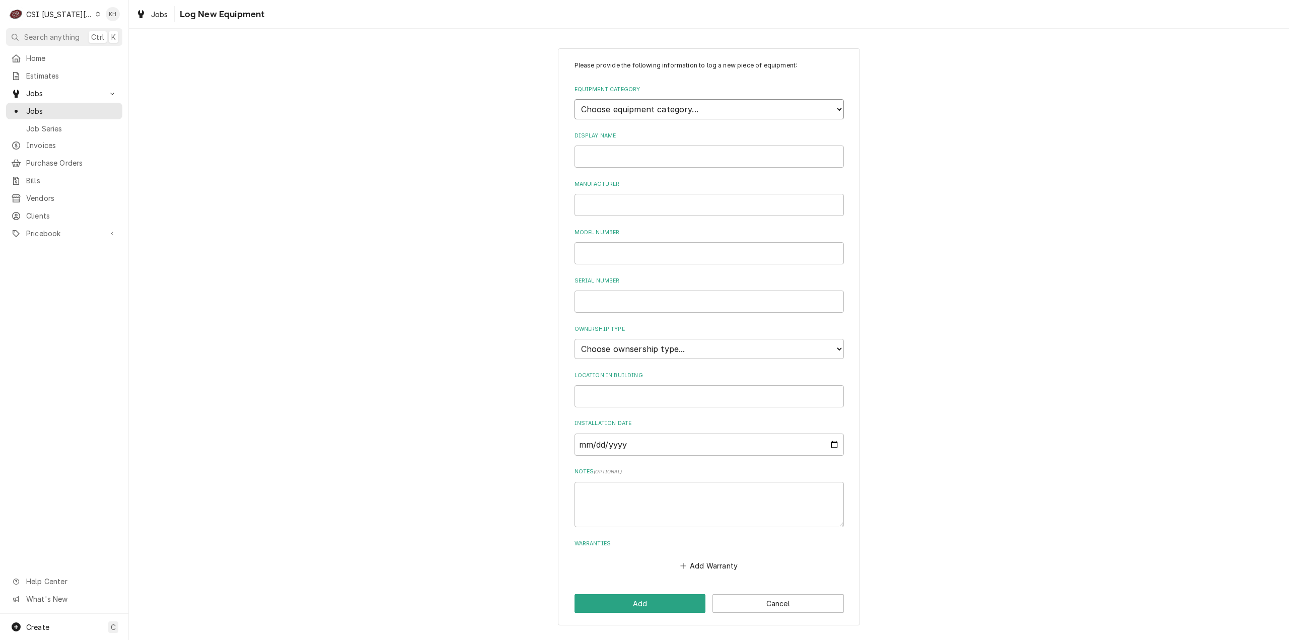
click at [643, 110] on select "Choose equipment category... Cooking Equipment Fryers Ice Machines Ovens and Ra…" at bounding box center [708, 109] width 269 height 20
select select "1"
click at [574, 99] on select "Choose equipment category... Cooking Equipment Fryers Ice Machines Ovens and Ra…" at bounding box center [708, 109] width 269 height 20
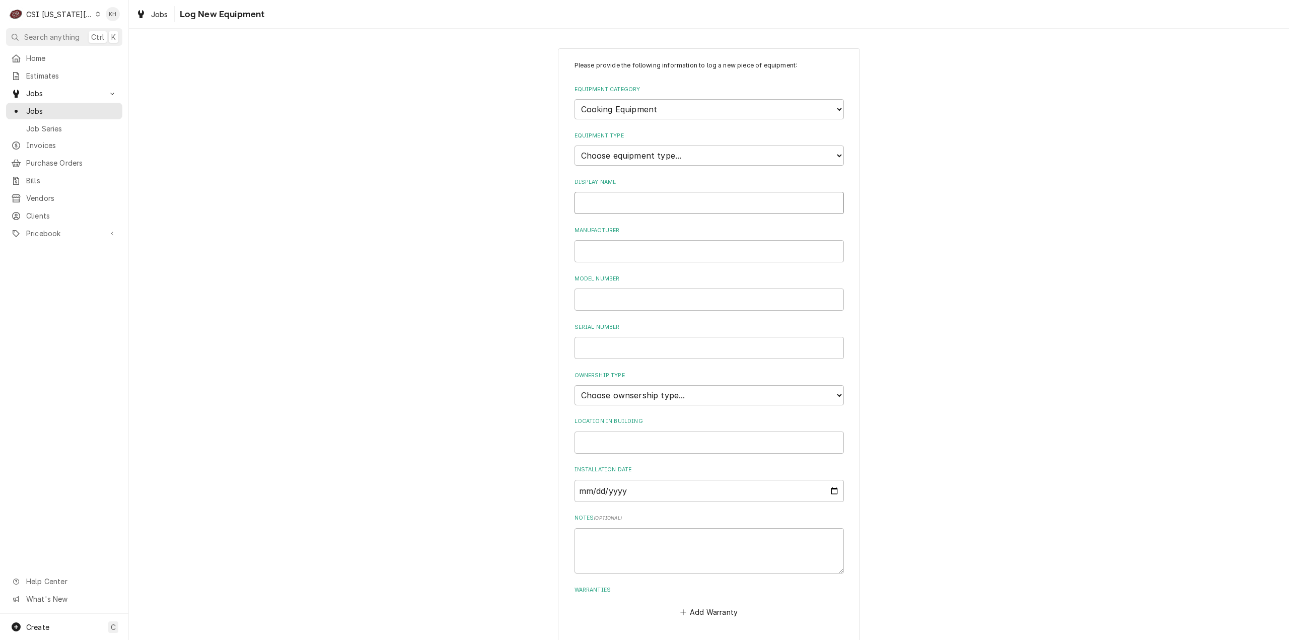
click at [624, 204] on input "Display Name" at bounding box center [708, 203] width 269 height 22
type input "Hot Well"
click at [645, 392] on select "Choose ownsership type... Unknown Owned Leased Rented" at bounding box center [708, 395] width 269 height 20
select select "1"
click at [574, 385] on select "Choose ownsership type... Unknown Owned Leased Rented" at bounding box center [708, 395] width 269 height 20
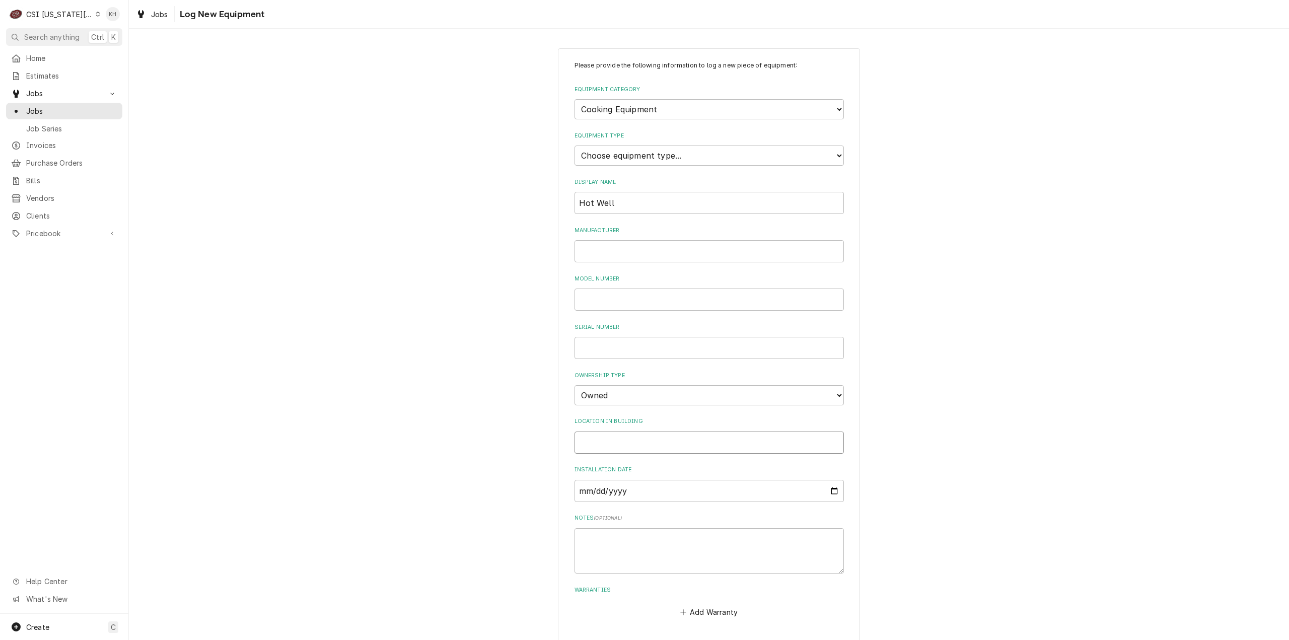
click at [622, 452] on input "Location in Building" at bounding box center [708, 442] width 269 height 22
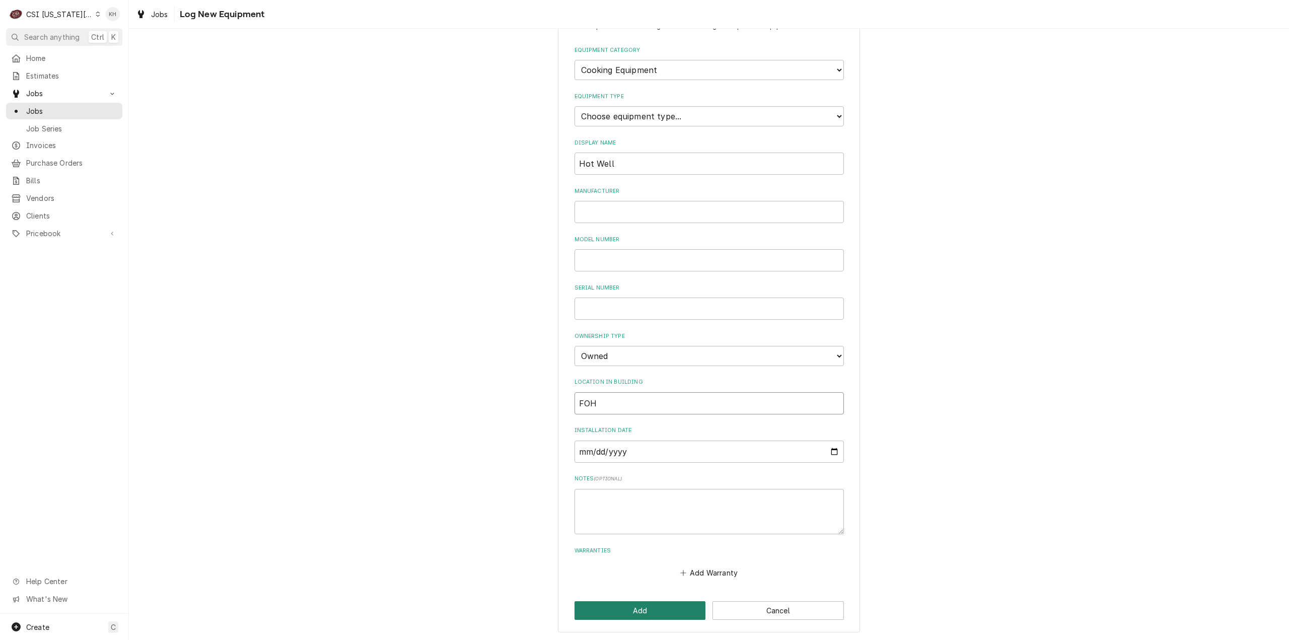
type input "FOH"
click at [647, 609] on button "Add" at bounding box center [639, 610] width 131 height 19
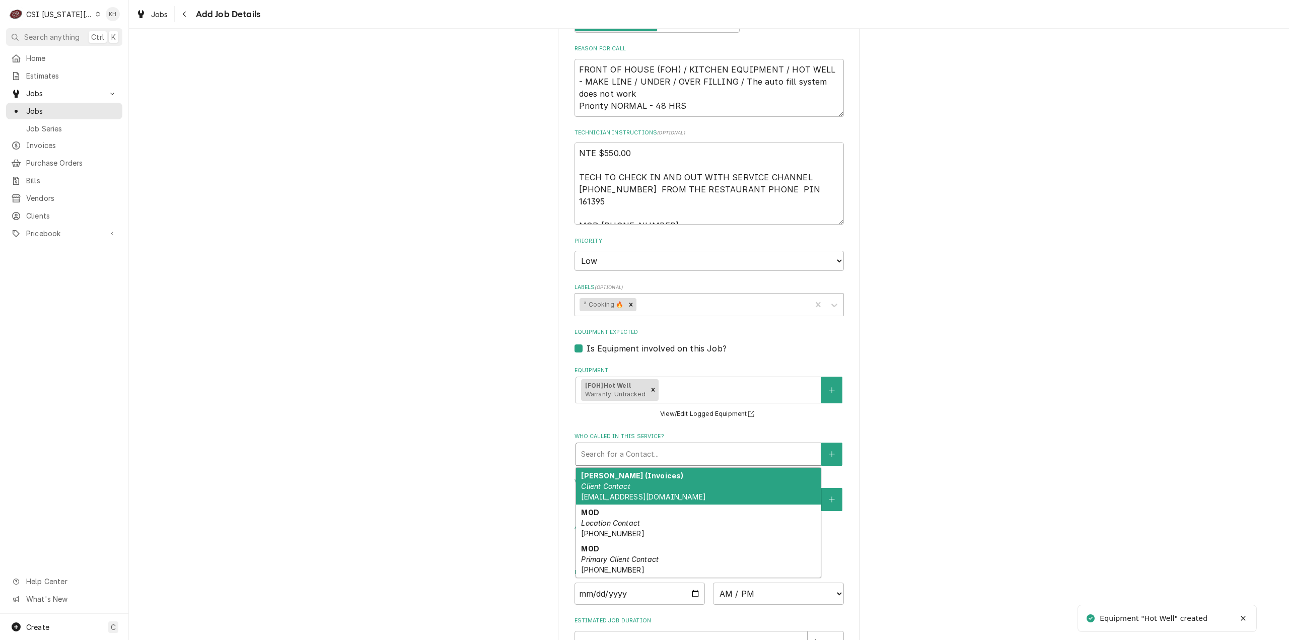
click at [636, 443] on div "Search for a Contact..." at bounding box center [698, 454] width 245 height 22
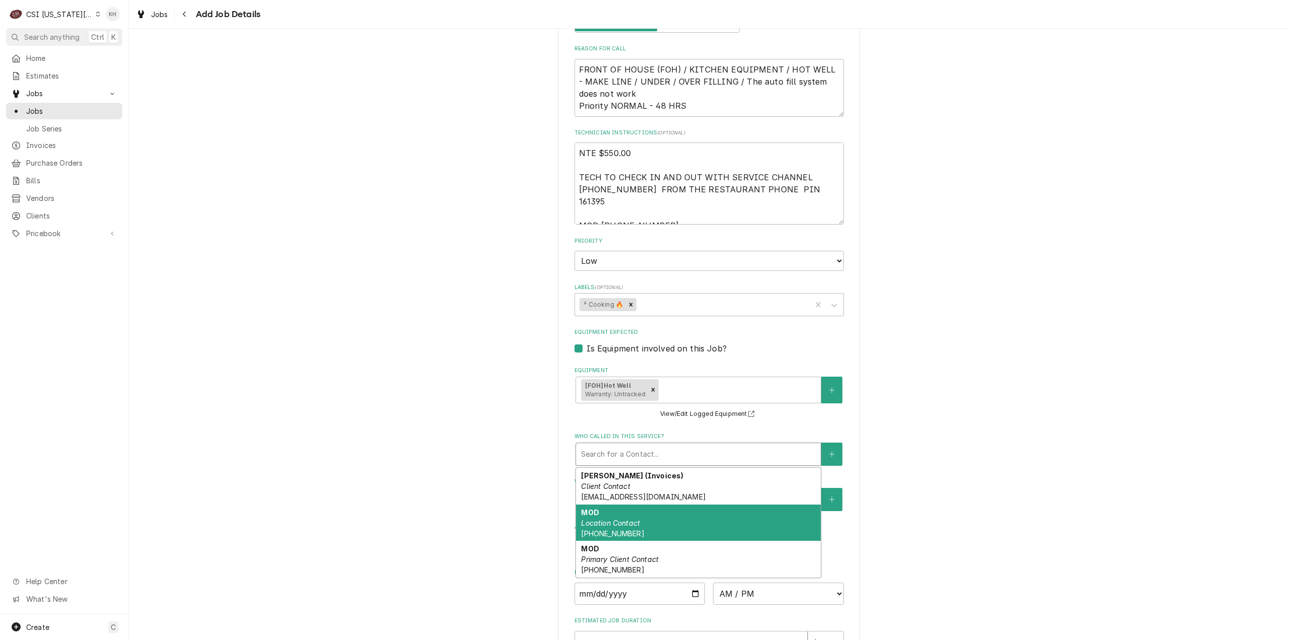
click at [375, 455] on div "Please provide the following information to create a job: Client Details Client…" at bounding box center [709, 136] width 1160 height 1300
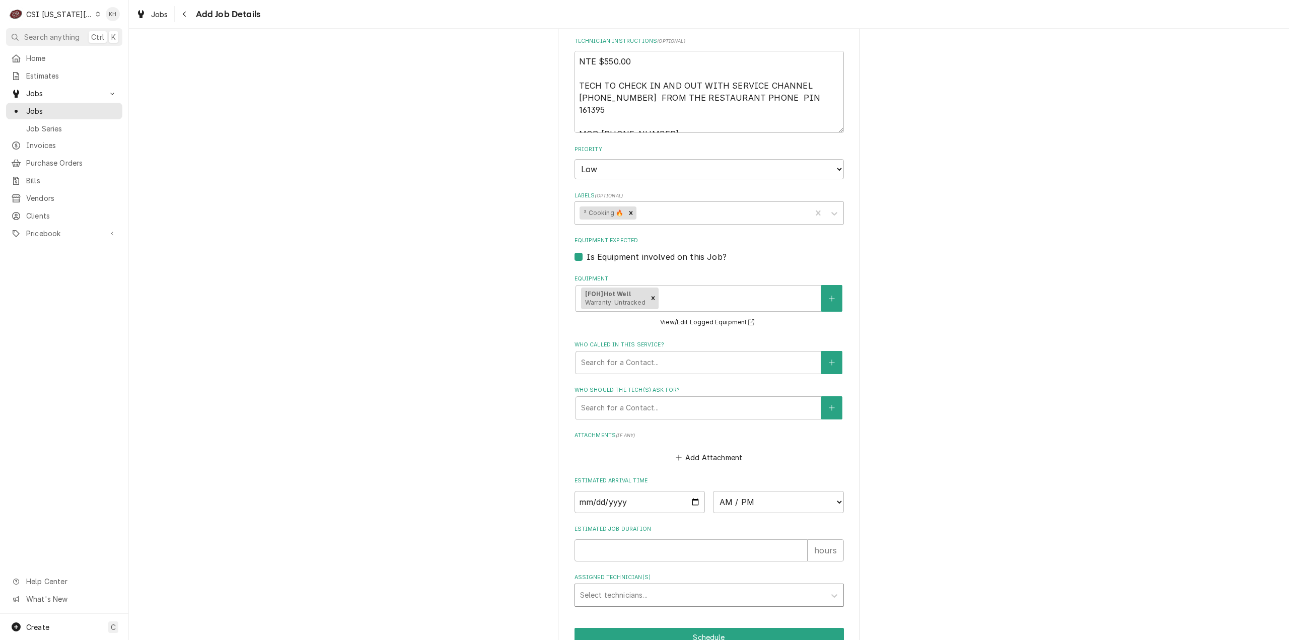
scroll to position [689, 0]
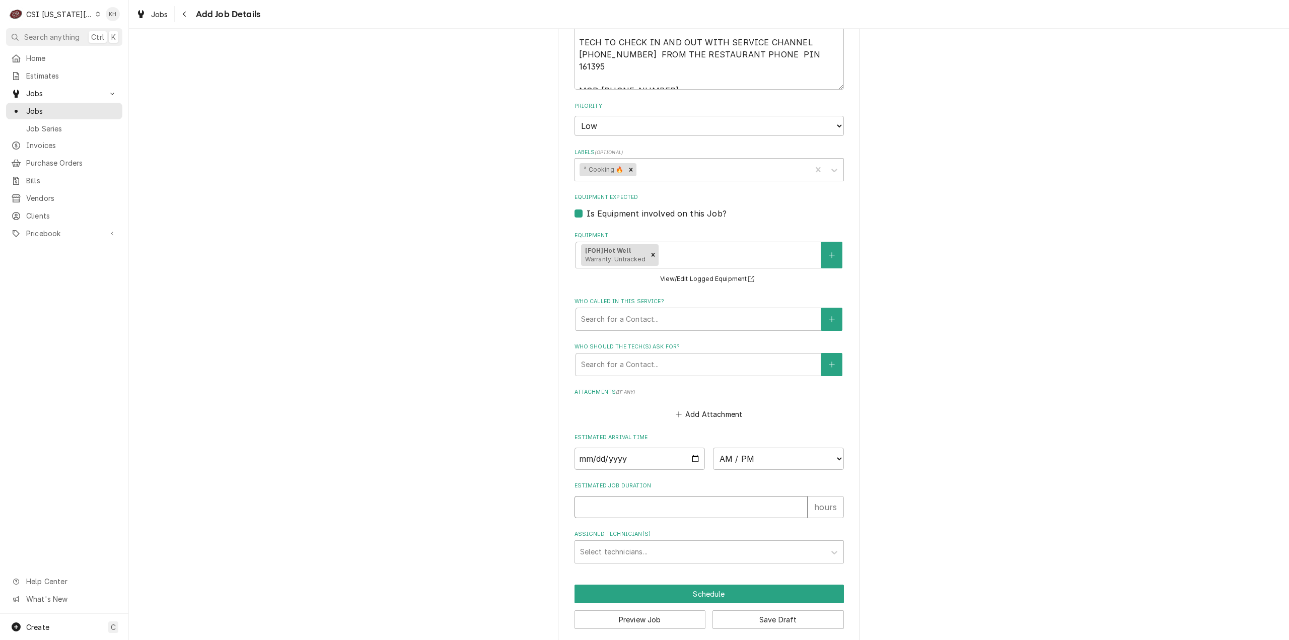
click at [648, 499] on input "Estimated Job Duration" at bounding box center [690, 507] width 233 height 22
type textarea "x"
type input "2"
type textarea "x"
type input "2"
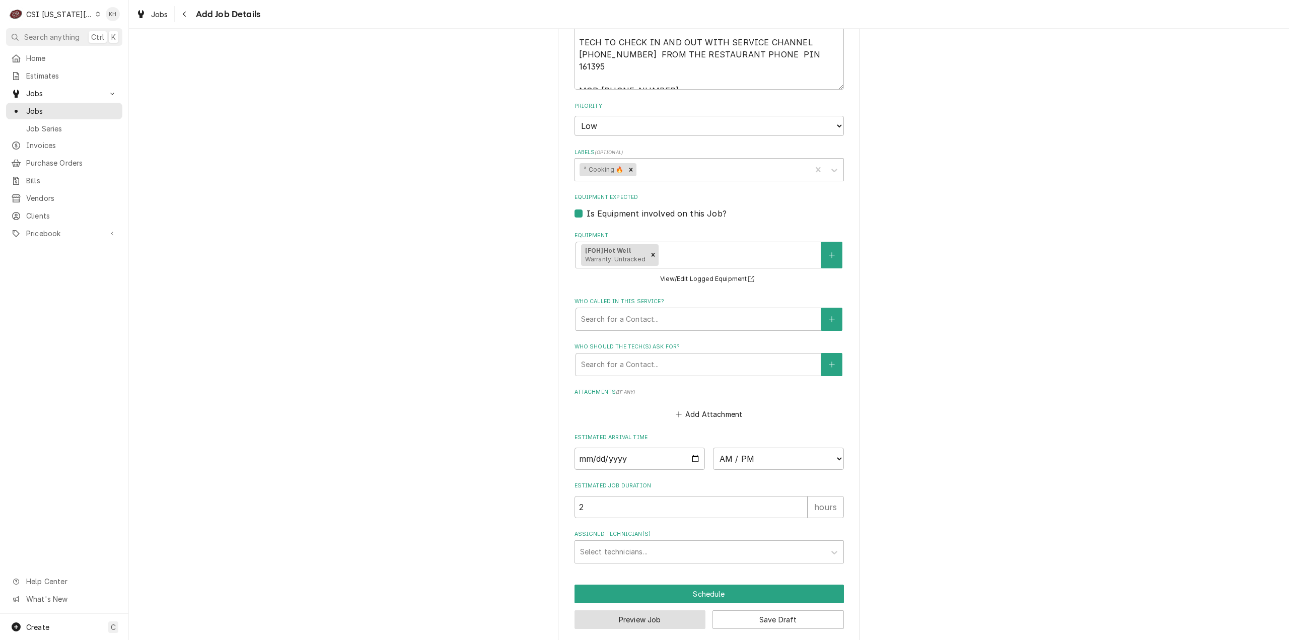
click at [626, 610] on button "Preview Job" at bounding box center [639, 619] width 131 height 19
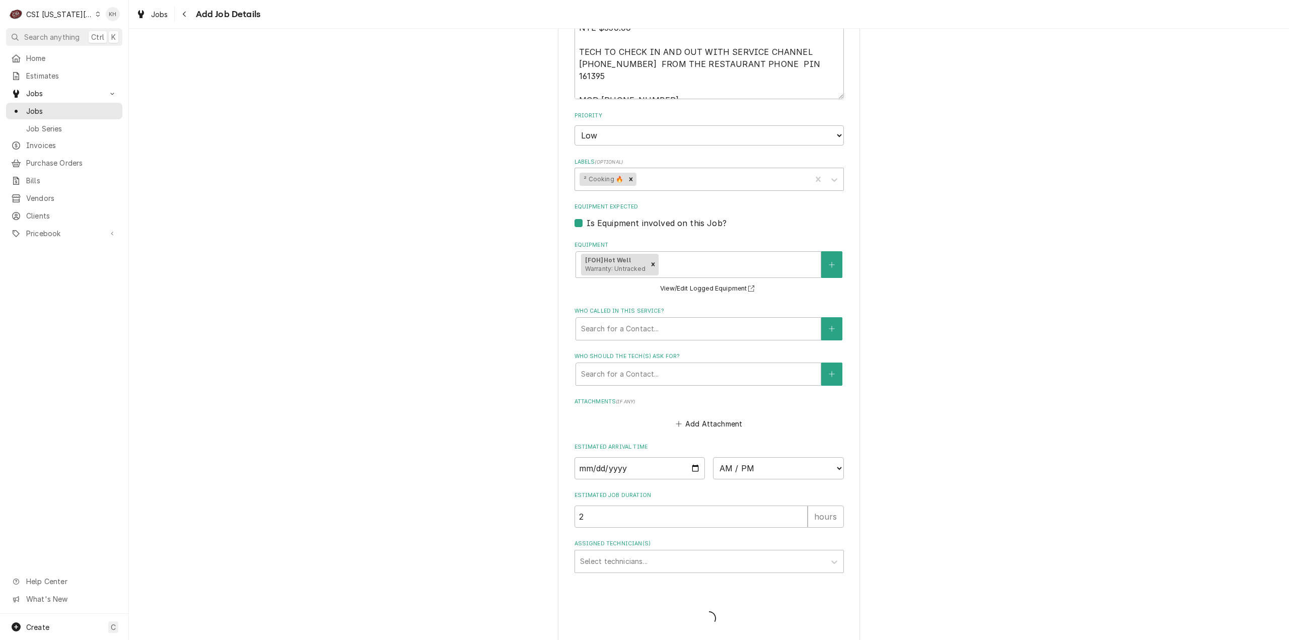
type textarea "x"
